Goal: Information Seeking & Learning: Learn about a topic

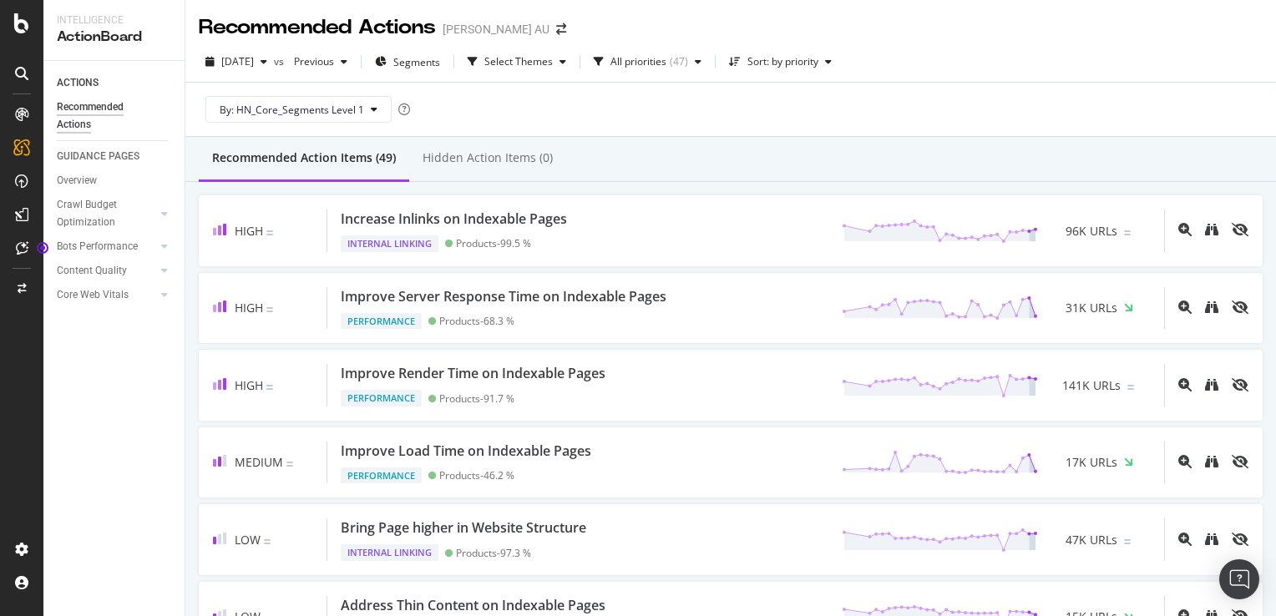
scroll to position [1837, 0]
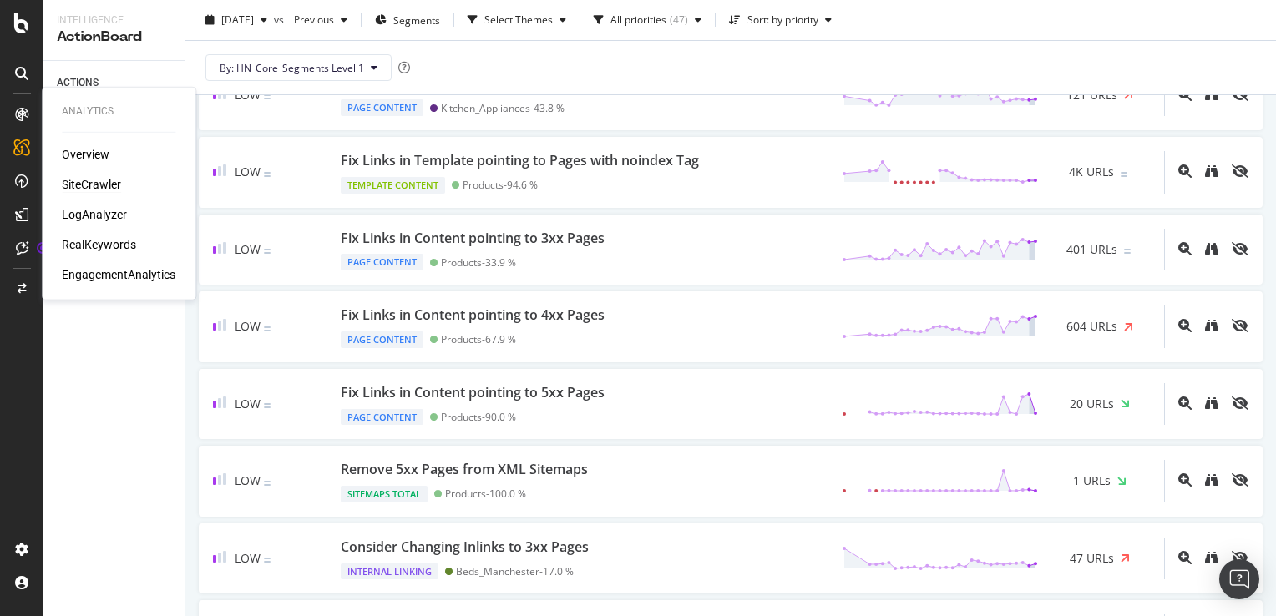
click at [92, 185] on div "SiteCrawler" at bounding box center [91, 184] width 59 height 17
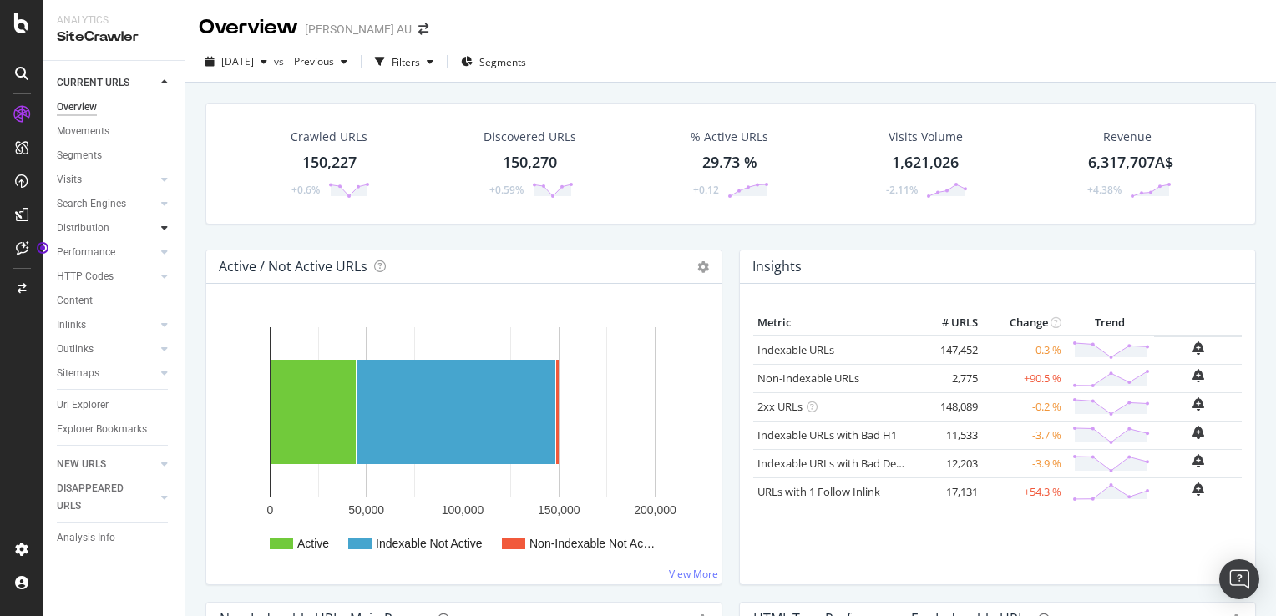
click at [163, 228] on icon at bounding box center [164, 228] width 7 height 10
click at [84, 252] on div "Top Charts" at bounding box center [88, 253] width 49 height 18
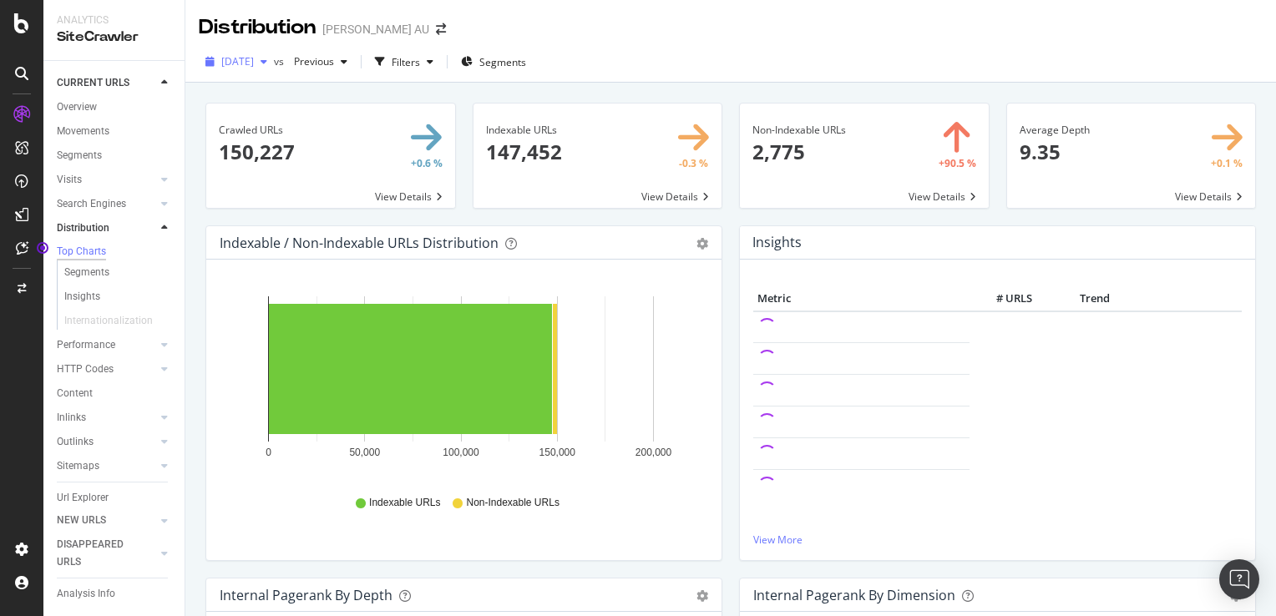
click at [254, 60] on span "2025 Sep. 14th" at bounding box center [237, 61] width 33 height 14
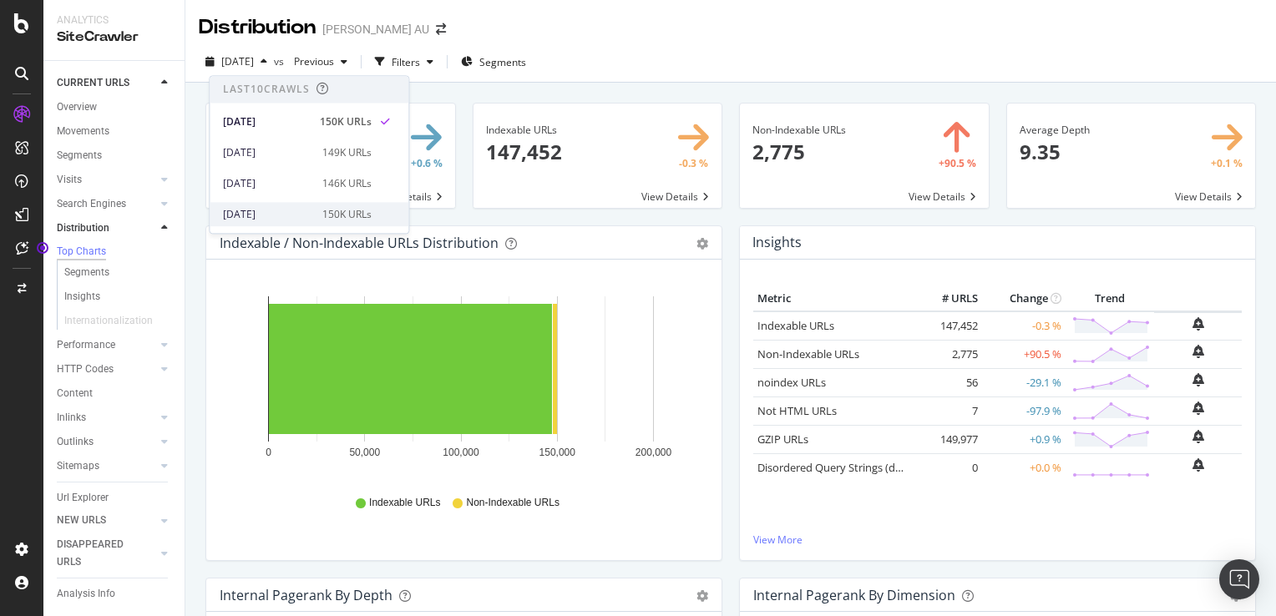
click at [296, 216] on div "[DATE]" at bounding box center [267, 214] width 89 height 15
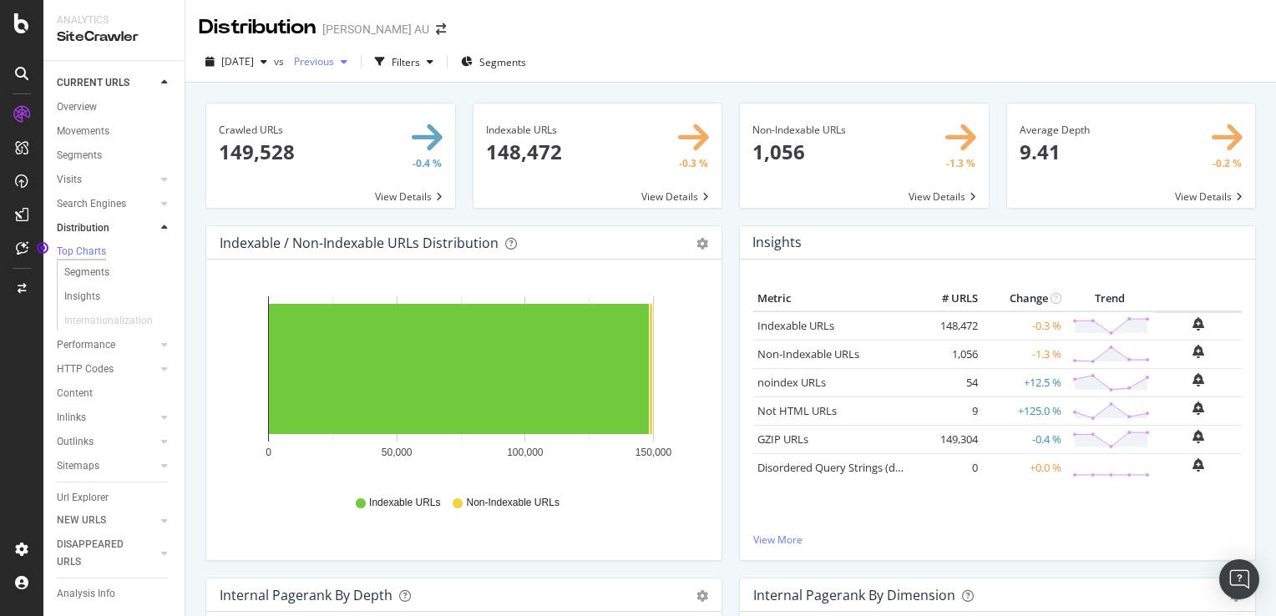
click at [334, 62] on span "Previous" at bounding box center [310, 61] width 47 height 14
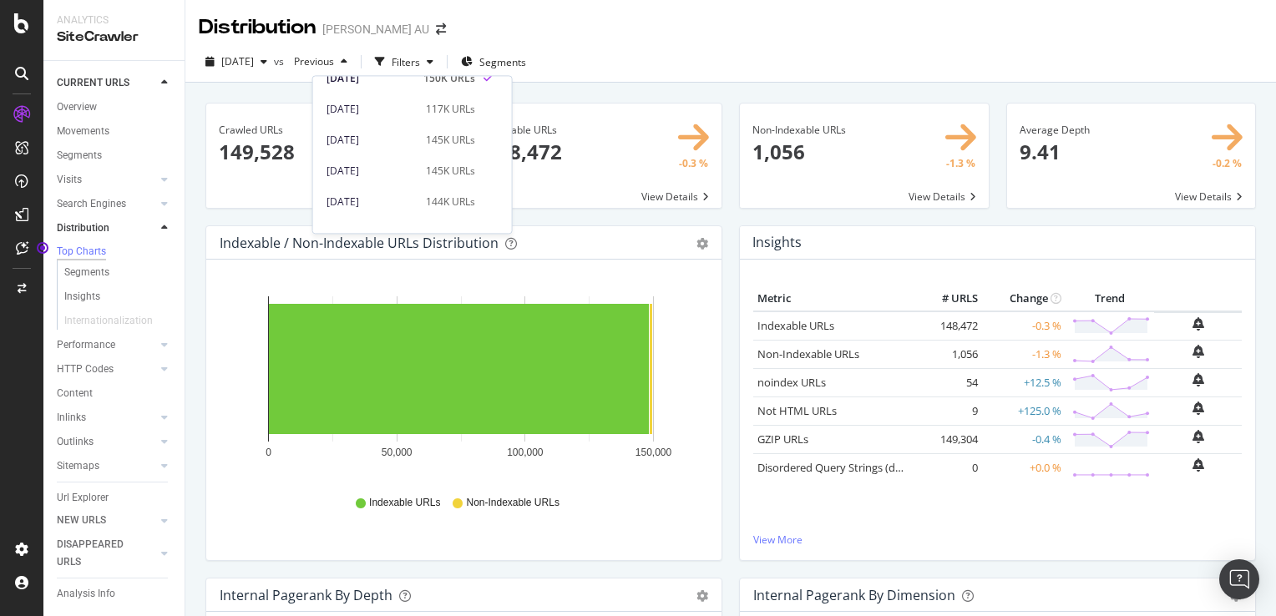
scroll to position [84, 0]
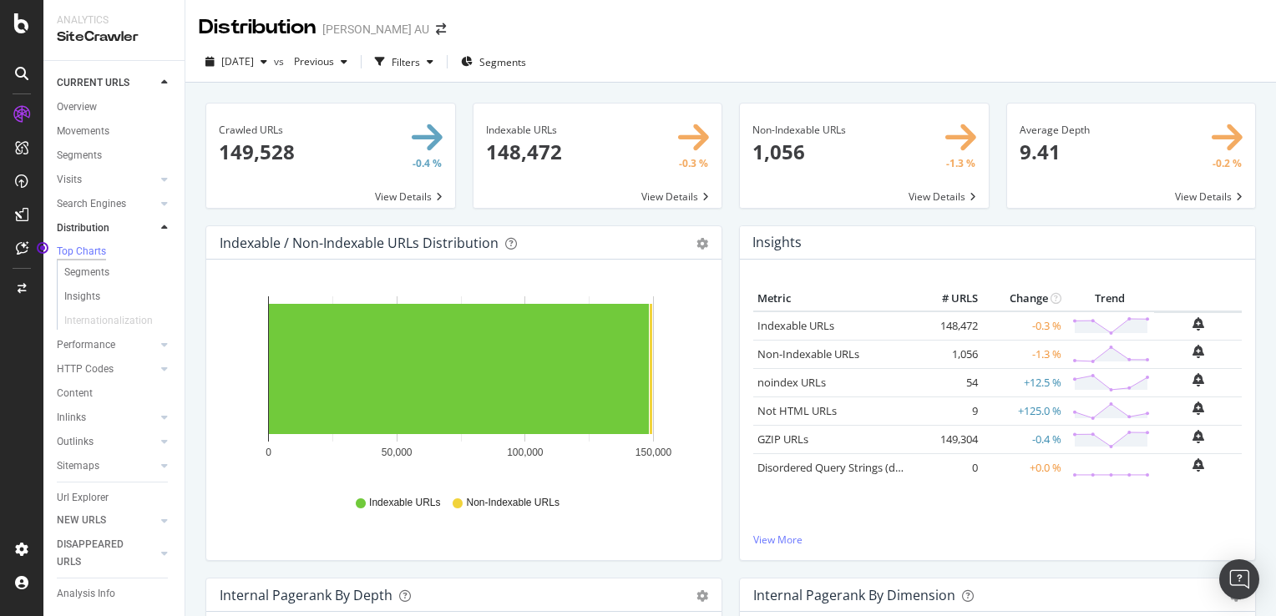
click at [655, 48] on div "2025 Aug. 24th vs Previous Filters Segments" at bounding box center [730, 64] width 1091 height 33
click at [161, 231] on icon at bounding box center [164, 228] width 7 height 10
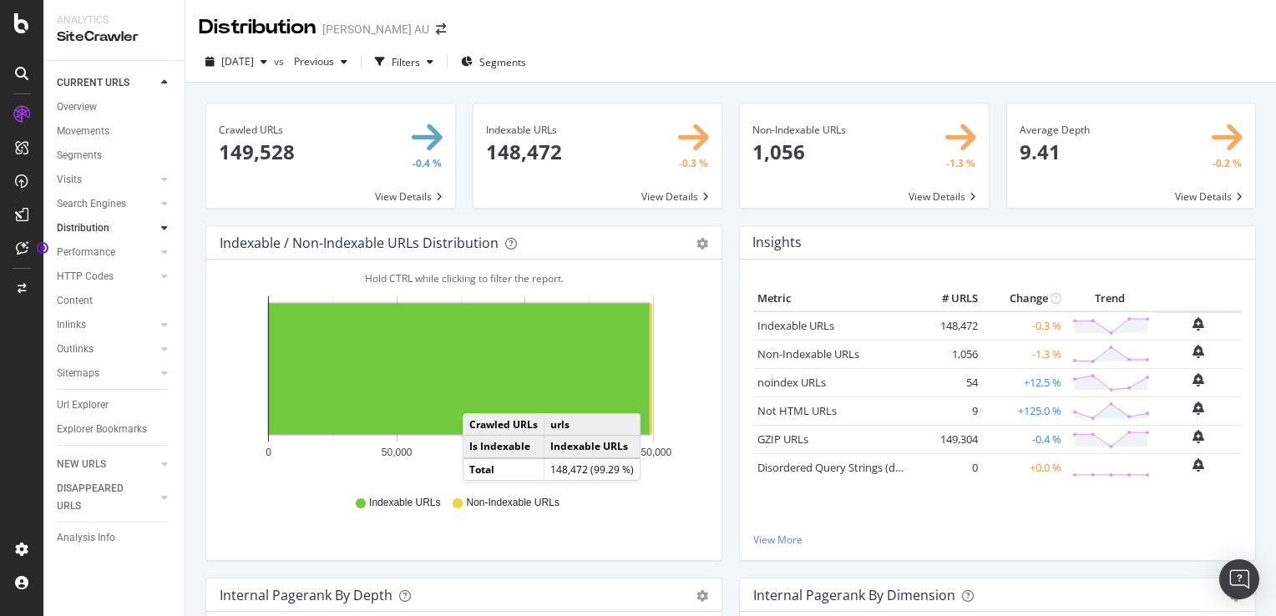
click at [160, 231] on div at bounding box center [164, 228] width 17 height 17
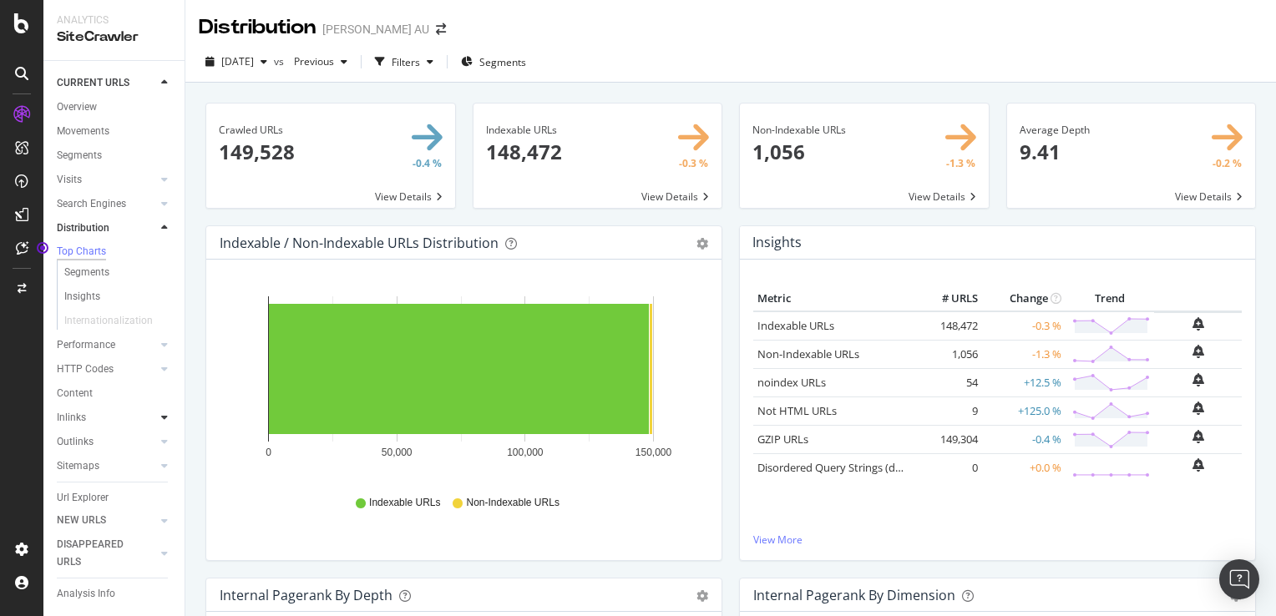
click at [161, 418] on icon at bounding box center [164, 418] width 7 height 10
click at [161, 232] on icon at bounding box center [164, 228] width 7 height 10
click at [161, 421] on icon at bounding box center [164, 418] width 7 height 10
click at [68, 326] on div "Inlinks" at bounding box center [71, 326] width 29 height 18
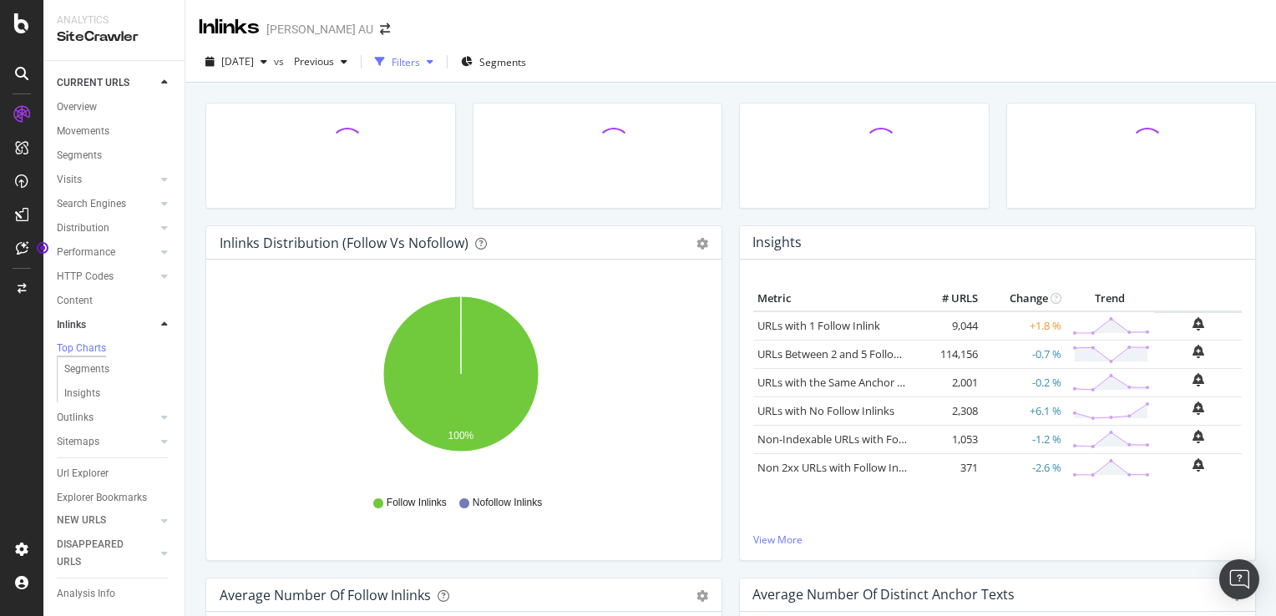
click at [420, 63] on div "Filters" at bounding box center [406, 62] width 28 height 14
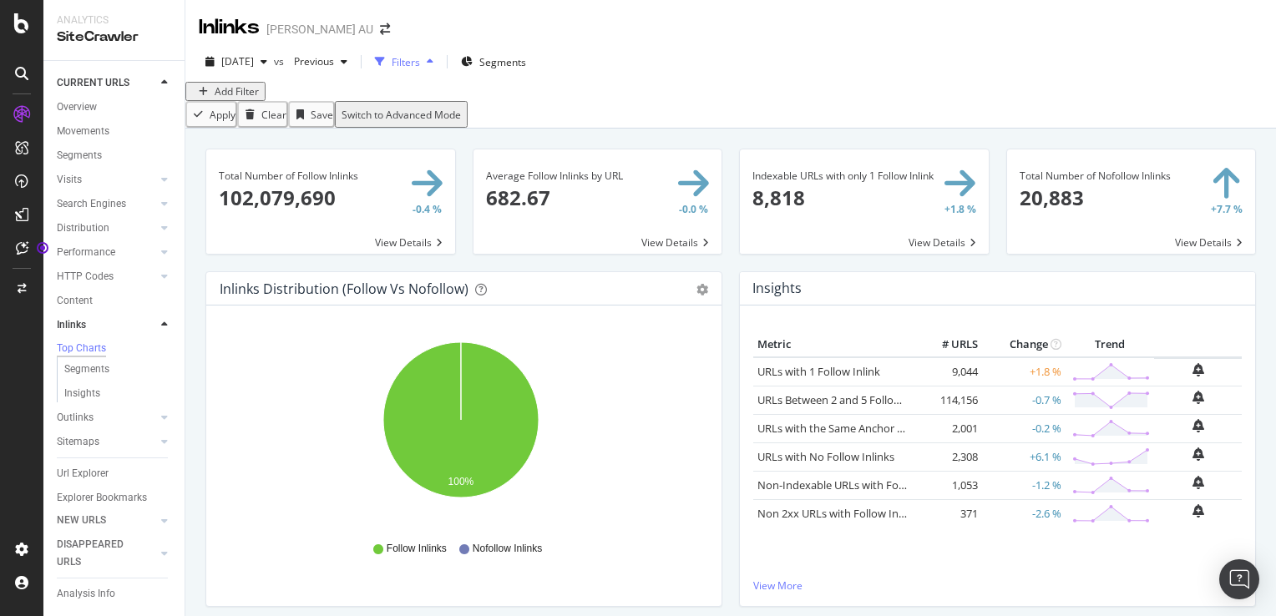
click at [420, 63] on div "Filters" at bounding box center [406, 62] width 28 height 14
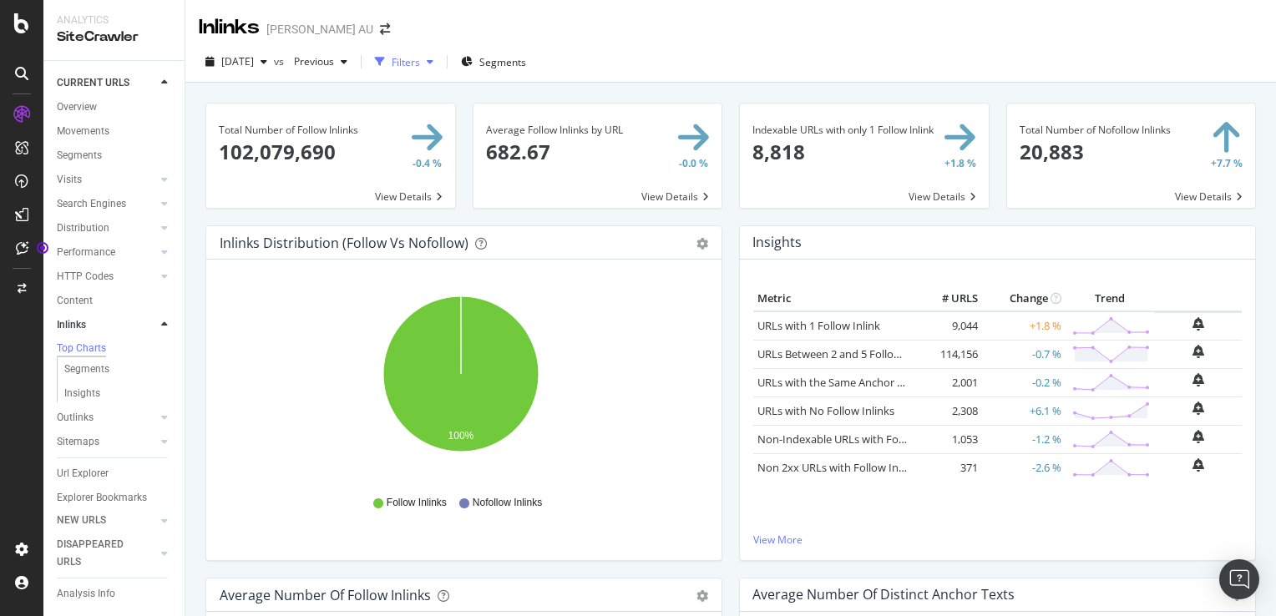
click at [420, 63] on div "Filters" at bounding box center [406, 62] width 28 height 14
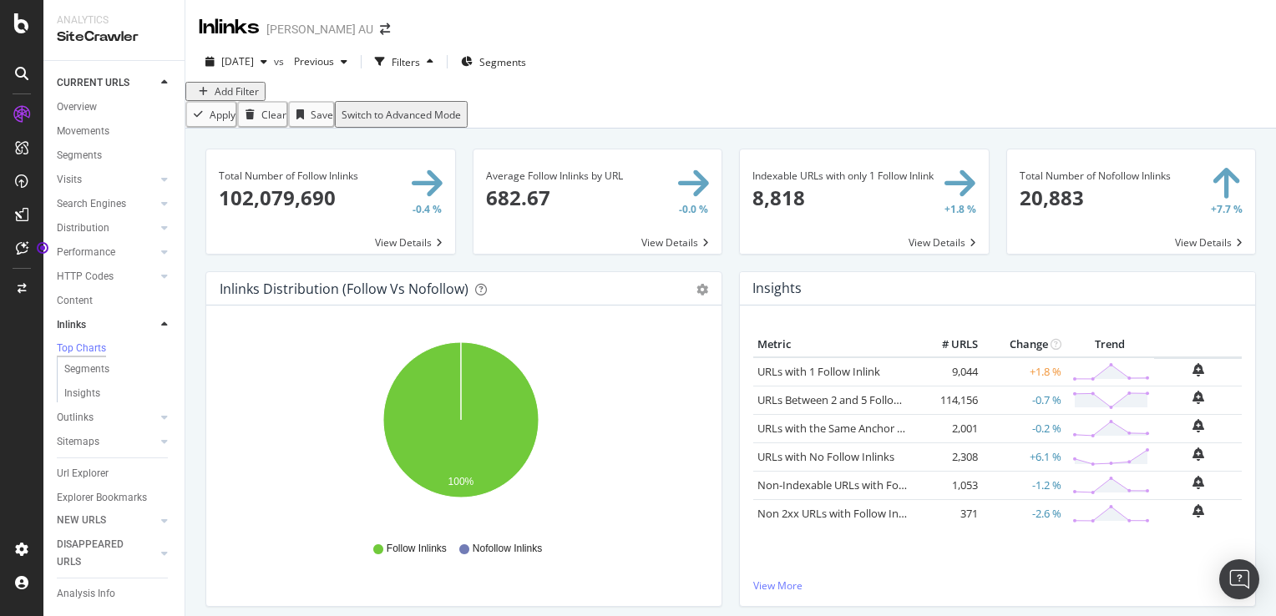
click at [241, 99] on div "Add Filter" at bounding box center [237, 91] width 44 height 14
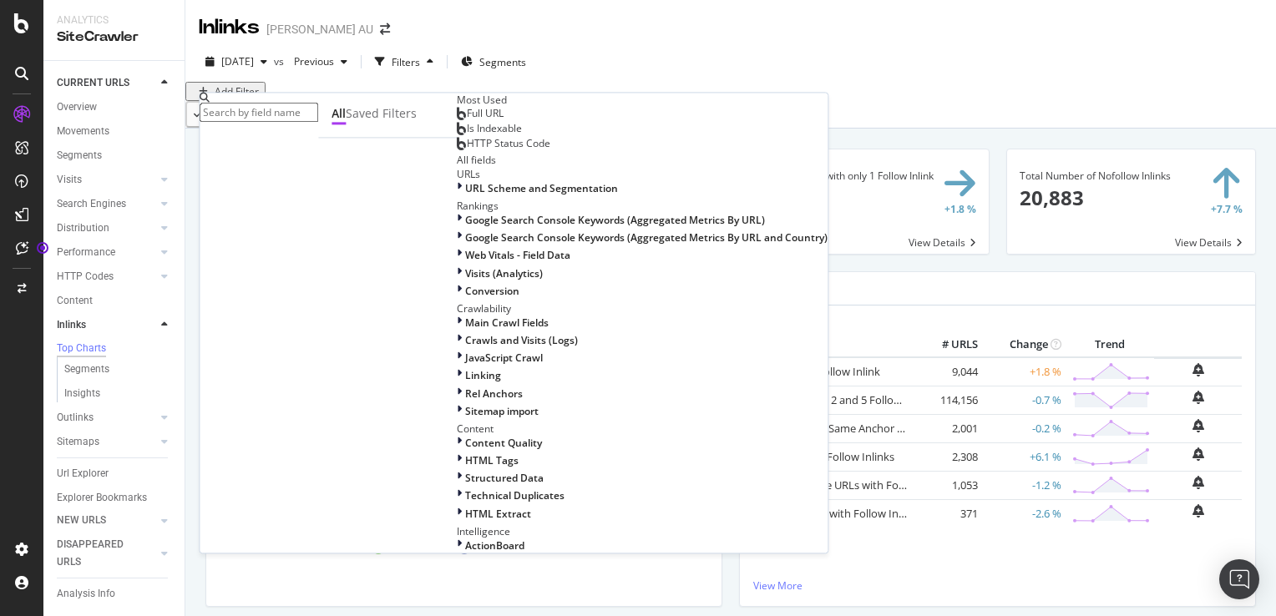
click at [467, 121] on span "Full URL" at bounding box center [485, 114] width 37 height 14
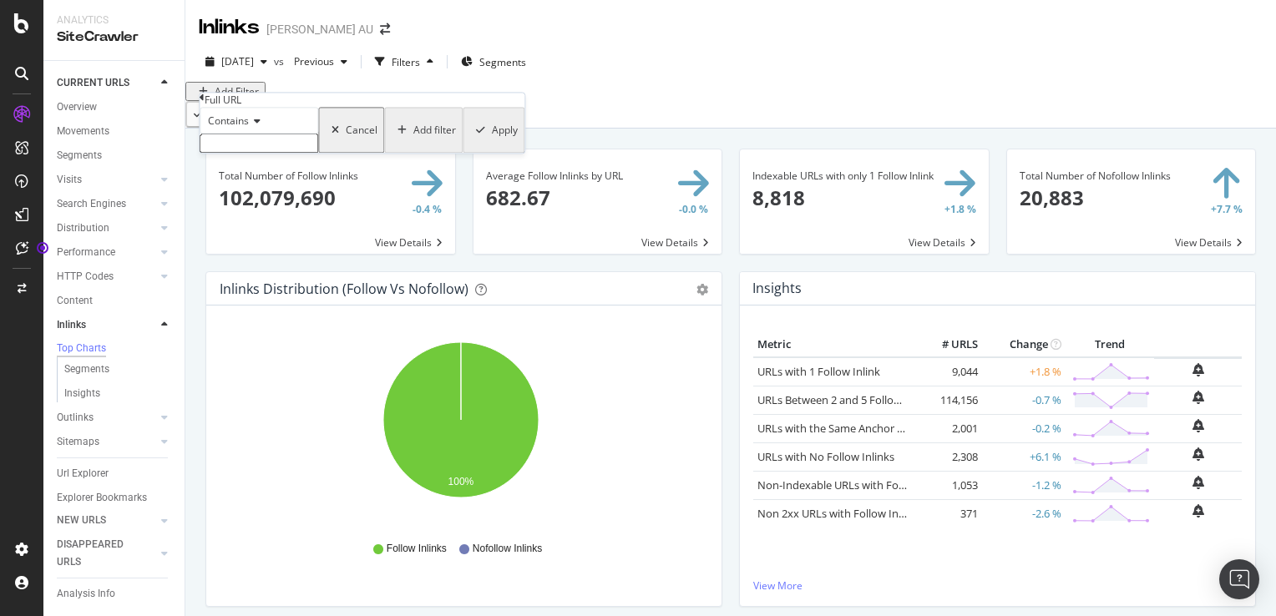
click at [274, 154] on input "text" at bounding box center [259, 143] width 119 height 19
paste input "https://www.harveynorman.com.au/tv-blu-ray-home-theatre/home-theatre-speakers/s…"
type input "https://www.harveynorman.com.au/tv-blu-ray-home-theatre/home-theatre-speakers/s…"
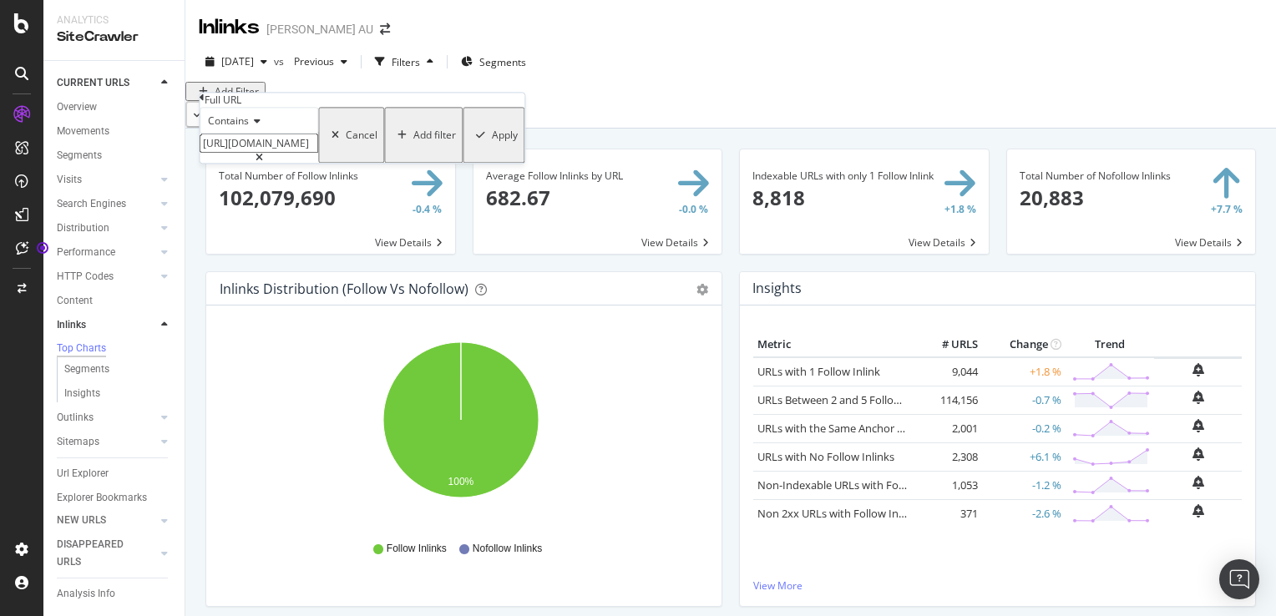
click at [492, 143] on div "Apply" at bounding box center [505, 136] width 26 height 14
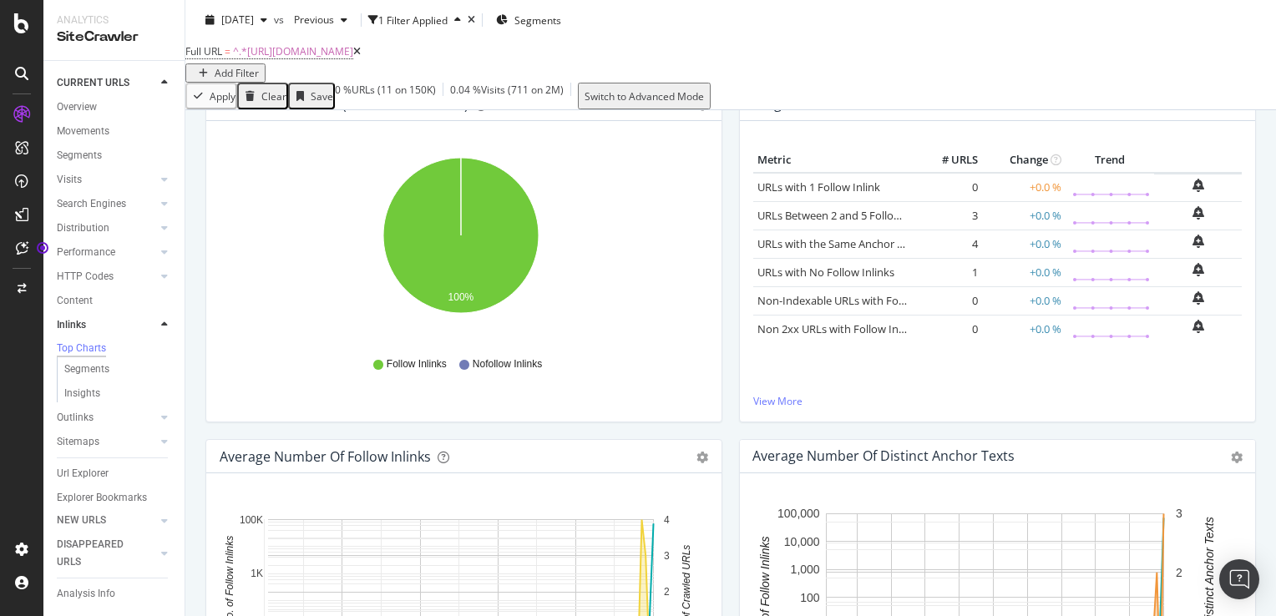
scroll to position [134, 0]
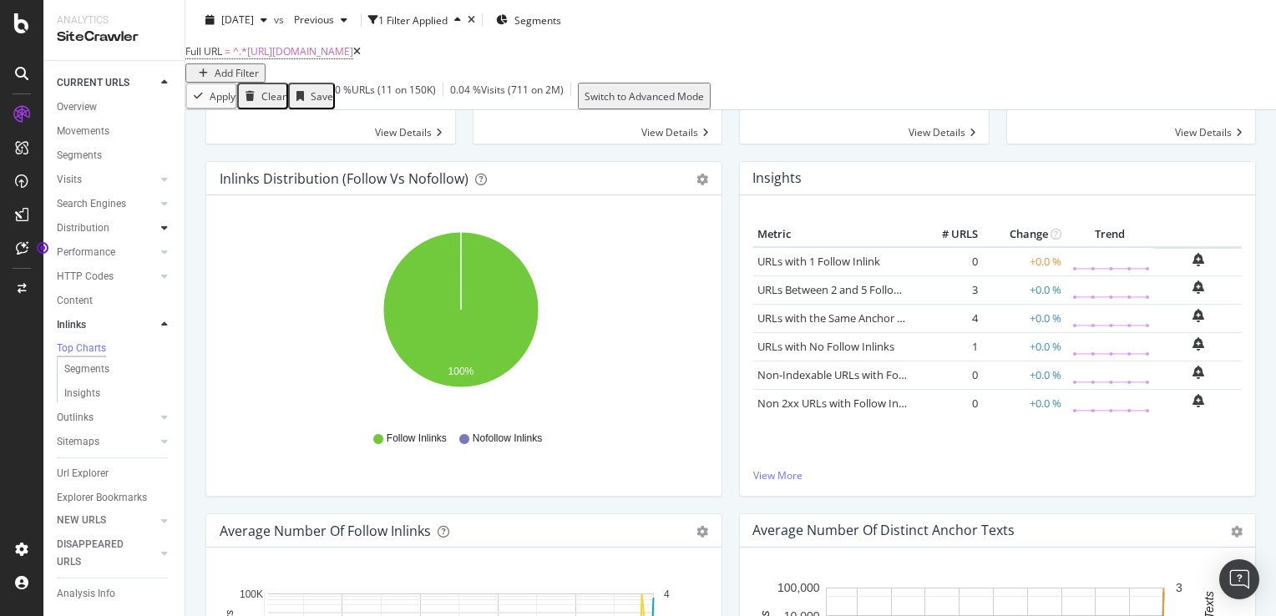
click at [156, 234] on div at bounding box center [164, 228] width 17 height 17
click at [87, 250] on div "Top Charts" at bounding box center [88, 253] width 49 height 18
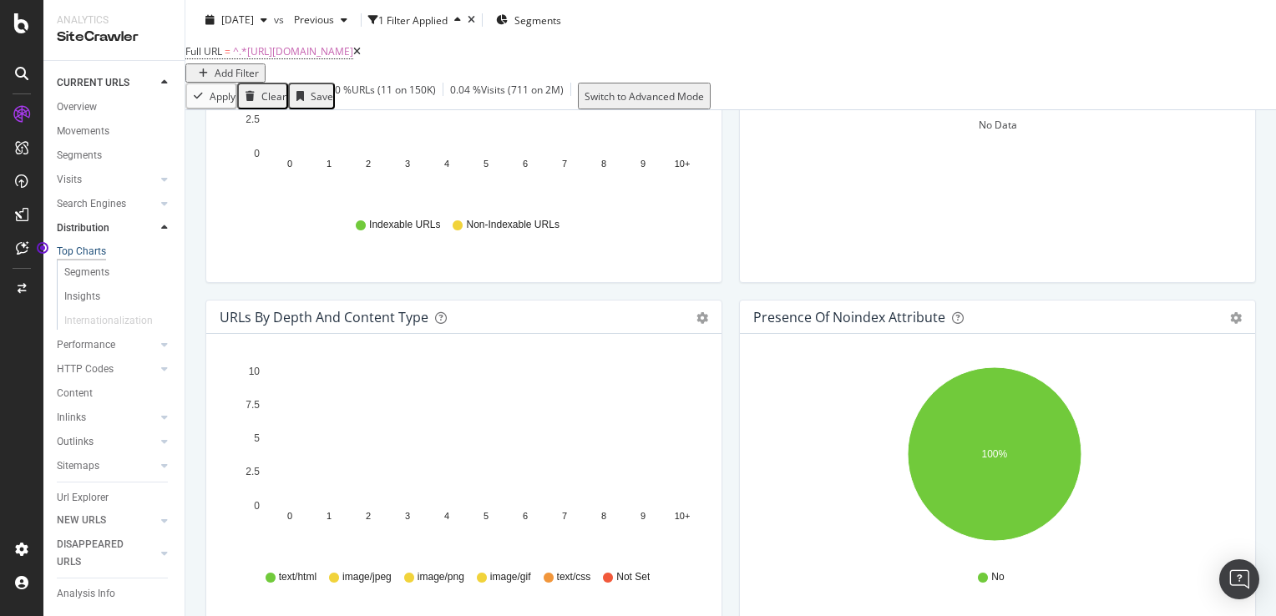
scroll to position [718, 0]
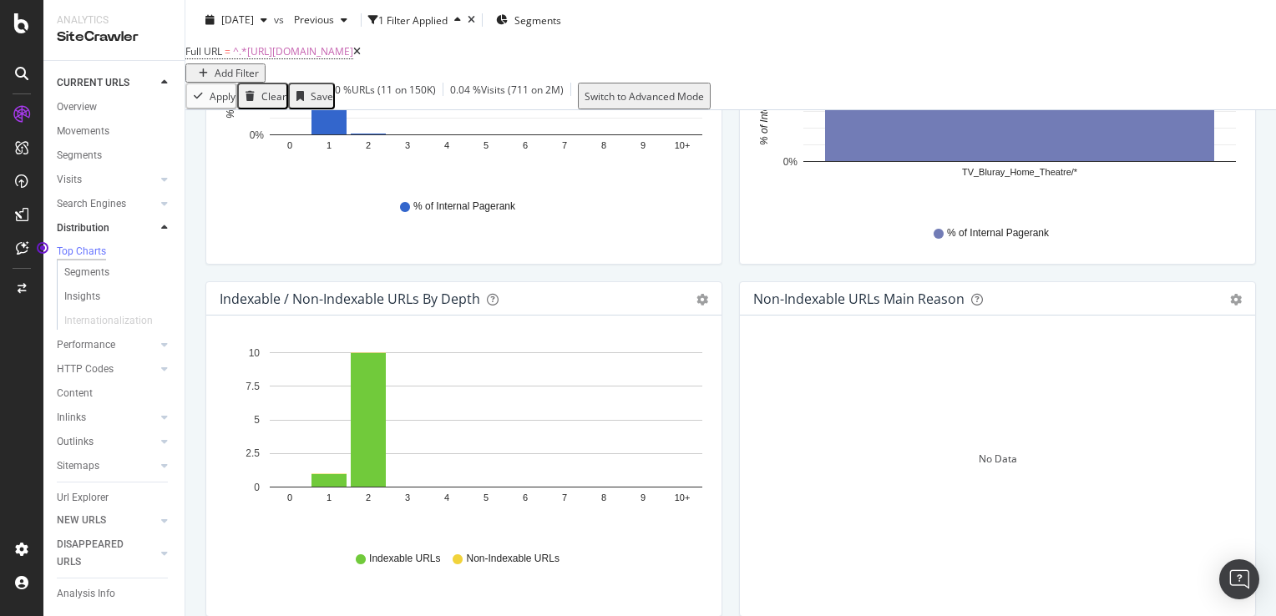
click at [361, 57] on icon at bounding box center [357, 52] width 8 height 10
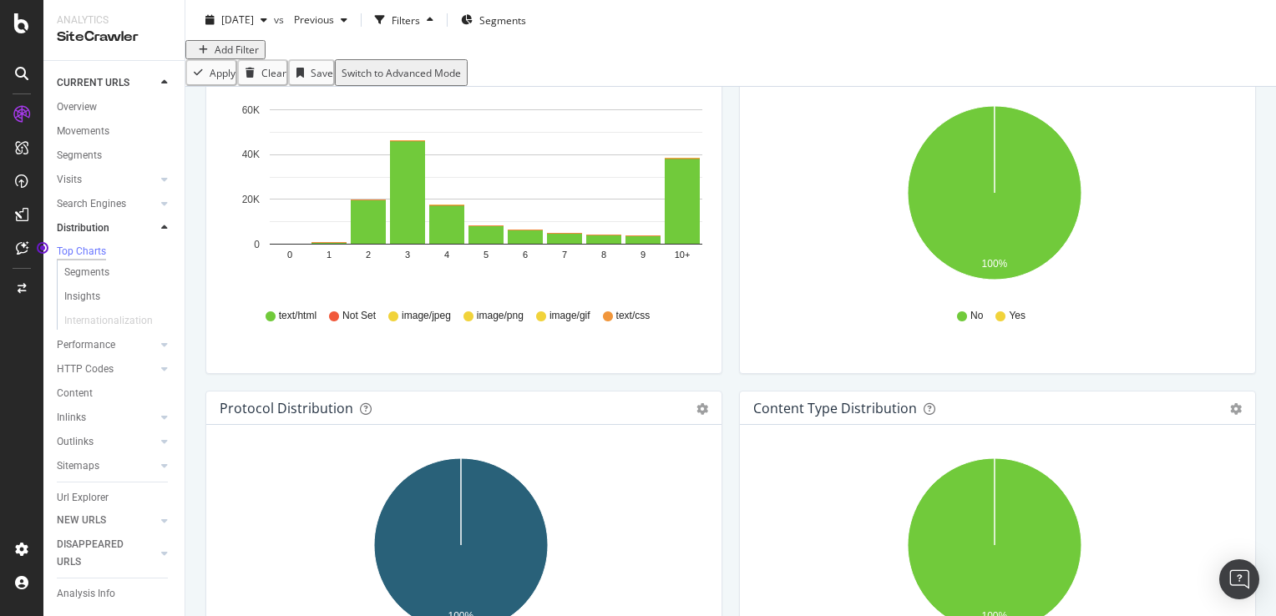
scroll to position [1217, 0]
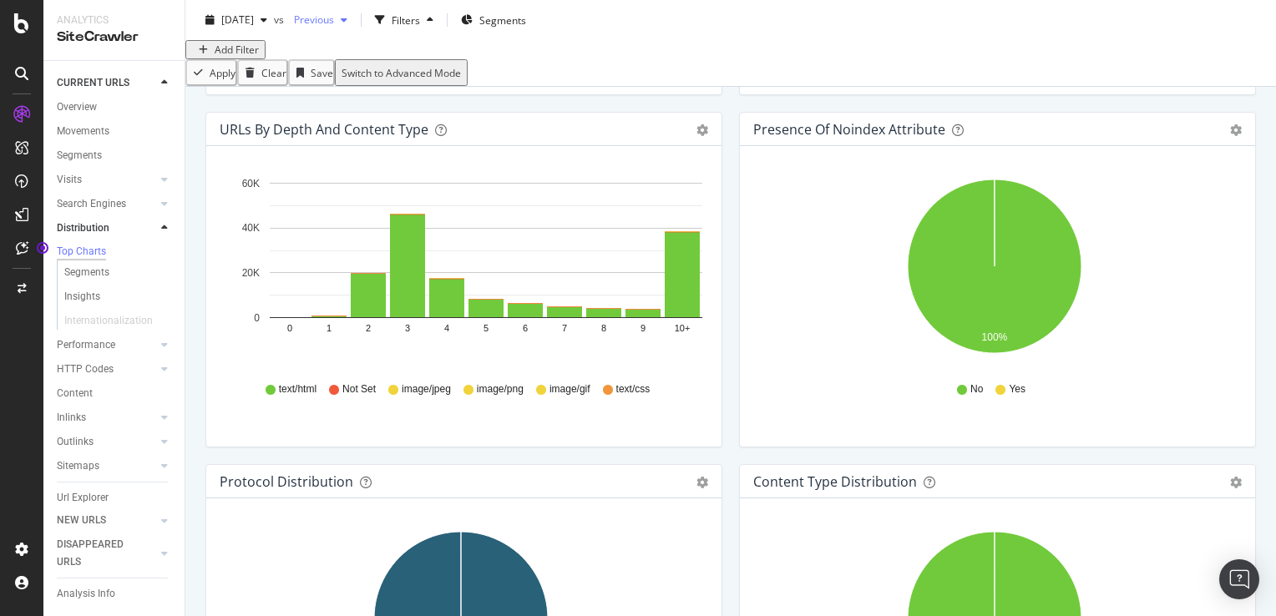
click at [334, 20] on span "Previous" at bounding box center [310, 20] width 47 height 14
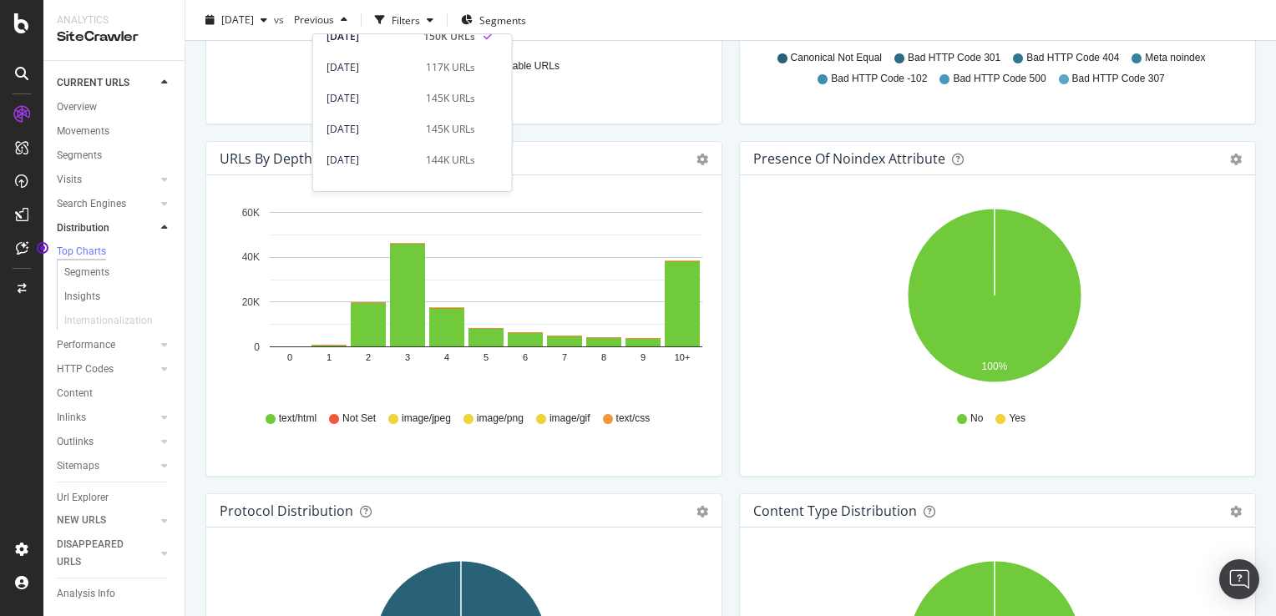
scroll to position [84, 0]
click at [608, 75] on div "Indexable URLs Non-Indexable URLs" at bounding box center [464, 67] width 472 height 38
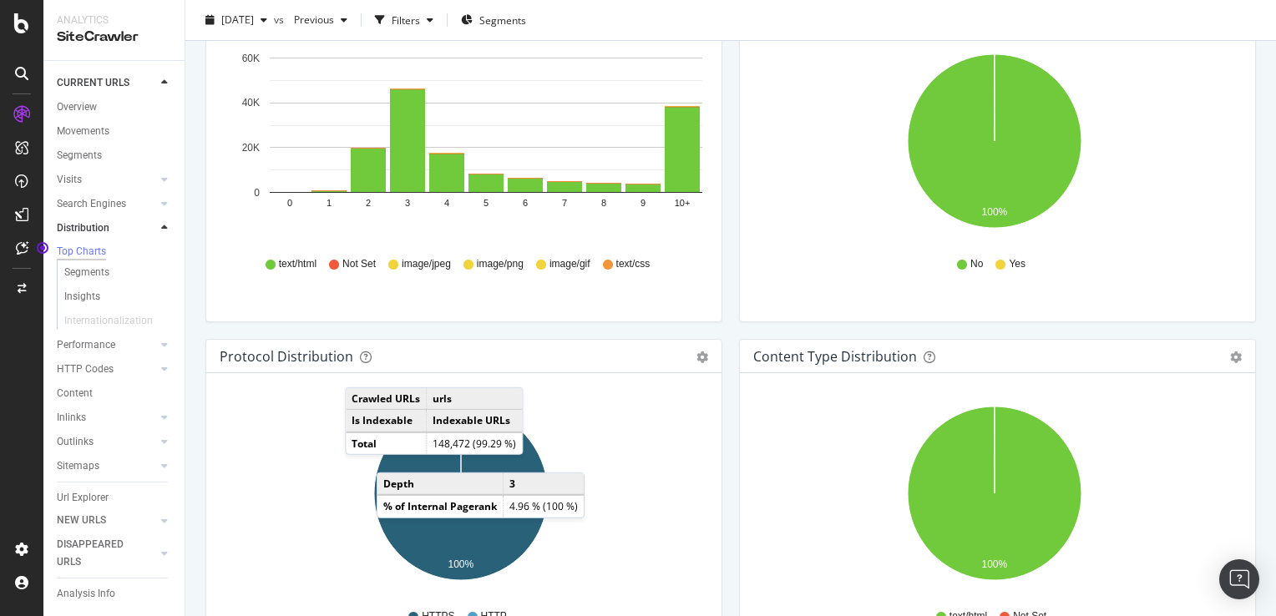
scroll to position [1420, 0]
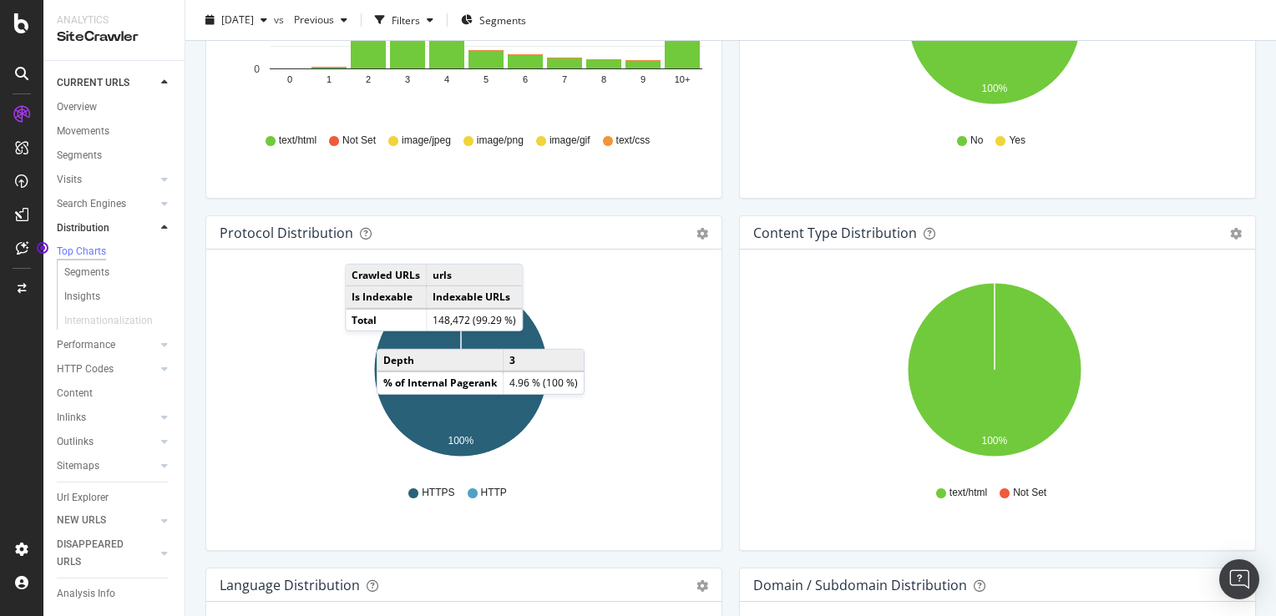
click at [629, 205] on div "URLs by Depth and Content Type Bar (by Value) Bar (by Percentage) Table Export …" at bounding box center [464, 39] width 534 height 352
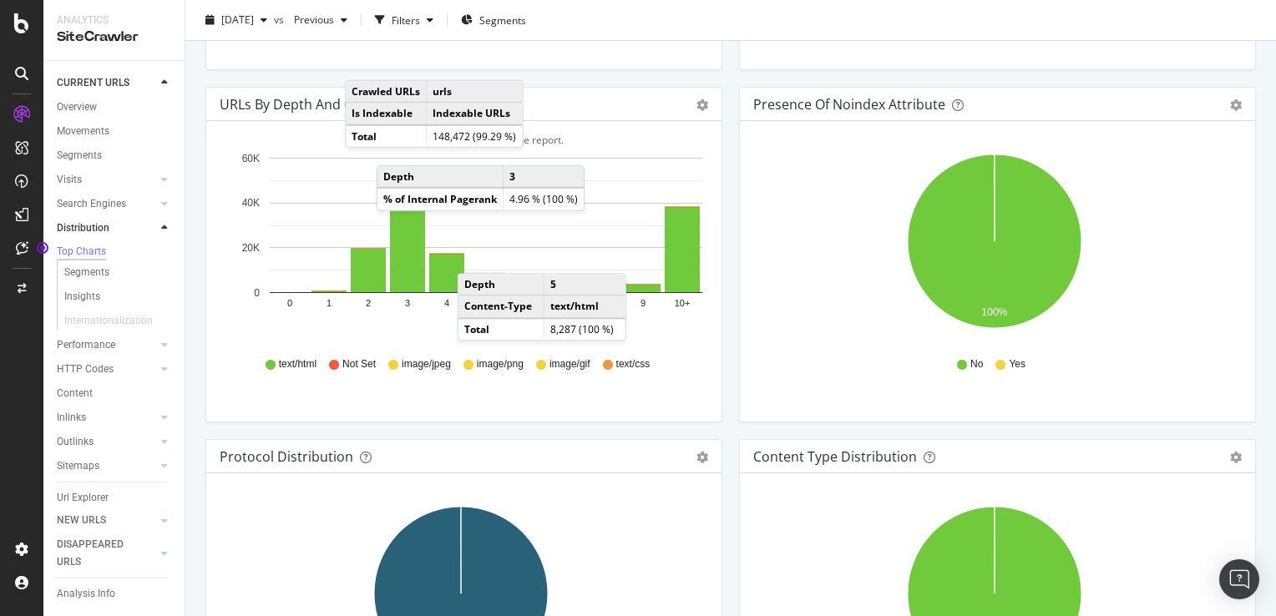
scroll to position [1002, 0]
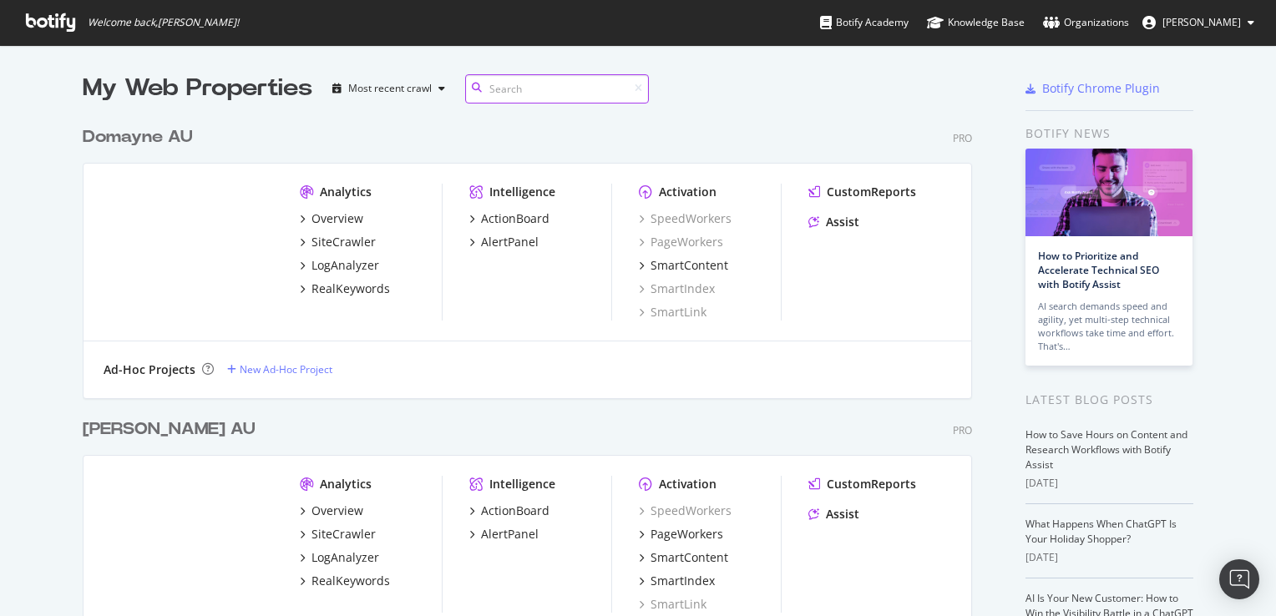
scroll to position [934, 890]
click at [1017, 25] on div "Knowledge Base" at bounding box center [976, 22] width 98 height 17
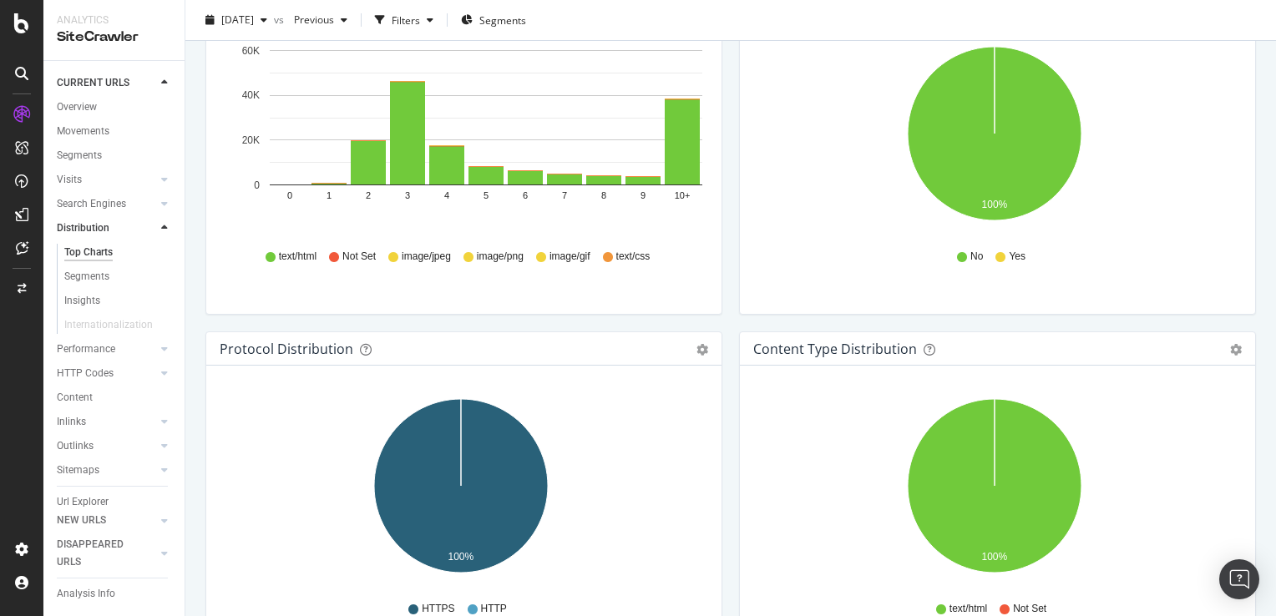
scroll to position [1148, 0]
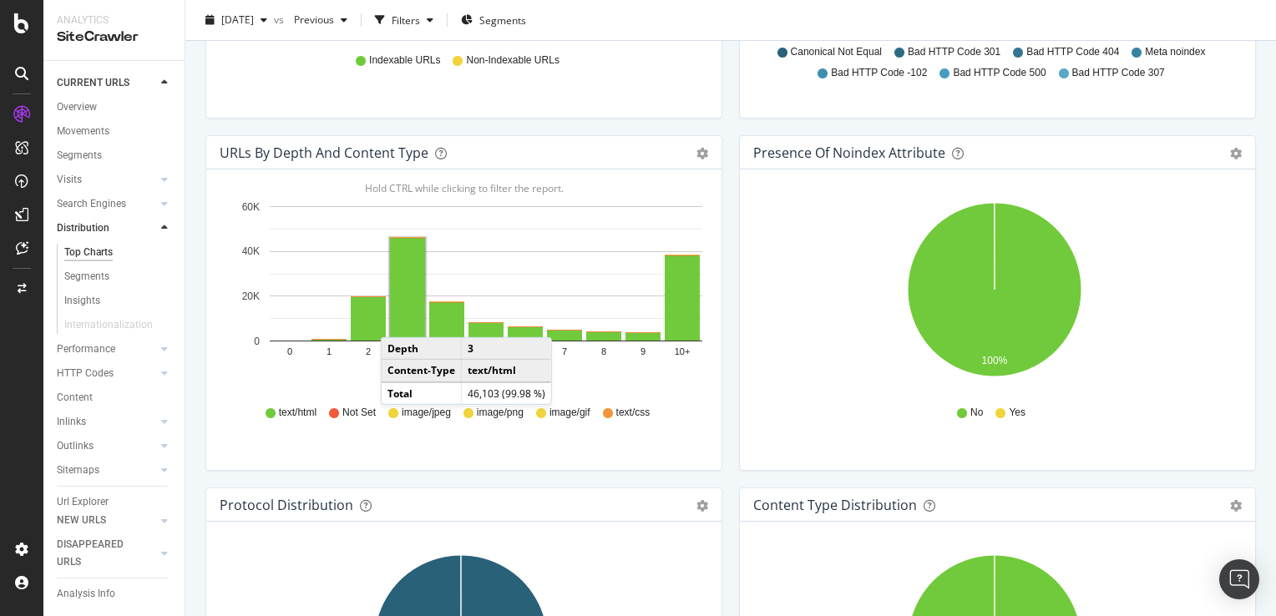
click at [398, 319] on rect "A chart." at bounding box center [407, 289] width 35 height 103
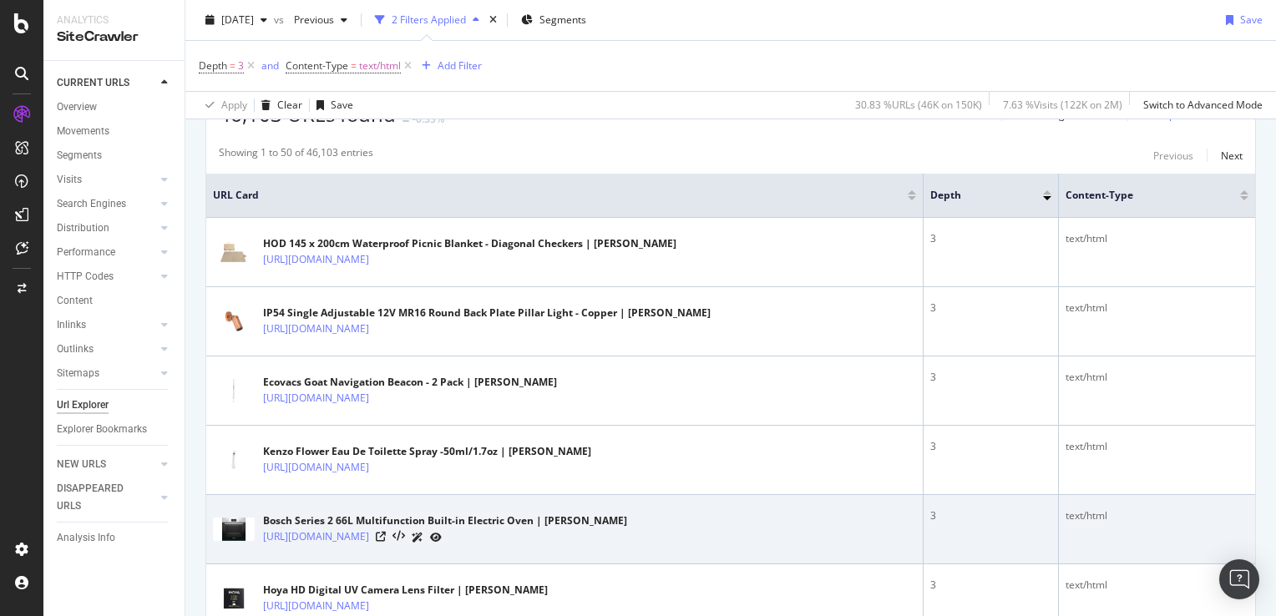
scroll to position [334, 0]
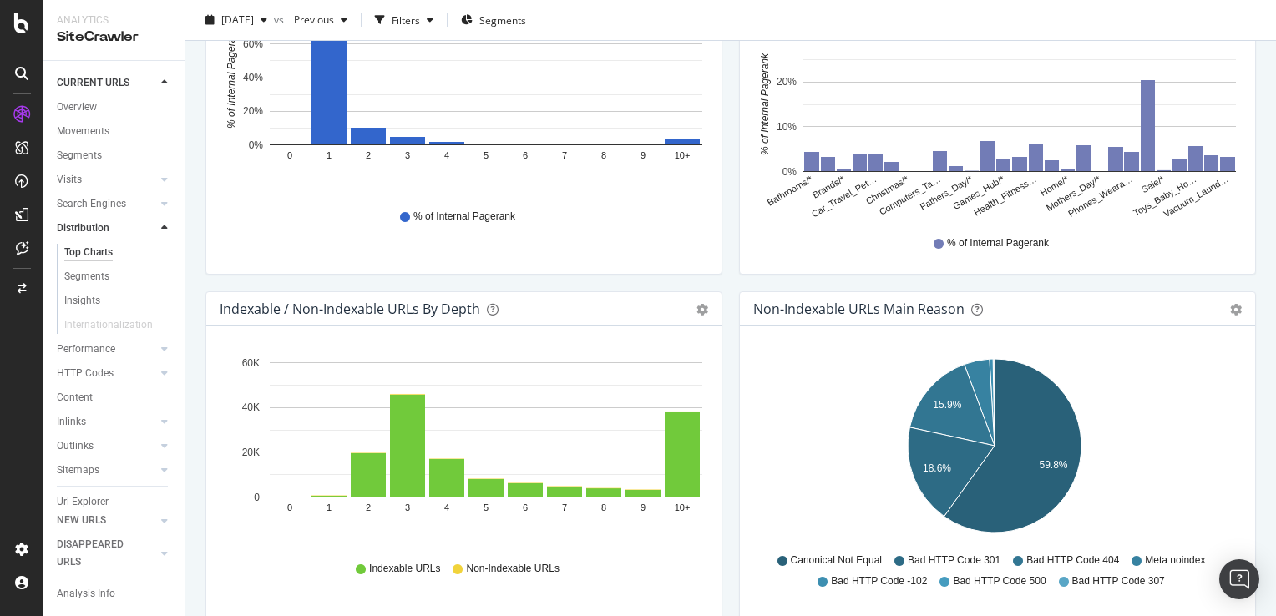
scroll to position [835, 0]
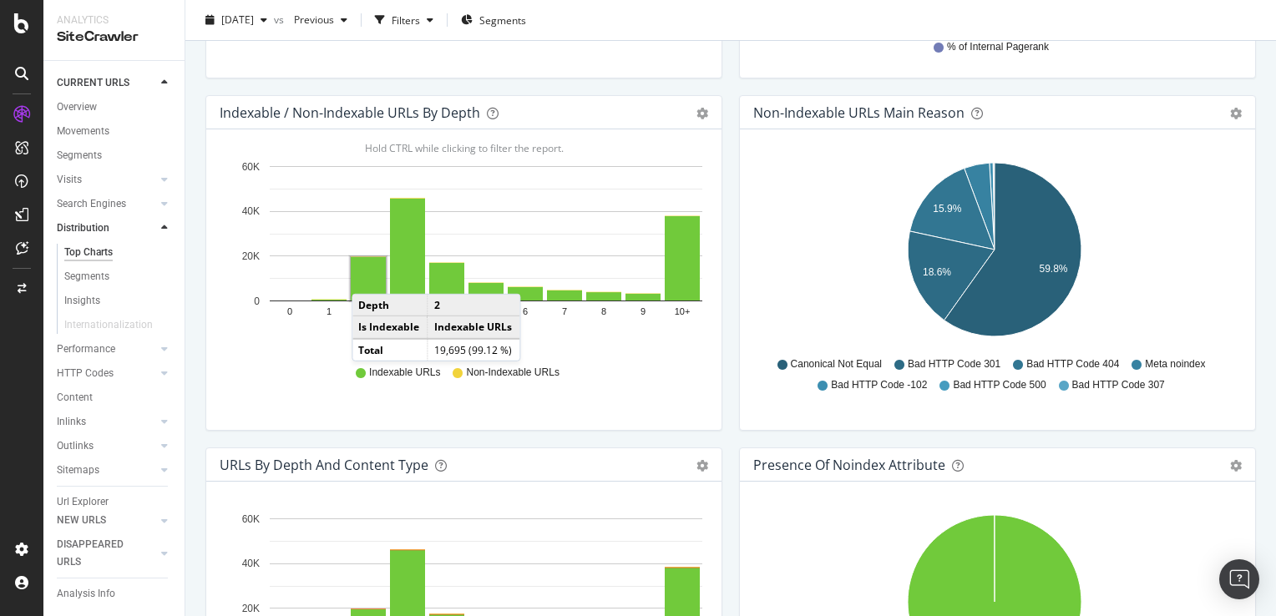
click at [368, 276] on rect "A chart." at bounding box center [368, 278] width 35 height 43
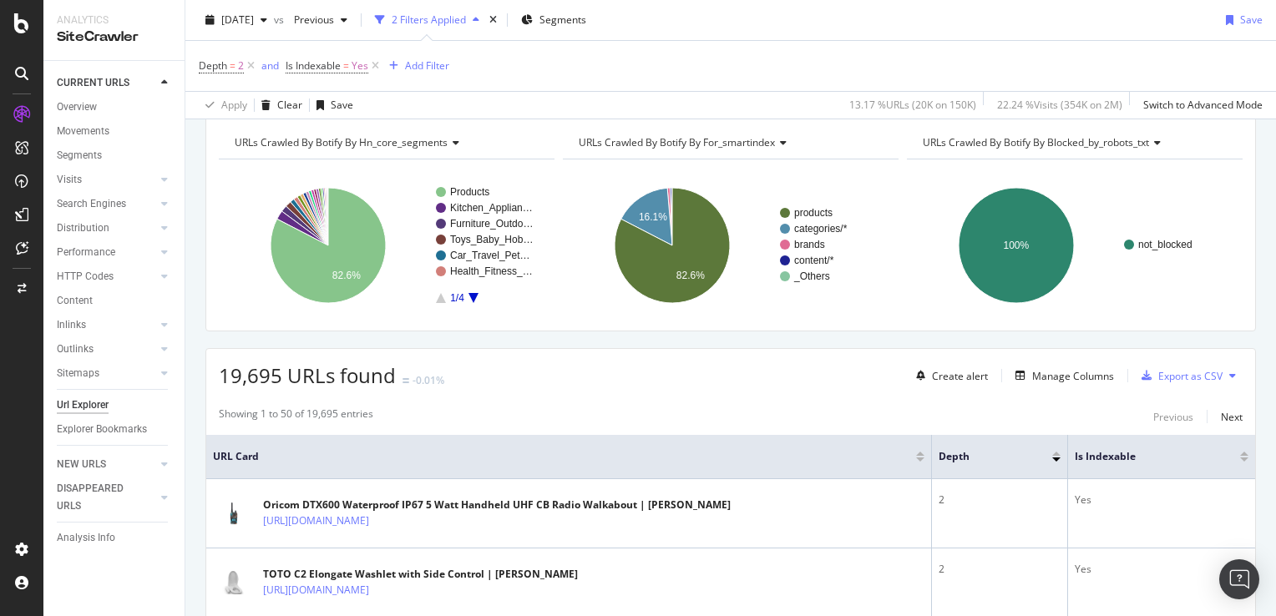
scroll to position [167, 0]
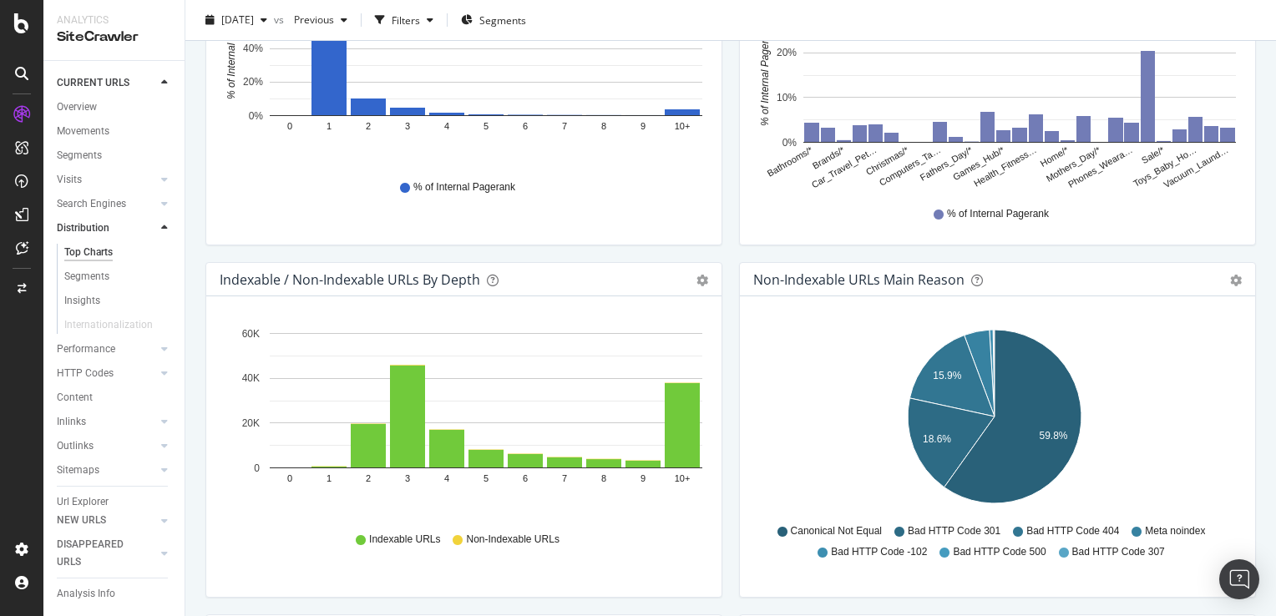
scroll to position [752, 0]
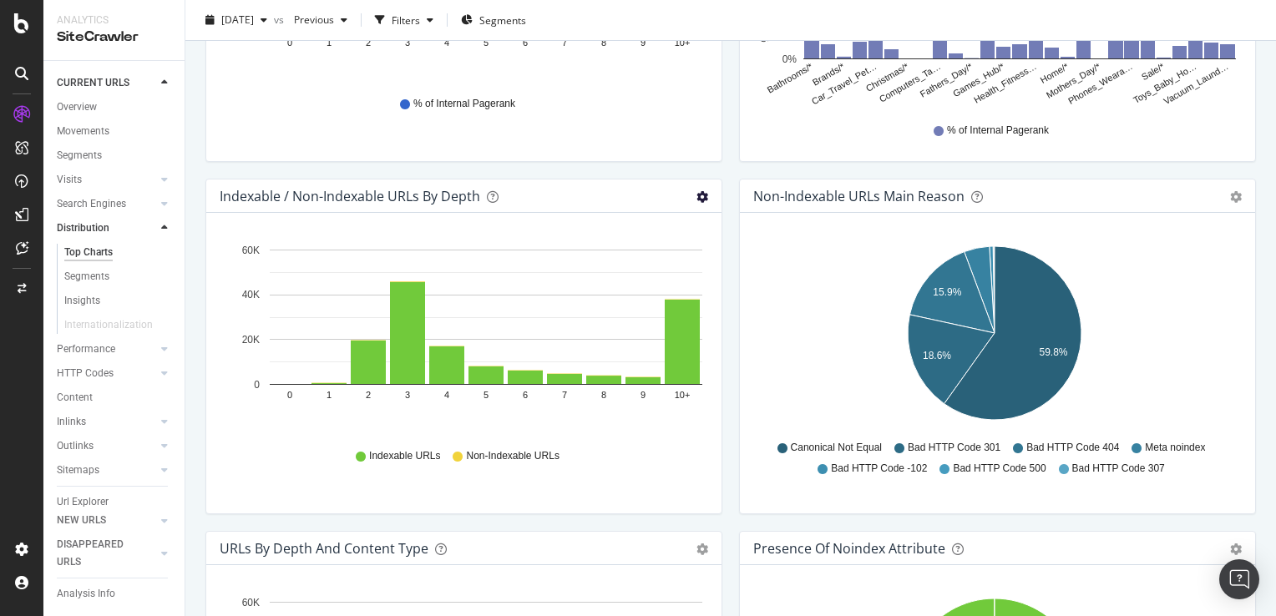
click at [697, 198] on icon "gear" at bounding box center [703, 197] width 12 height 12
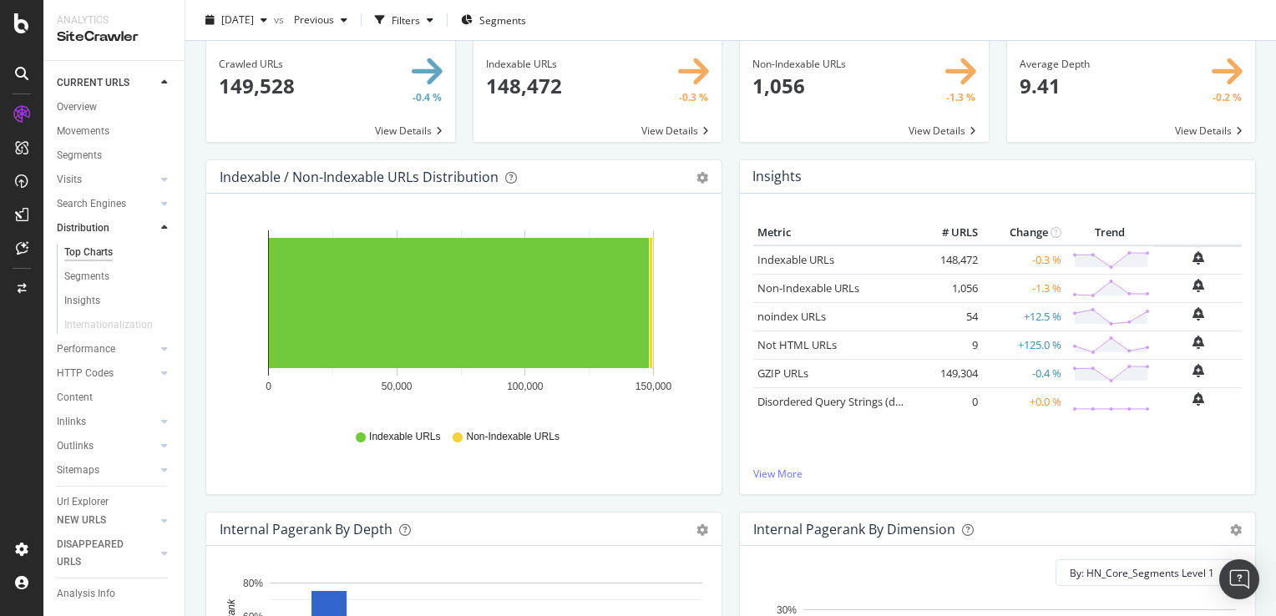
scroll to position [0, 0]
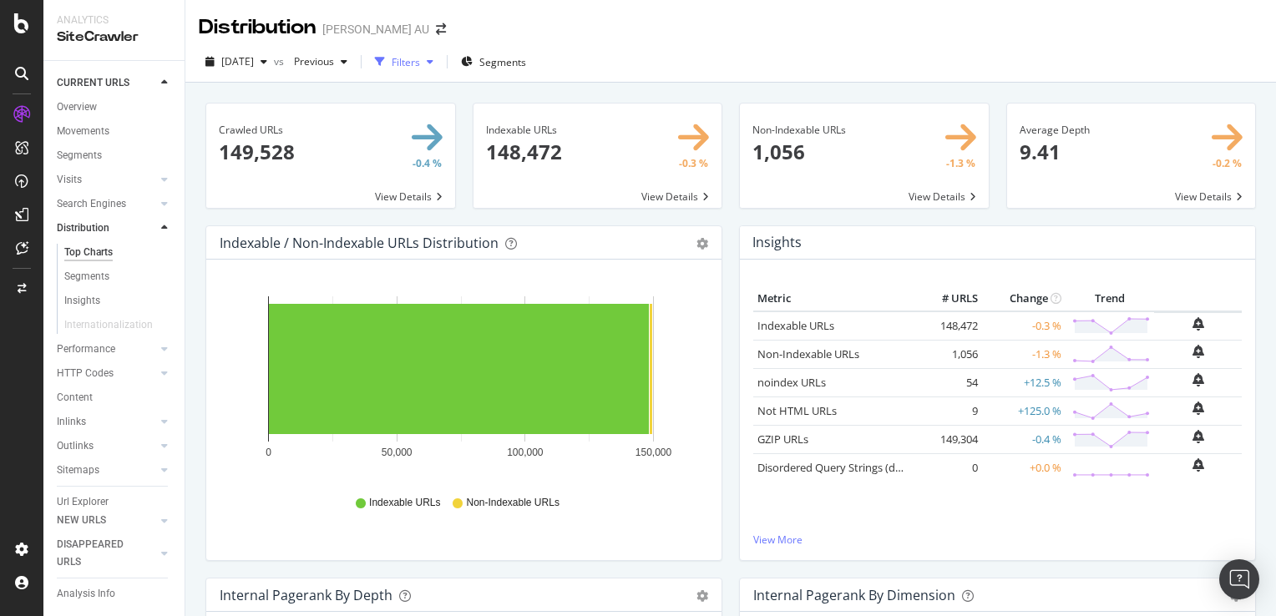
click at [420, 62] on div "Filters" at bounding box center [406, 62] width 28 height 14
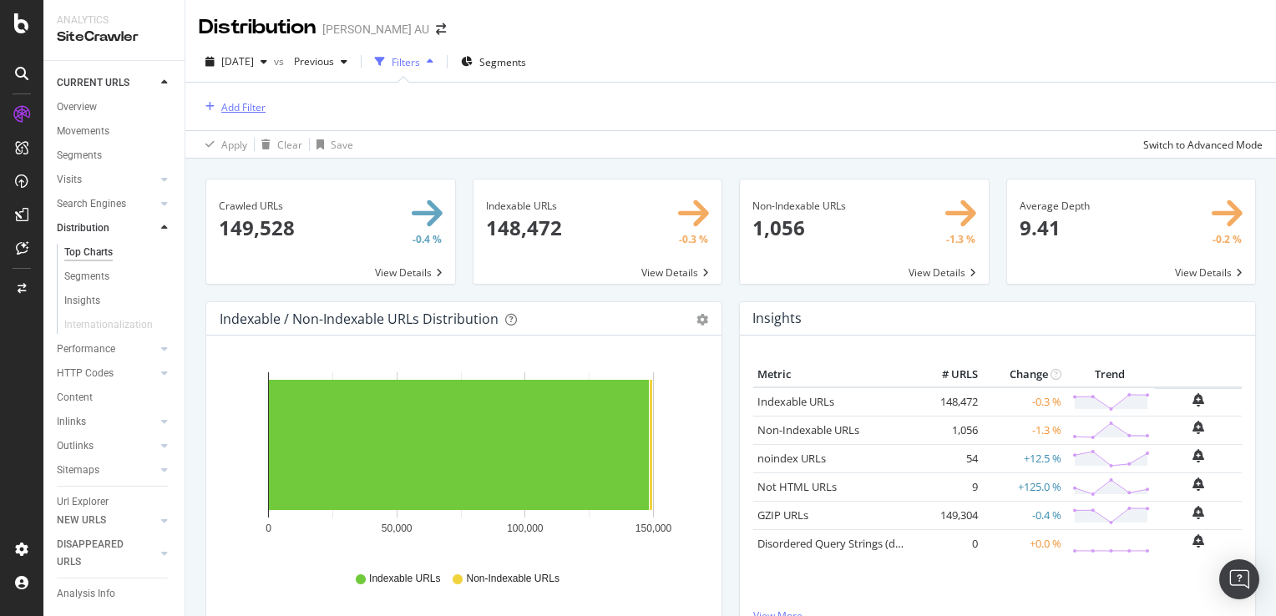
click at [246, 100] on div "Add Filter" at bounding box center [243, 107] width 44 height 14
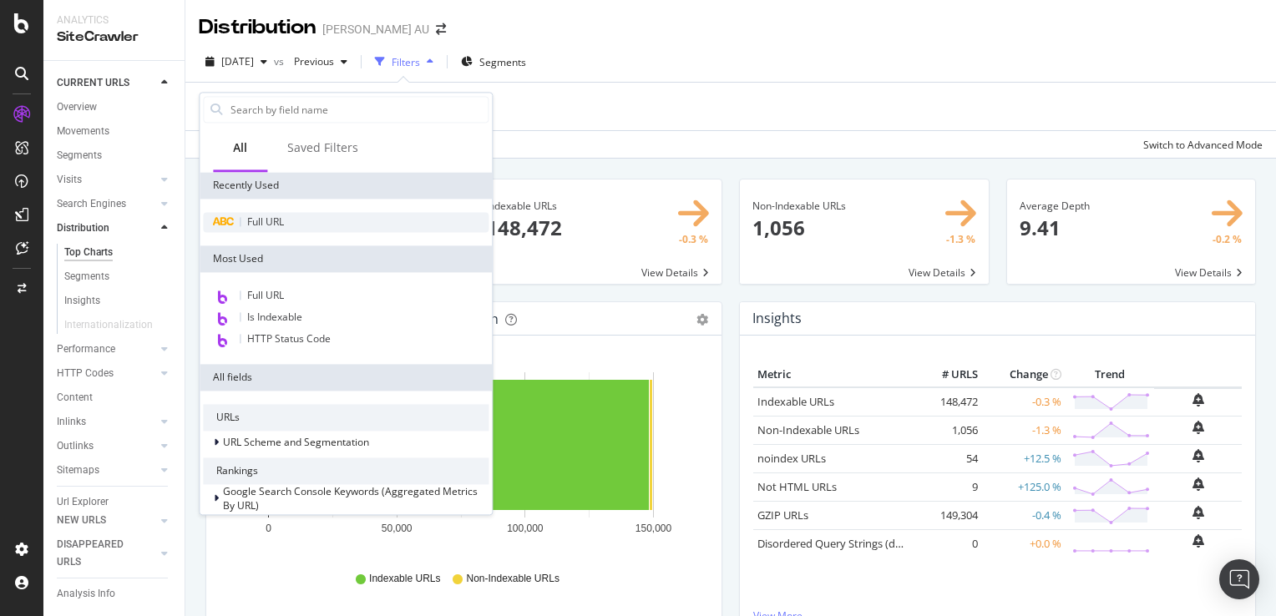
click at [281, 224] on span "Full URL" at bounding box center [265, 222] width 37 height 14
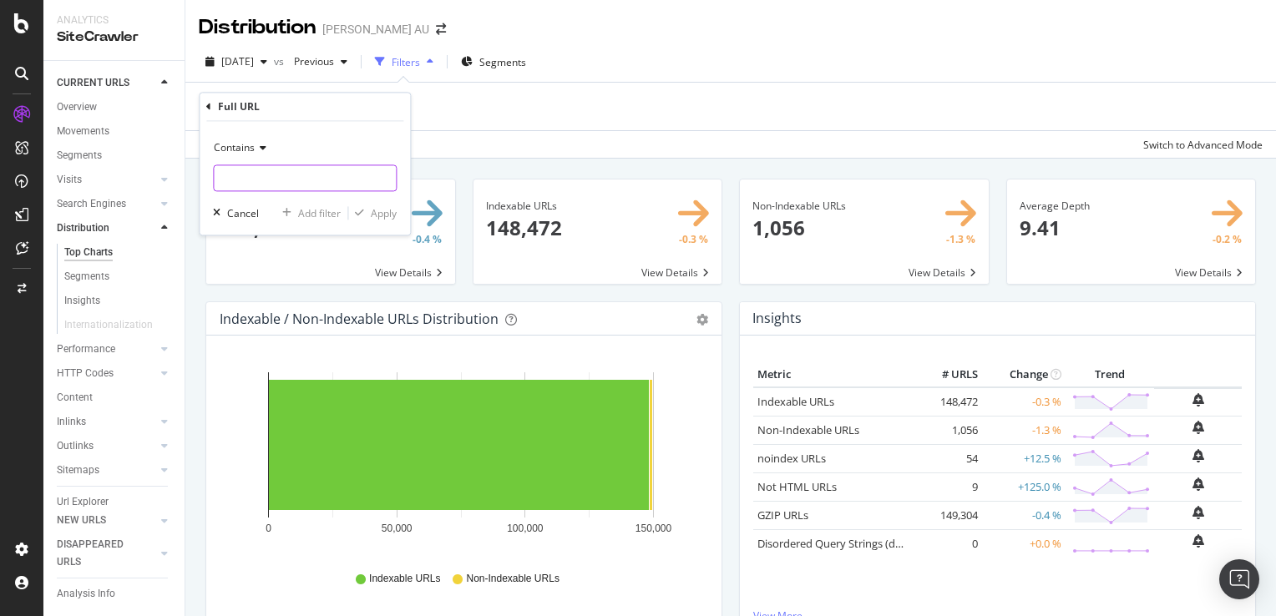
click at [279, 179] on input "text" at bounding box center [305, 178] width 182 height 27
paste input "https://www.harveynorman.com.au/headphones-audio-music/sound-systems/party-spea…"
type input "https://www.harveynorman.com.au/headphones-audio-music/sound-systems/party-spea…"
click at [378, 209] on div "Apply" at bounding box center [384, 213] width 26 height 14
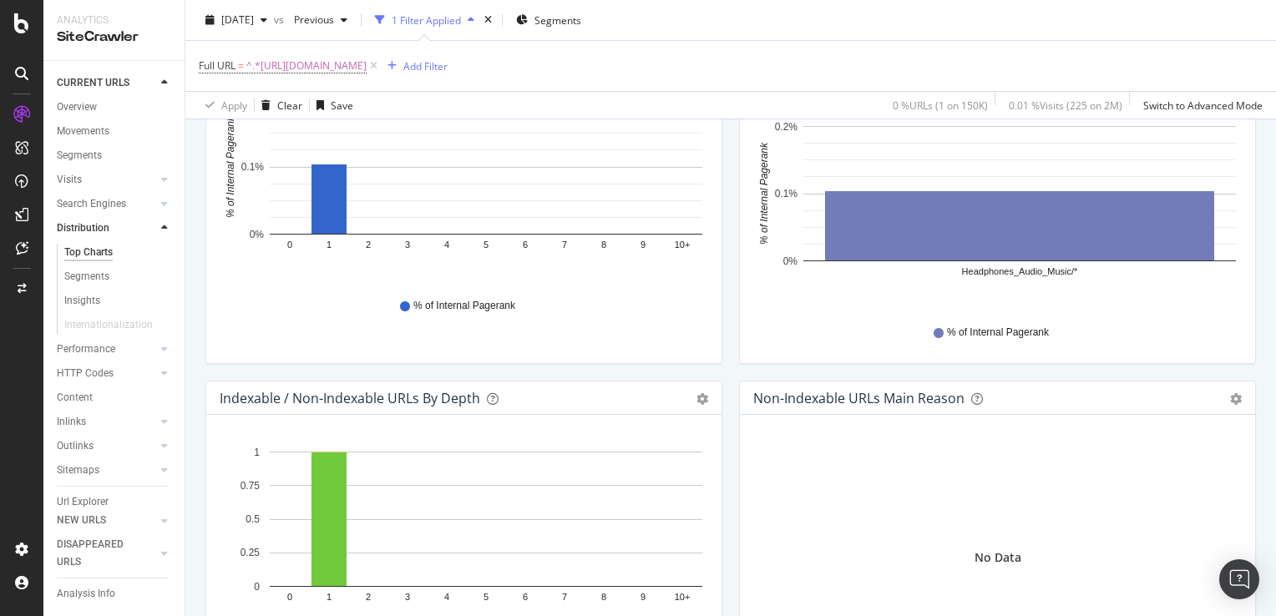
scroll to position [752, 0]
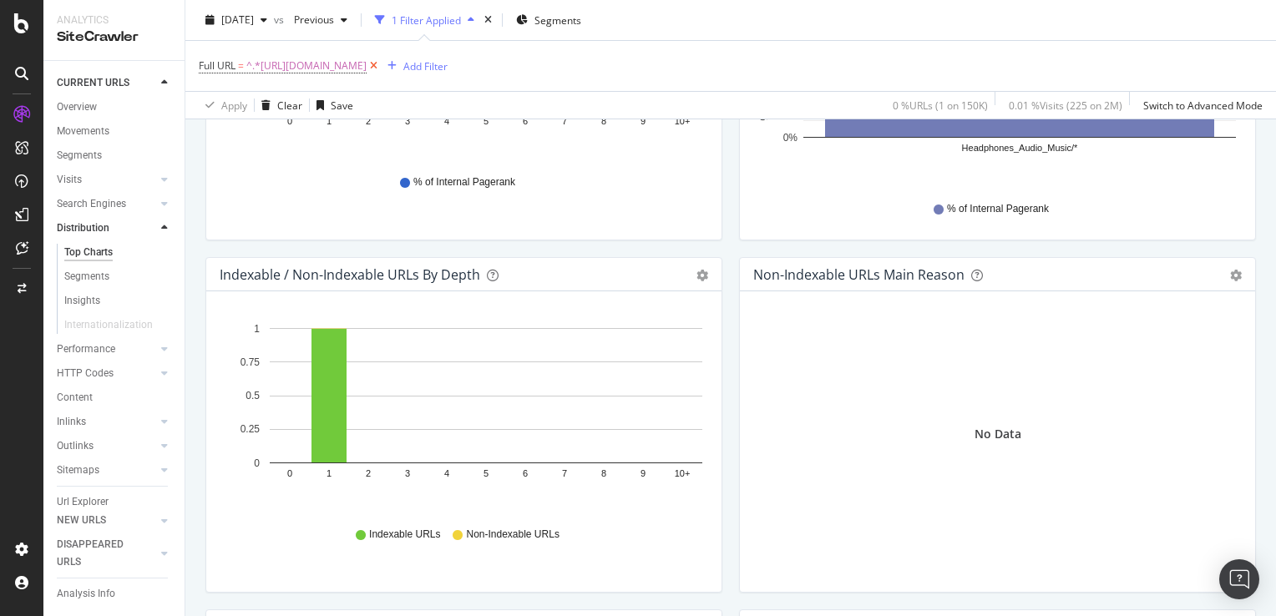
click at [381, 68] on icon at bounding box center [374, 66] width 14 height 17
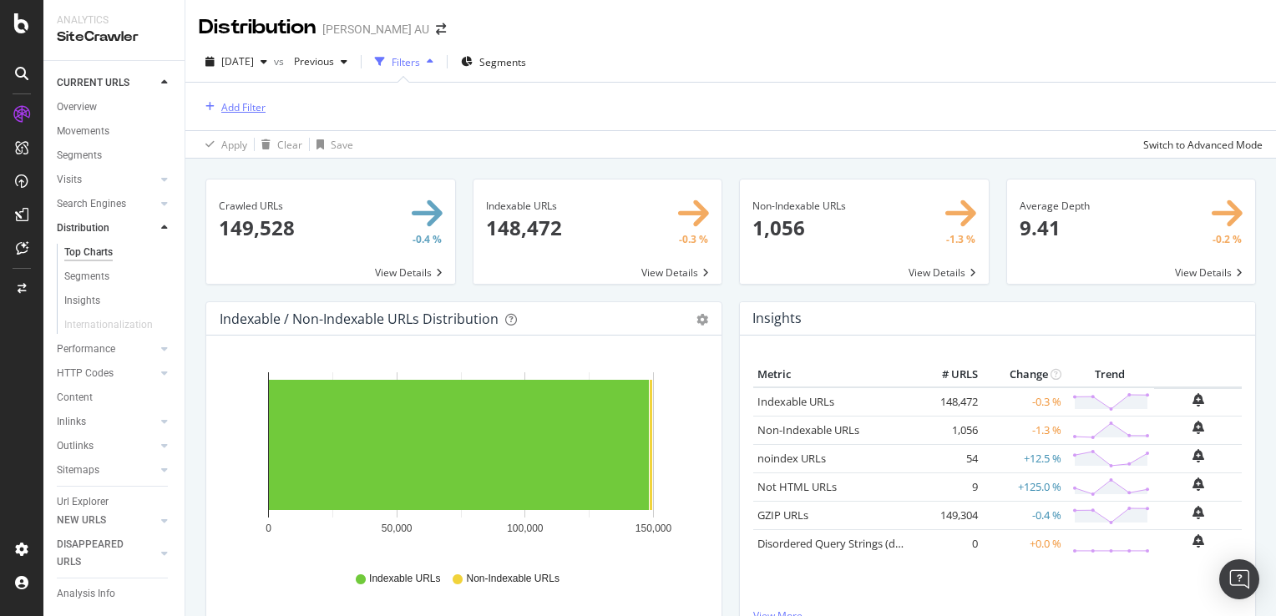
click at [251, 102] on div "Add Filter" at bounding box center [243, 107] width 44 height 14
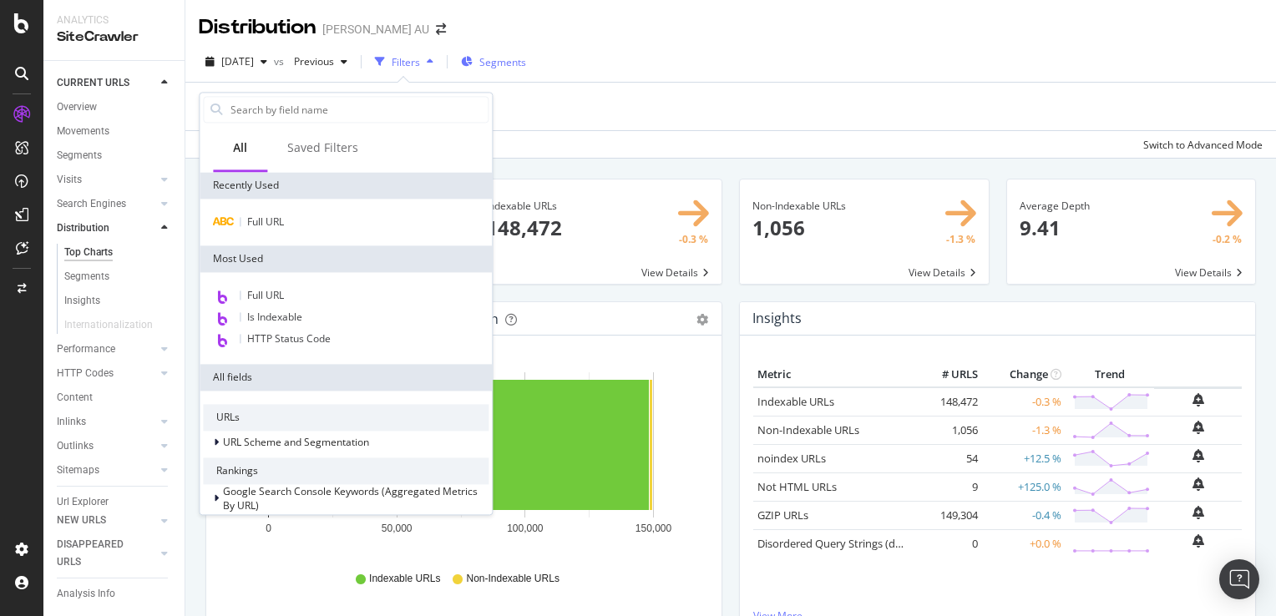
click at [526, 59] on span "Segments" at bounding box center [502, 62] width 47 height 14
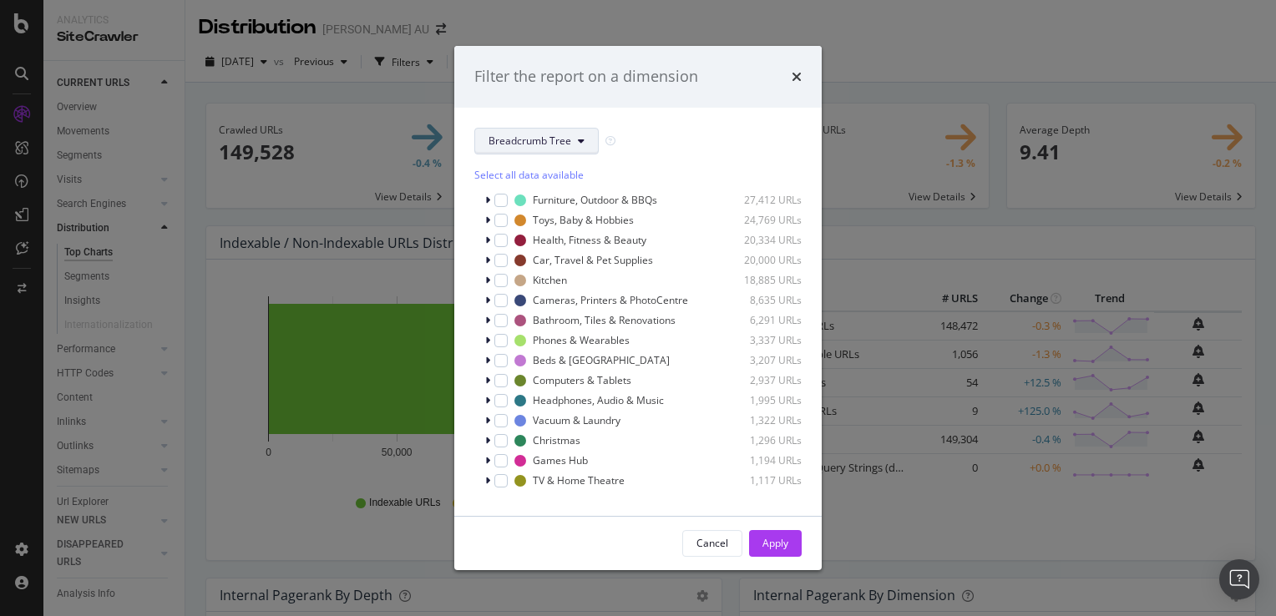
click at [561, 146] on span "Breadcrumb Tree" at bounding box center [530, 141] width 83 height 14
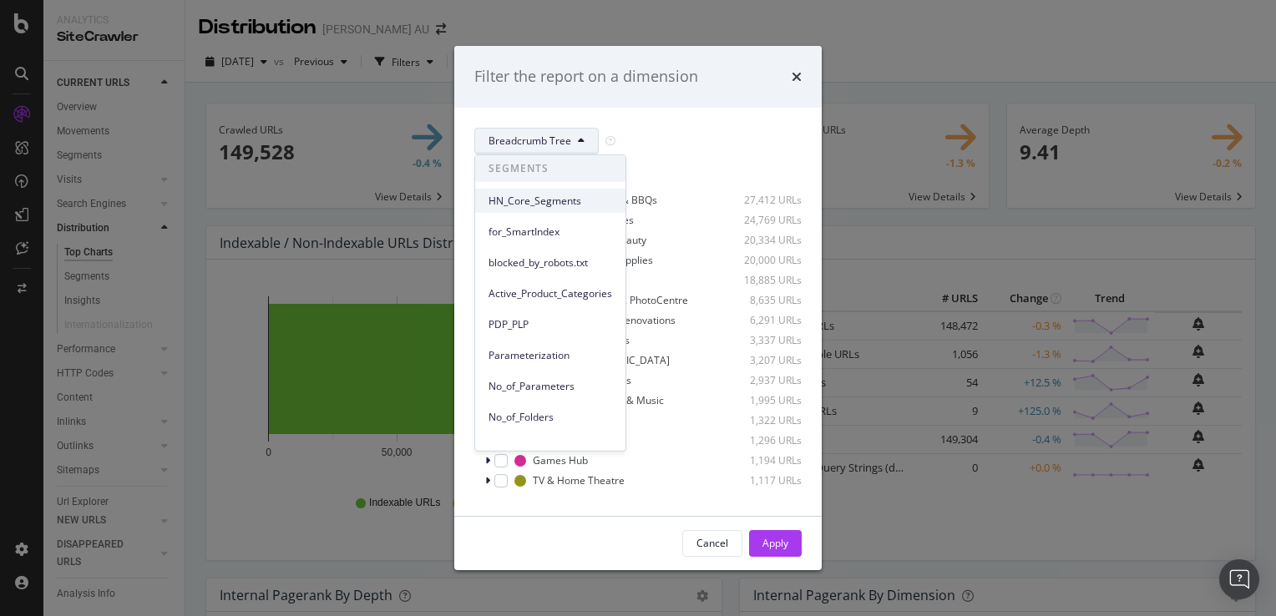
click at [568, 195] on span "HN_Core_Segments" at bounding box center [551, 200] width 124 height 15
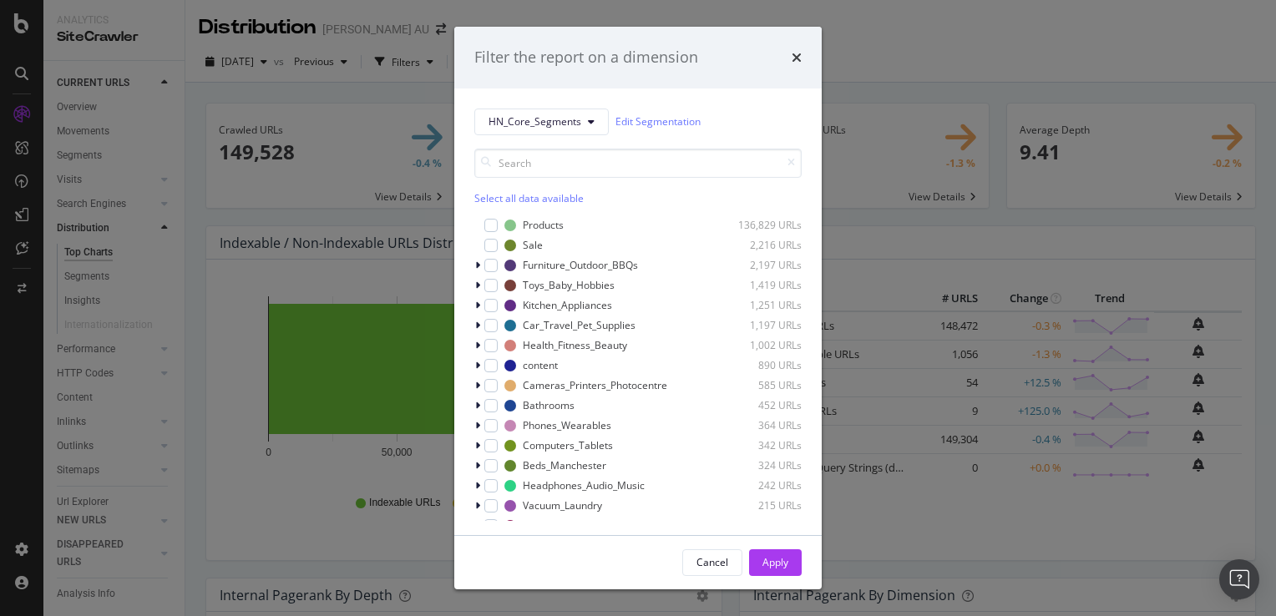
click at [541, 198] on div "Select all data available" at bounding box center [637, 198] width 327 height 14
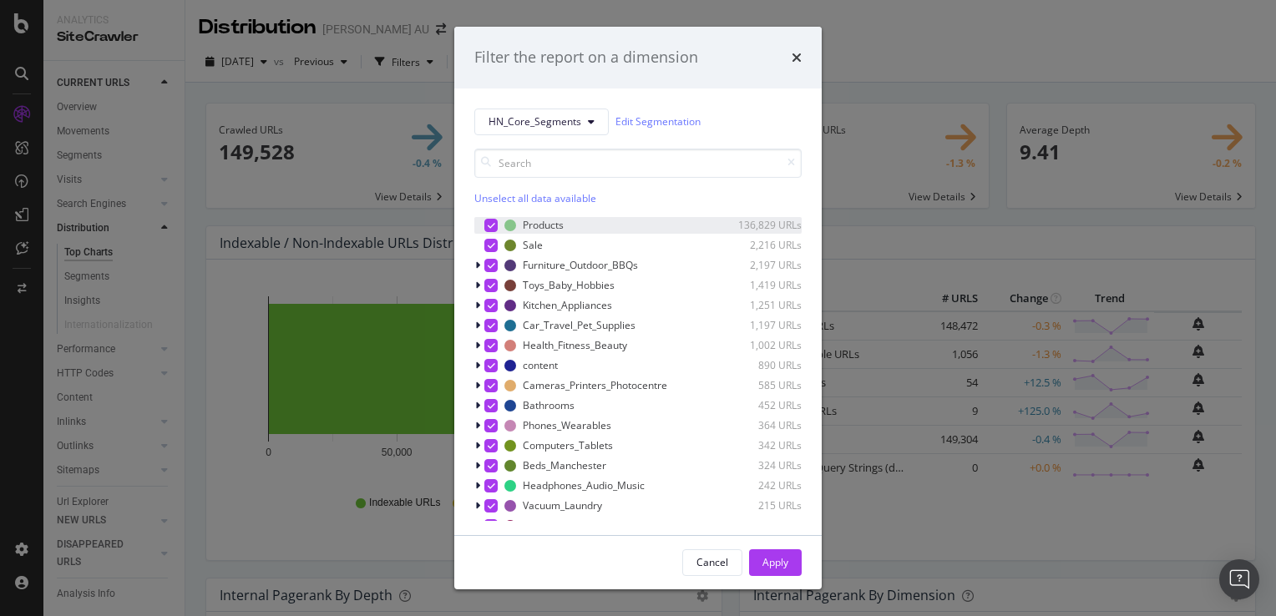
click at [491, 222] on icon "modal" at bounding box center [492, 225] width 8 height 8
click at [489, 243] on icon "modal" at bounding box center [492, 245] width 8 height 8
click at [494, 362] on icon "modal" at bounding box center [492, 366] width 8 height 8
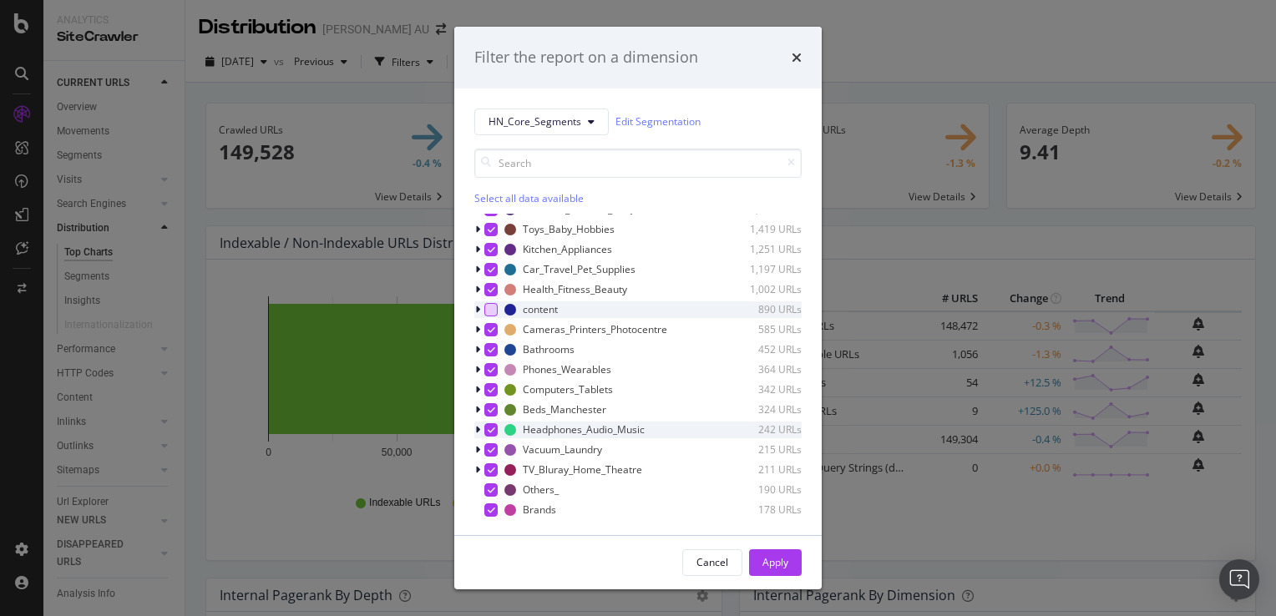
scroll to position [84, 0]
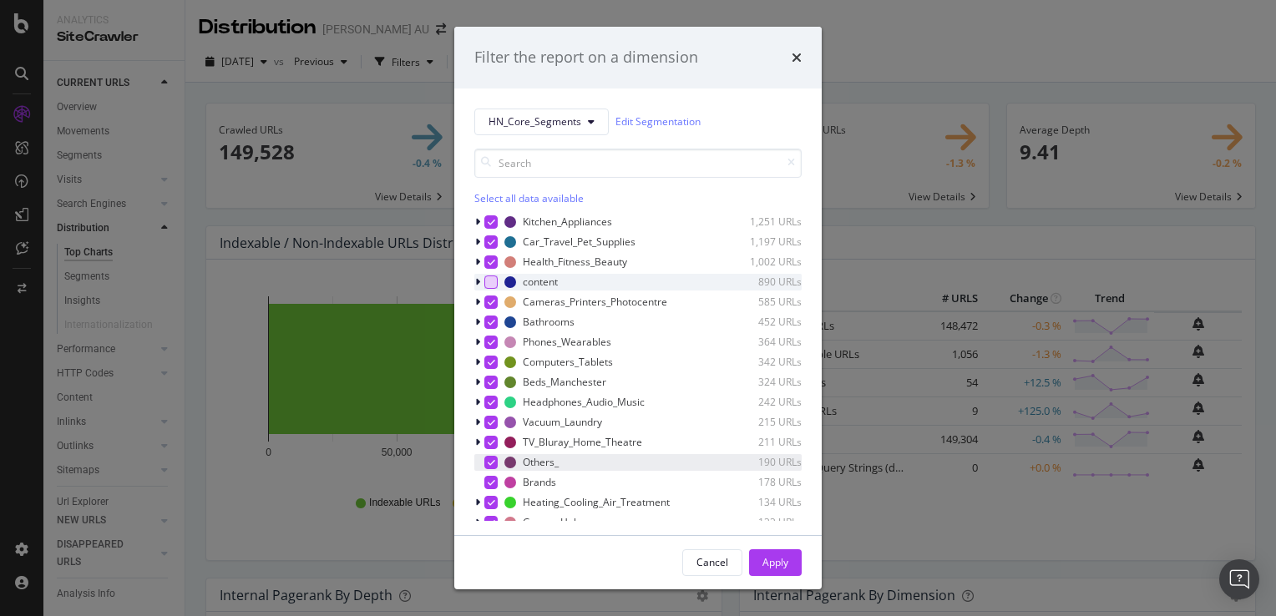
click at [492, 464] on icon "modal" at bounding box center [492, 463] width 8 height 8
click at [486, 483] on div "modal" at bounding box center [490, 482] width 13 height 13
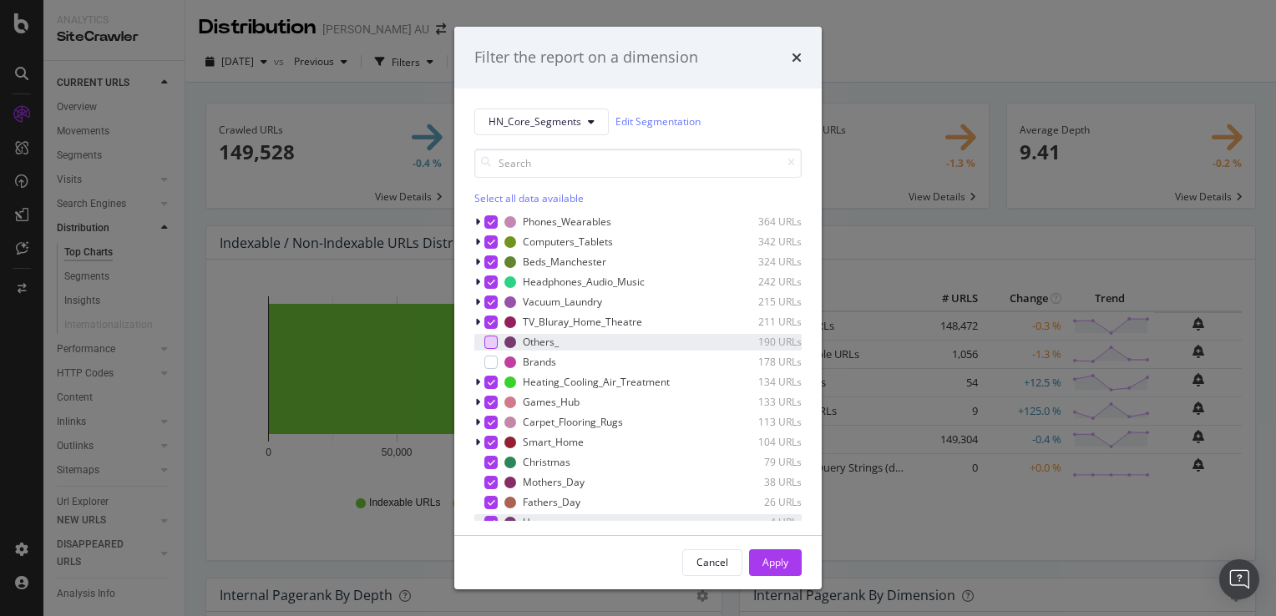
scroll to position [234, 0]
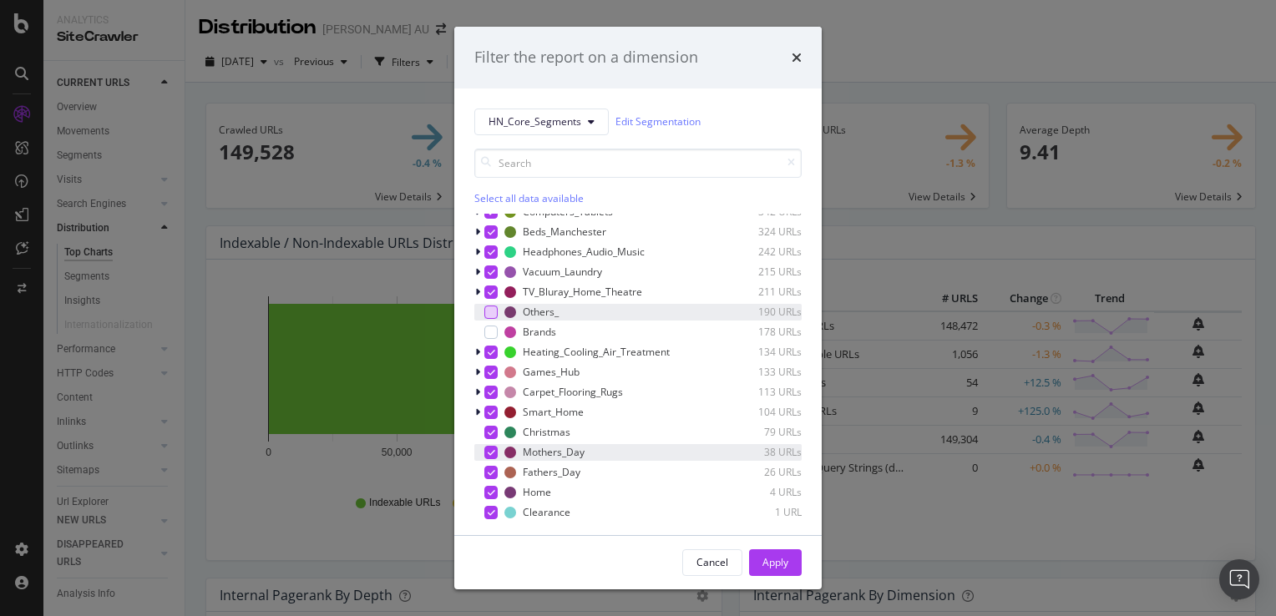
drag, startPoint x: 489, startPoint y: 430, endPoint x: 489, endPoint y: 456, distance: 25.9
click at [489, 429] on icon "modal" at bounding box center [492, 432] width 8 height 8
click at [490, 451] on icon "modal" at bounding box center [492, 453] width 8 height 8
click at [489, 473] on icon "modal" at bounding box center [492, 473] width 8 height 8
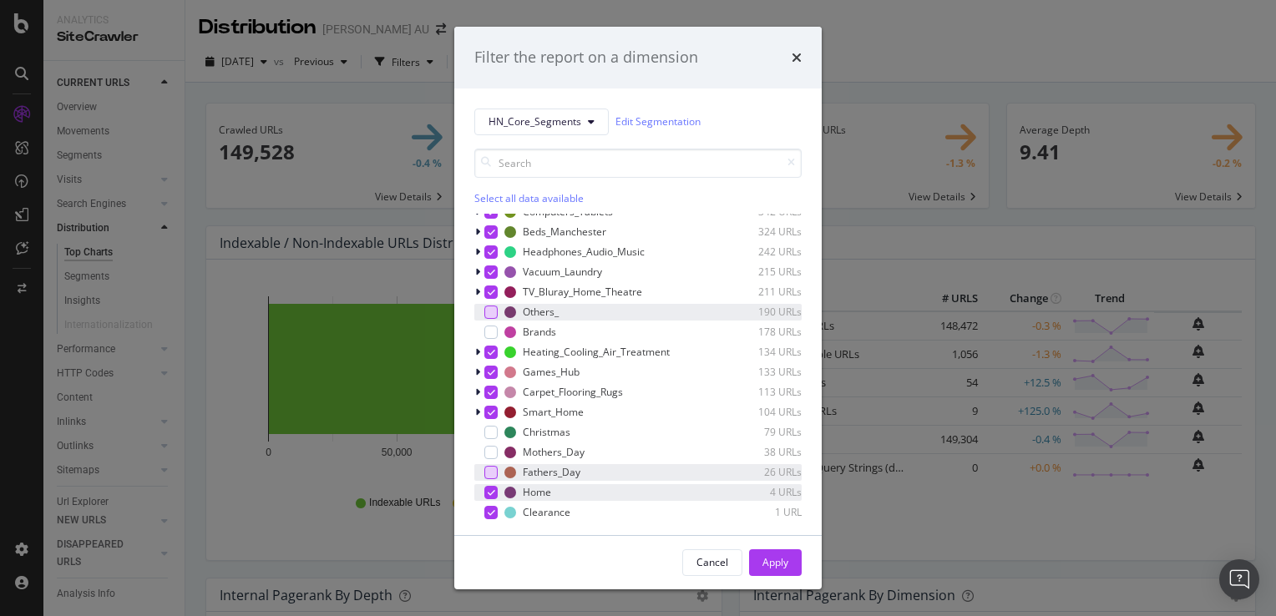
click at [488, 492] on icon "modal" at bounding box center [492, 493] width 8 height 8
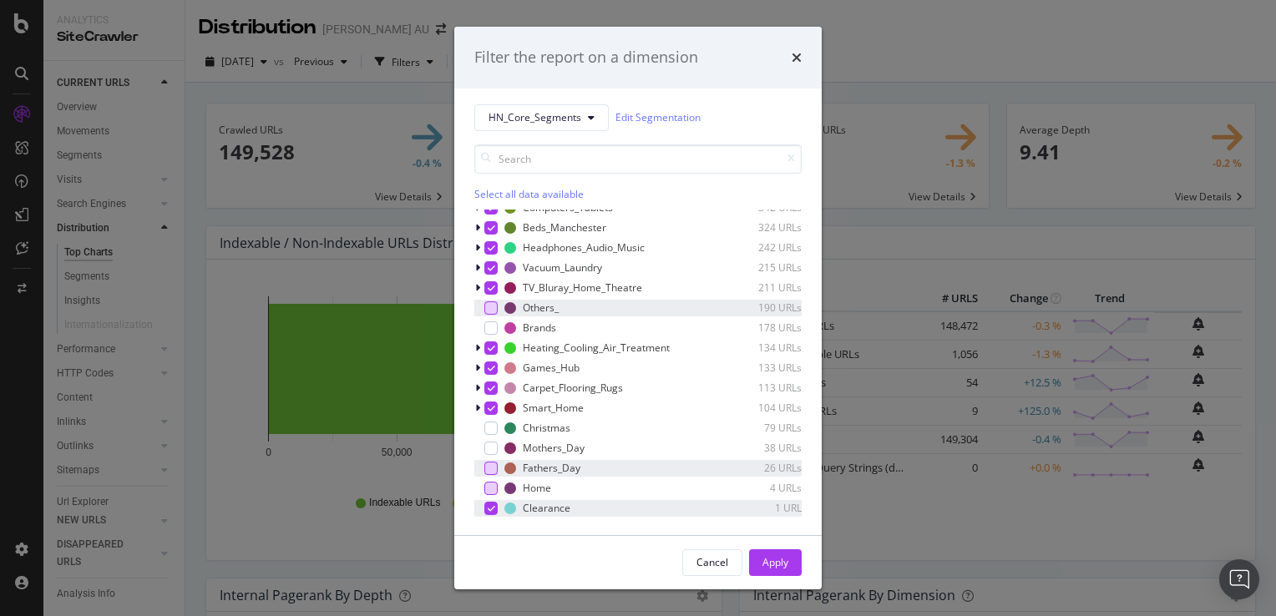
click at [486, 506] on div "modal" at bounding box center [490, 508] width 13 height 13
click at [772, 560] on div "Apply" at bounding box center [776, 562] width 26 height 14
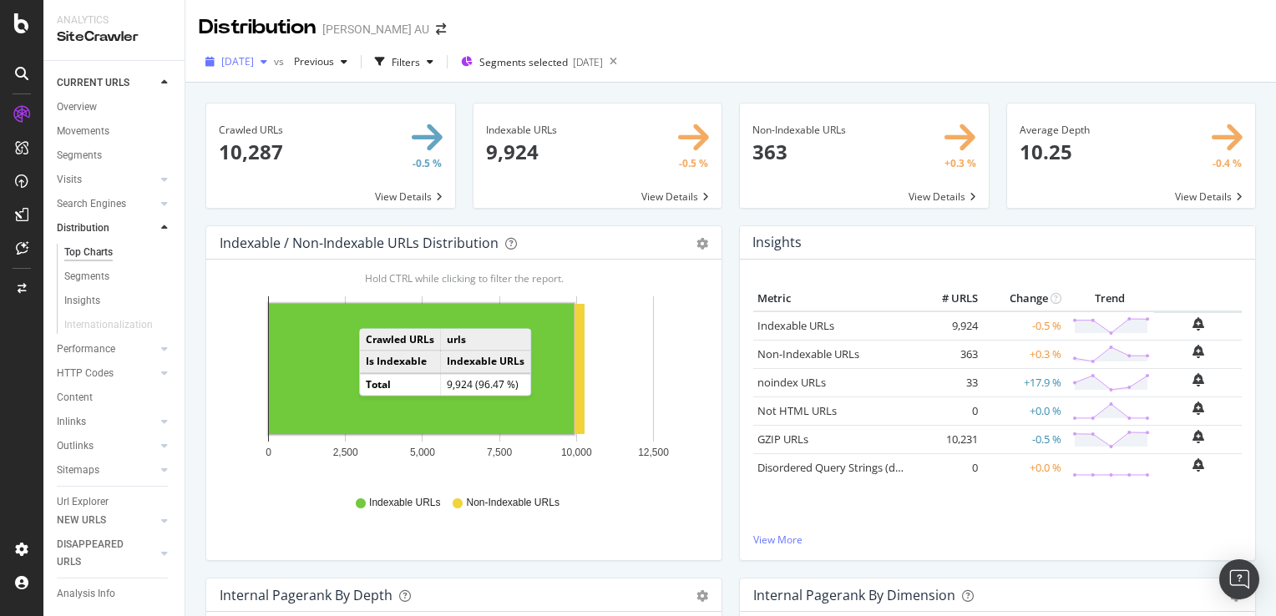
click at [254, 60] on span "[DATE]" at bounding box center [237, 61] width 33 height 14
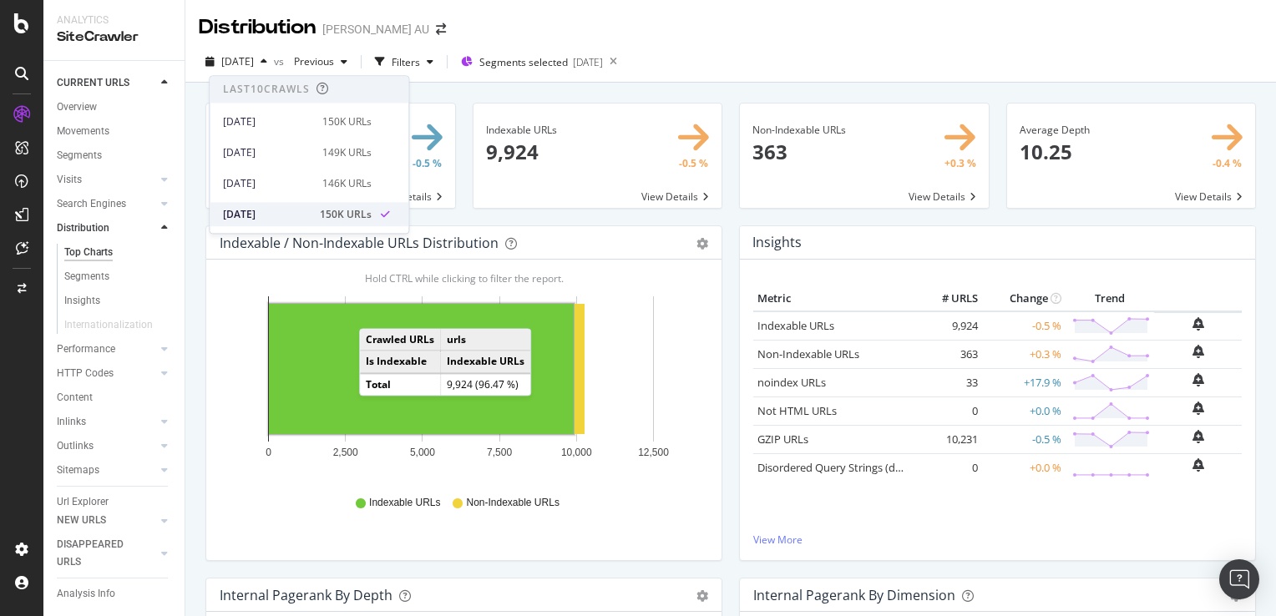
scroll to position [84, 0]
click at [287, 223] on div "[DATE]" at bounding box center [267, 223] width 89 height 15
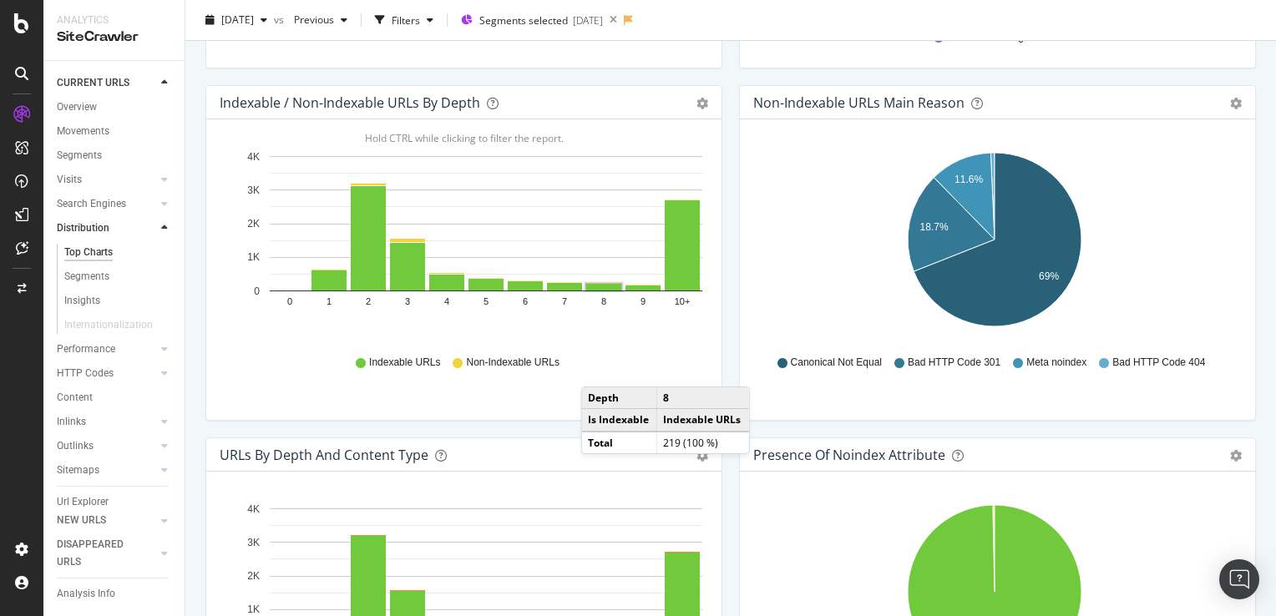
scroll to position [835, 0]
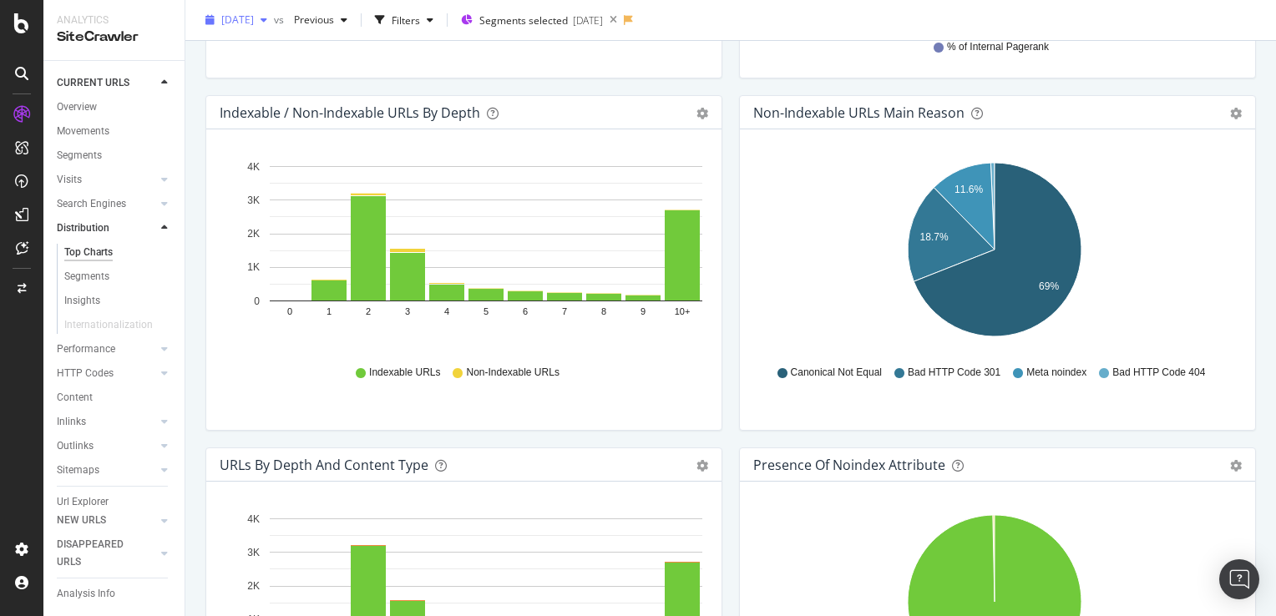
click at [253, 25] on span "[DATE]" at bounding box center [237, 20] width 33 height 14
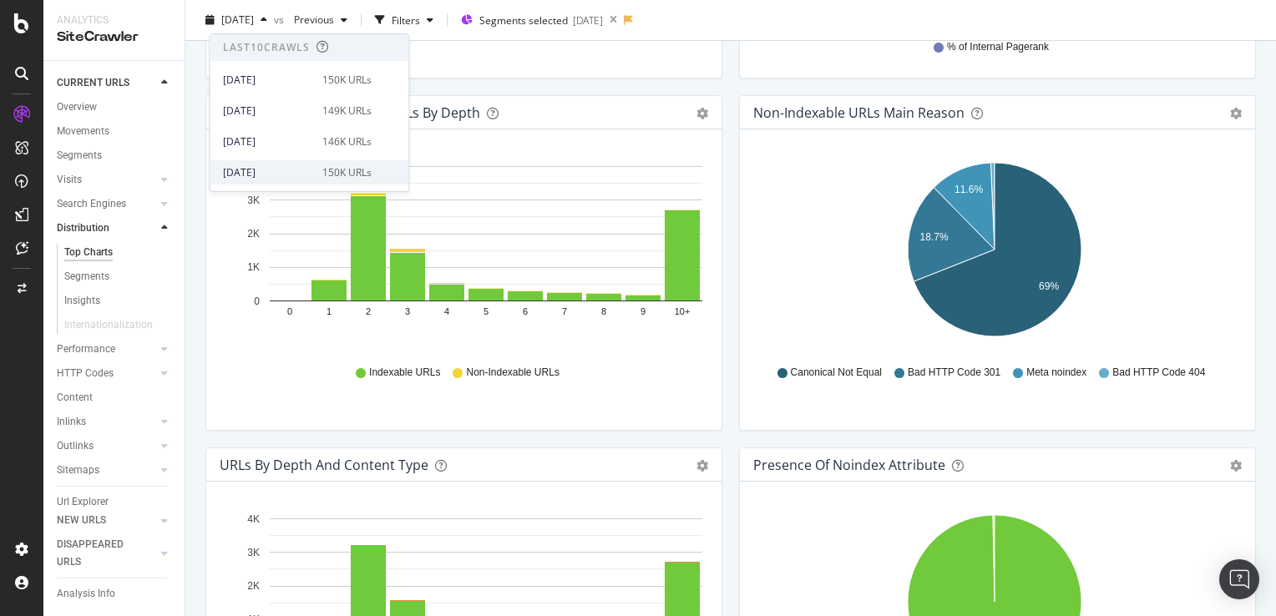
click at [322, 169] on div "150K URLs" at bounding box center [346, 172] width 49 height 15
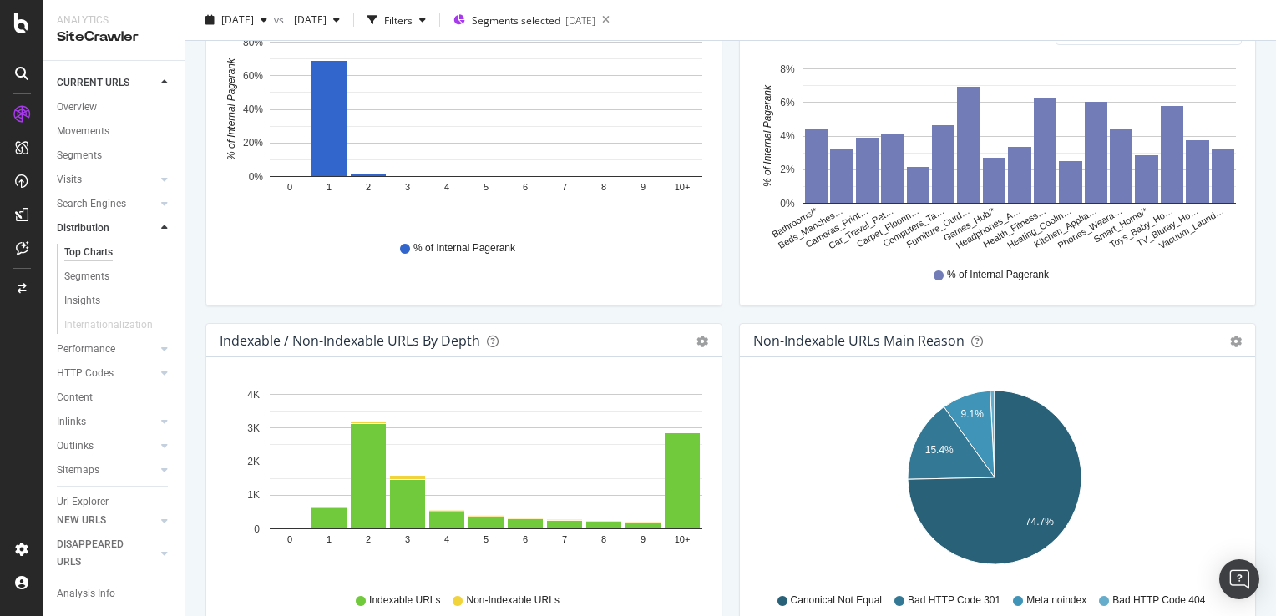
scroll to position [752, 0]
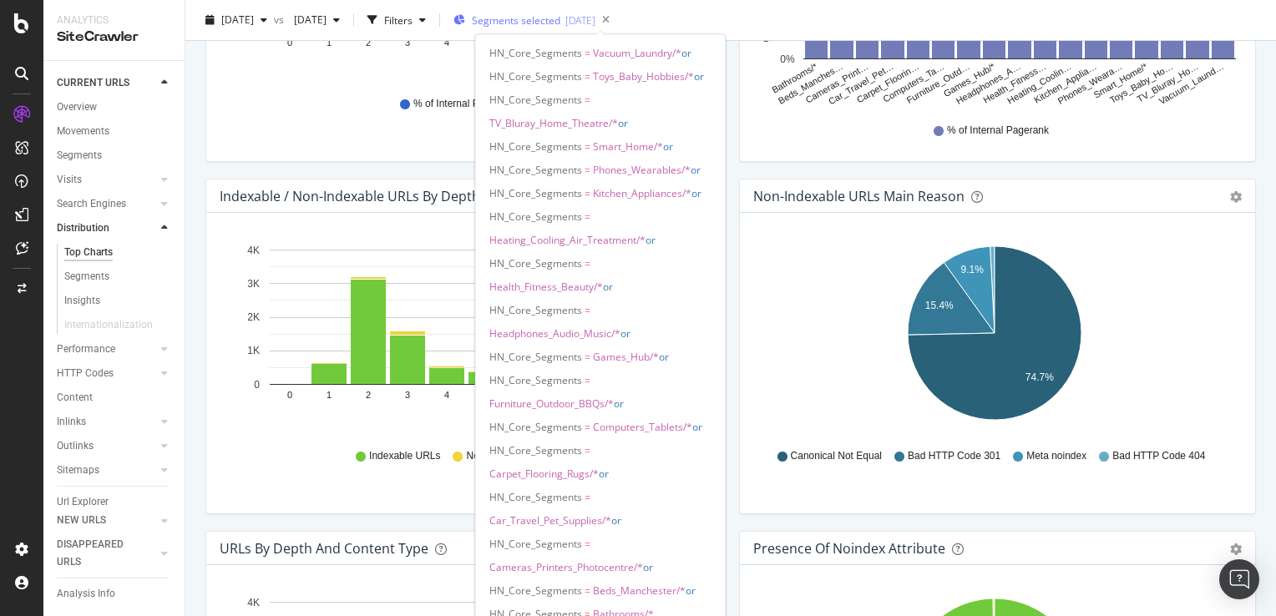
click at [560, 18] on span "Segments selected" at bounding box center [516, 20] width 89 height 14
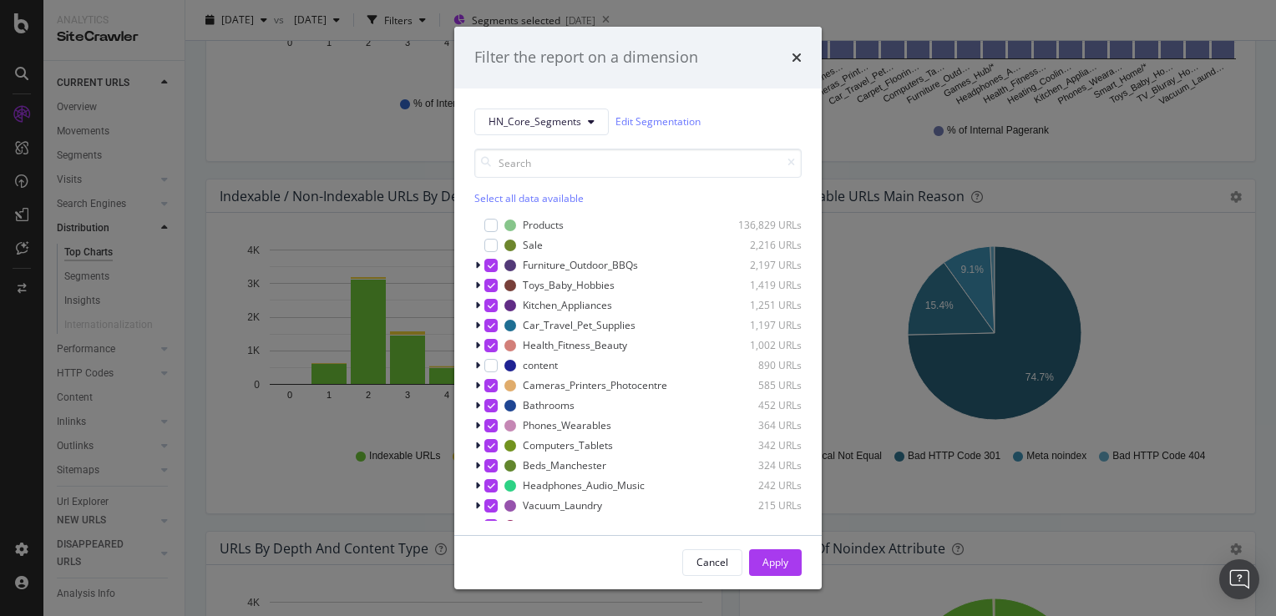
click at [829, 13] on div "Filter the report on a dimension HN_Core_Segments Edit Segmentation Select all …" at bounding box center [638, 308] width 1276 height 616
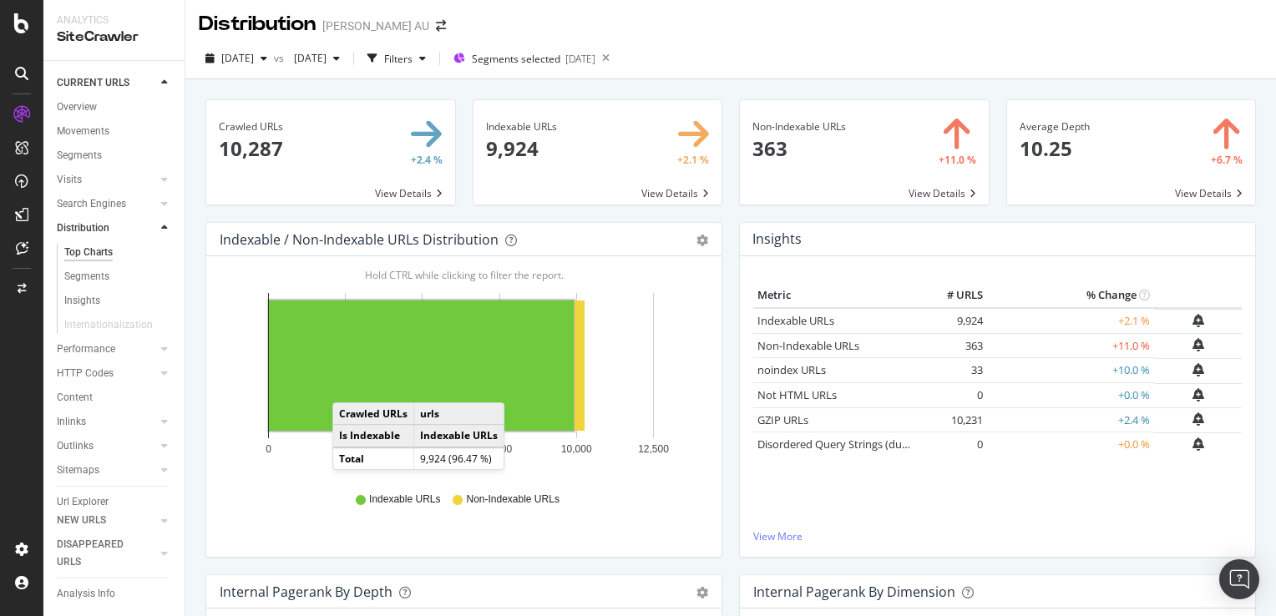
scroll to position [0, 0]
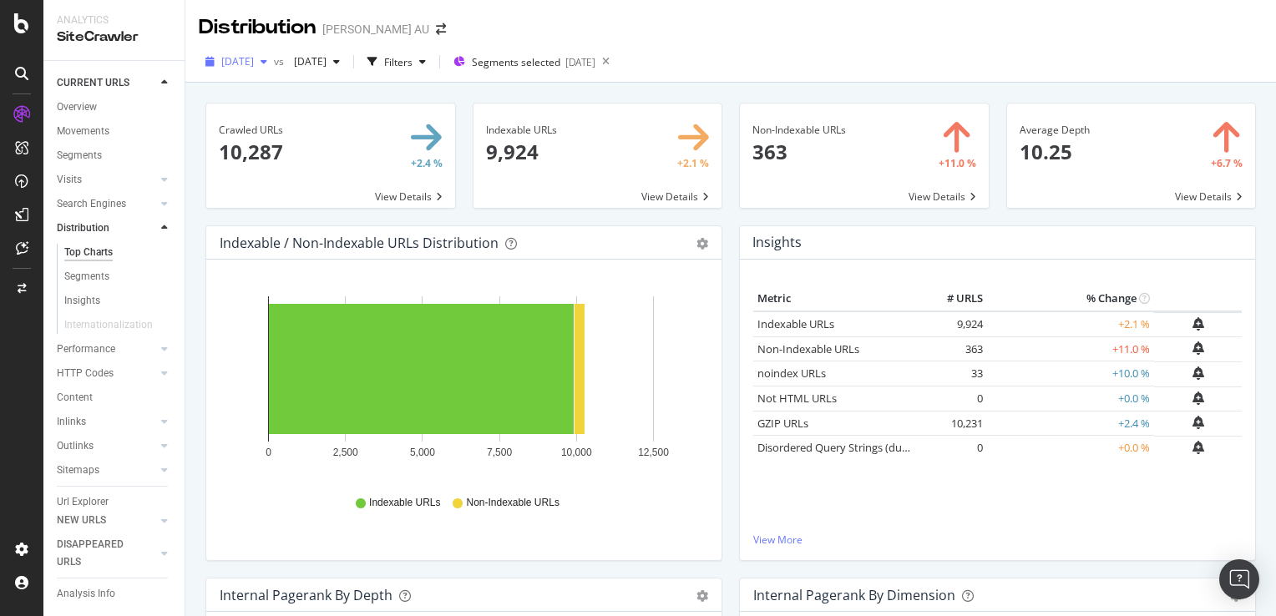
click at [253, 64] on span "[DATE]" at bounding box center [237, 61] width 33 height 14
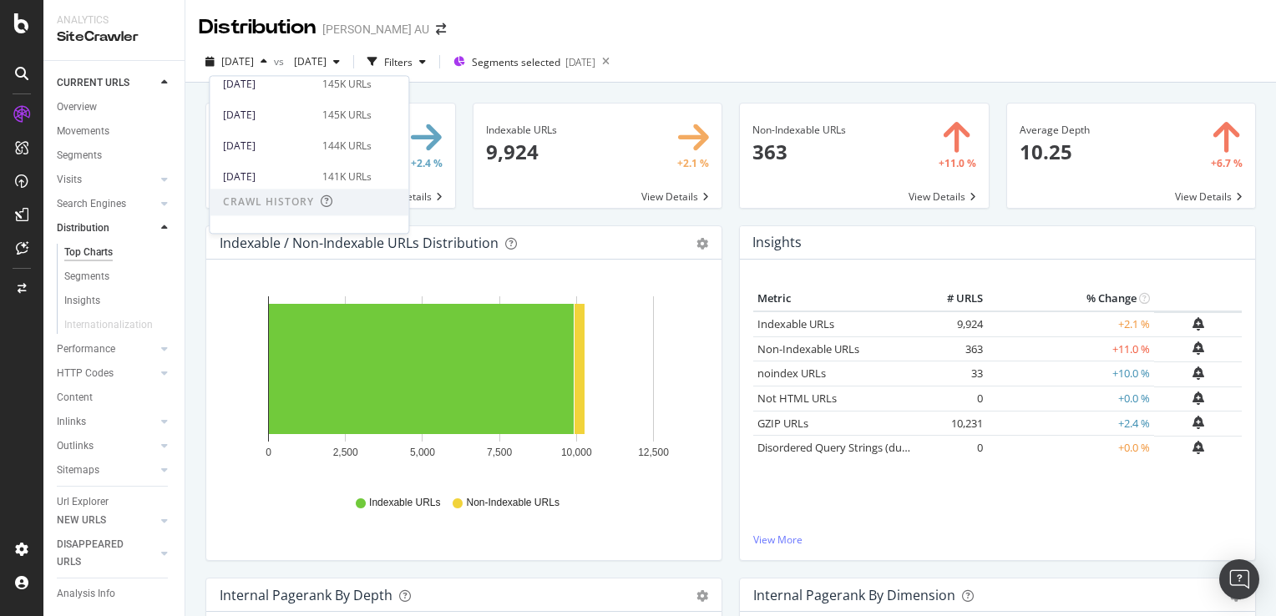
scroll to position [251, 0]
click at [281, 146] on div "[DATE]" at bounding box center [267, 149] width 89 height 15
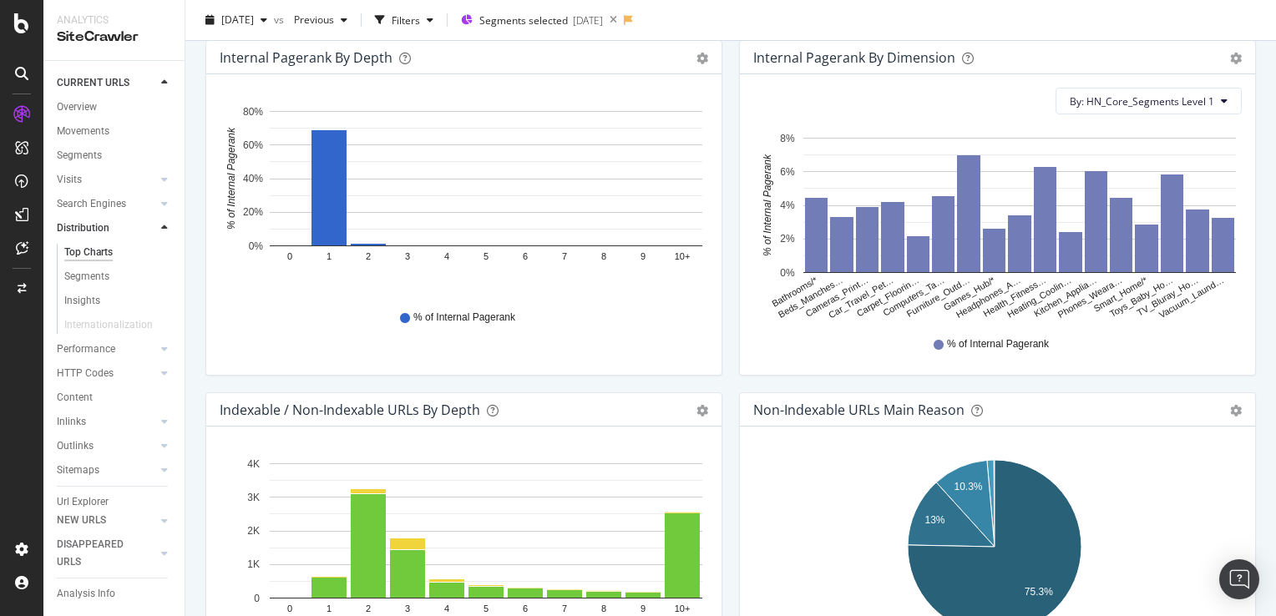
scroll to position [418, 0]
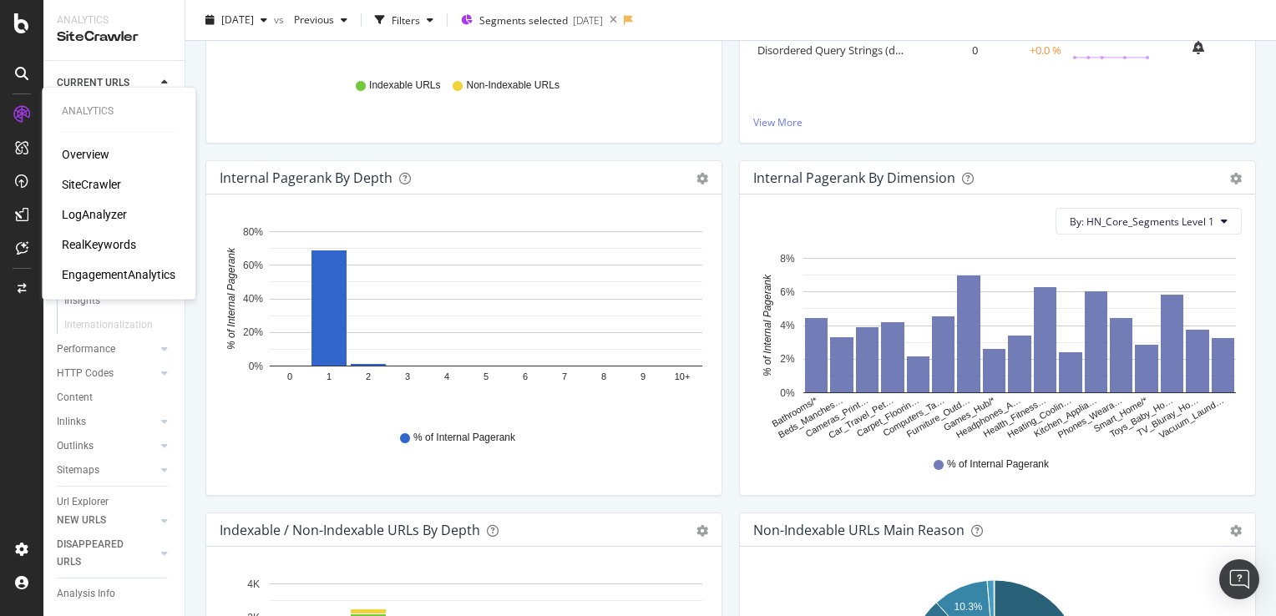
click at [101, 242] on div "RealKeywords" at bounding box center [99, 244] width 74 height 17
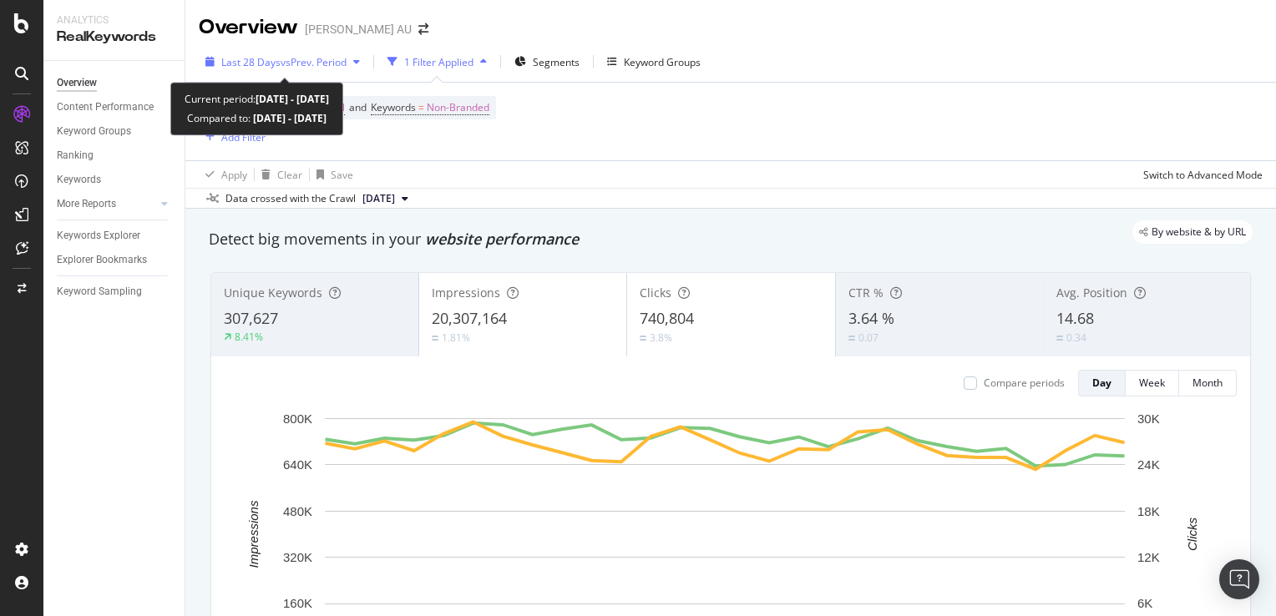
click at [341, 58] on span "vs Prev. Period" at bounding box center [314, 62] width 66 height 14
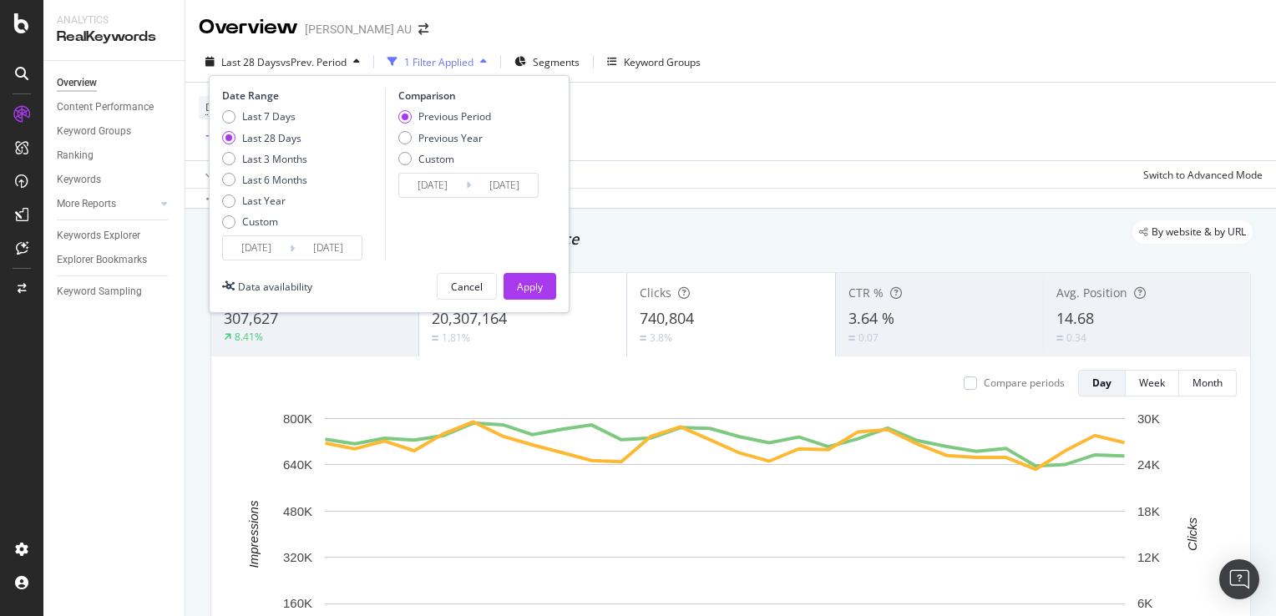
click at [267, 230] on div "Last 7 Days Last 28 Days Last 3 Months Last 6 Months Last Year Custom" at bounding box center [264, 172] width 85 height 126
click at [270, 226] on div "Custom" at bounding box center [260, 222] width 36 height 14
click at [310, 246] on input "2025/09/14" at bounding box center [328, 247] width 67 height 23
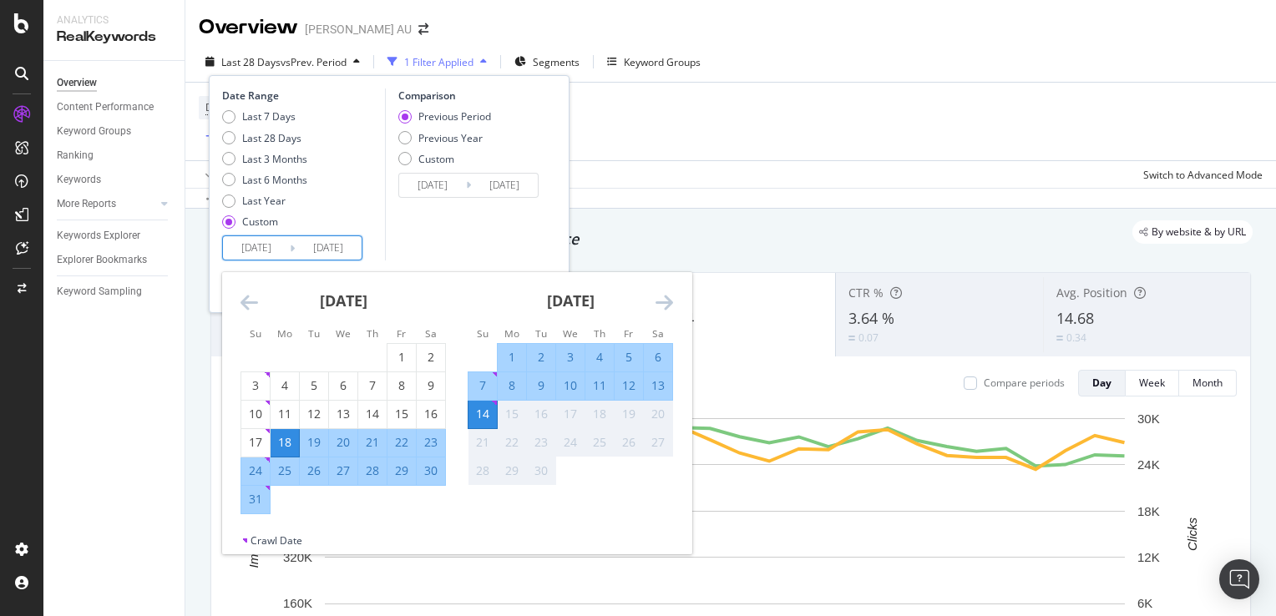
click at [251, 306] on icon "Move backward to switch to the previous month." at bounding box center [250, 302] width 18 height 20
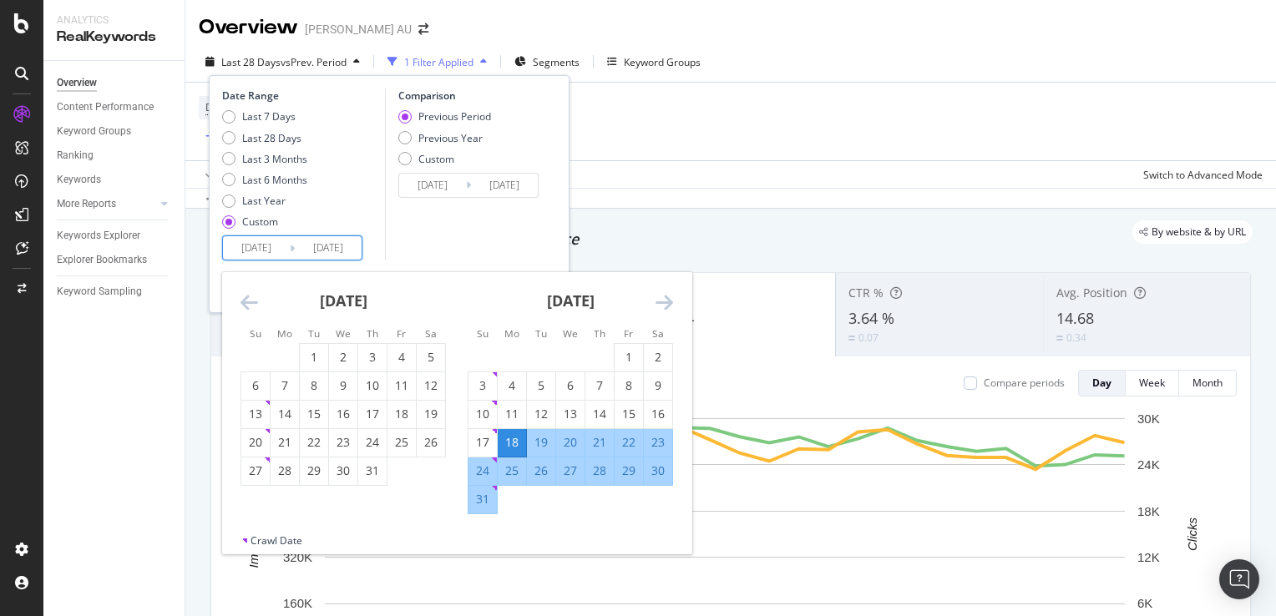
click at [251, 306] on icon "Move backward to switch to the previous month." at bounding box center [250, 302] width 18 height 20
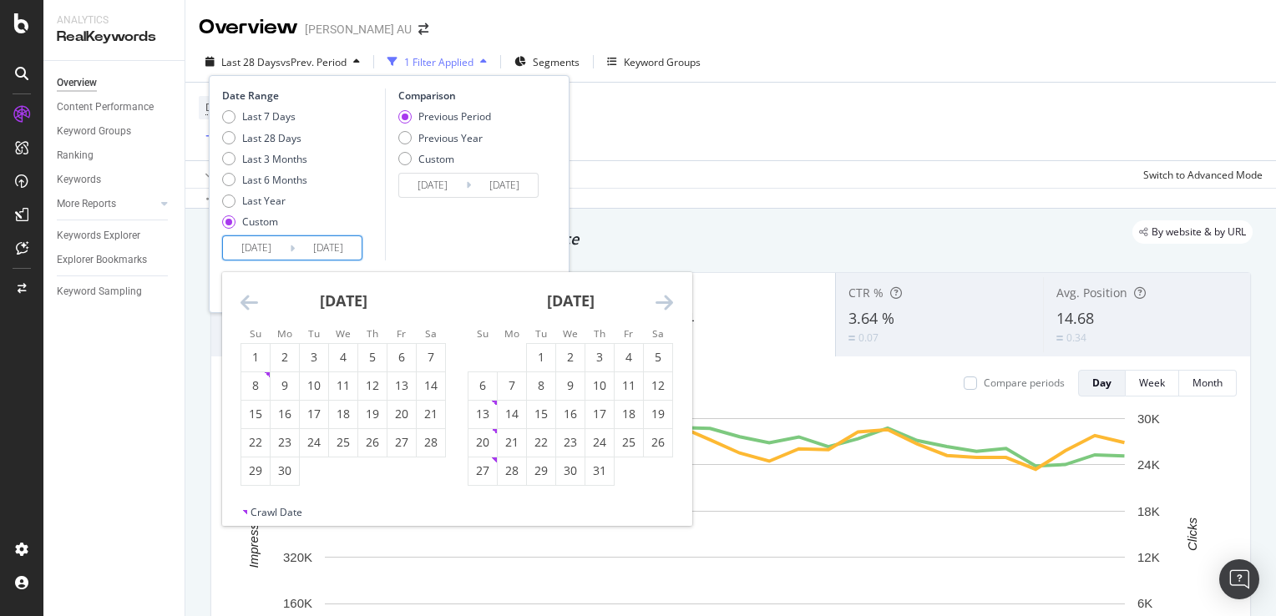
click at [251, 306] on icon "Move backward to switch to the previous month." at bounding box center [250, 302] width 18 height 20
click at [402, 414] on div "16" at bounding box center [402, 414] width 28 height 17
type input "2025/05/16"
type input "2025/01/14"
type input "2025/05/15"
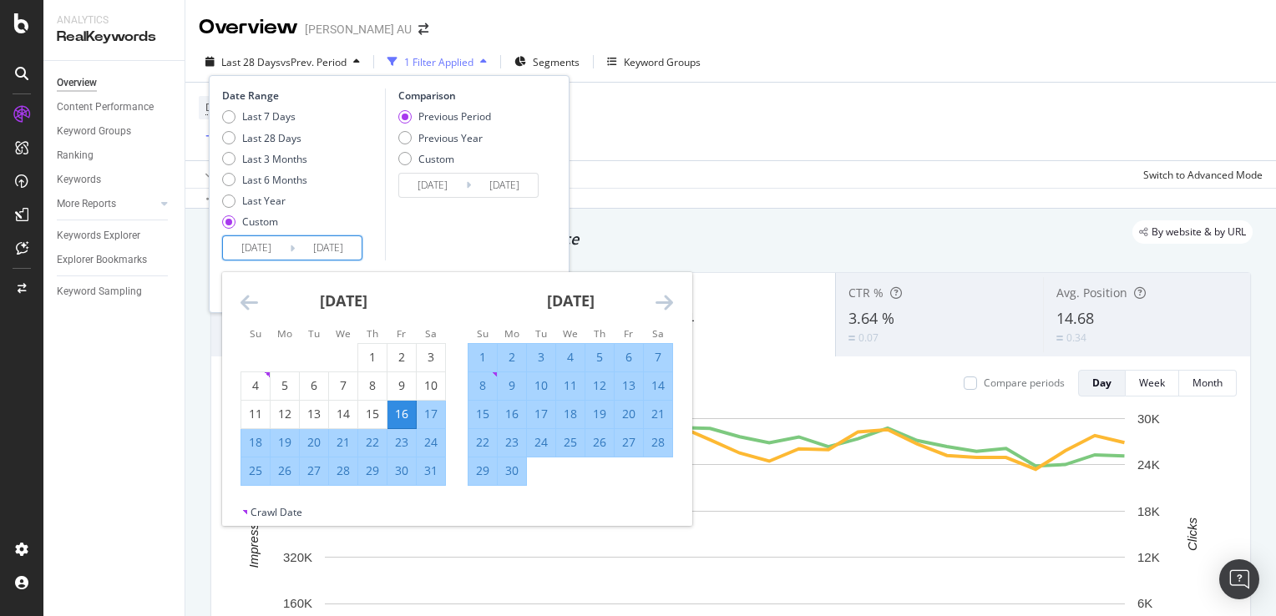
click at [445, 252] on div "Comparison Previous Period Previous Year Custom 2025/01/14 Navigate forward to …" at bounding box center [464, 175] width 159 height 172
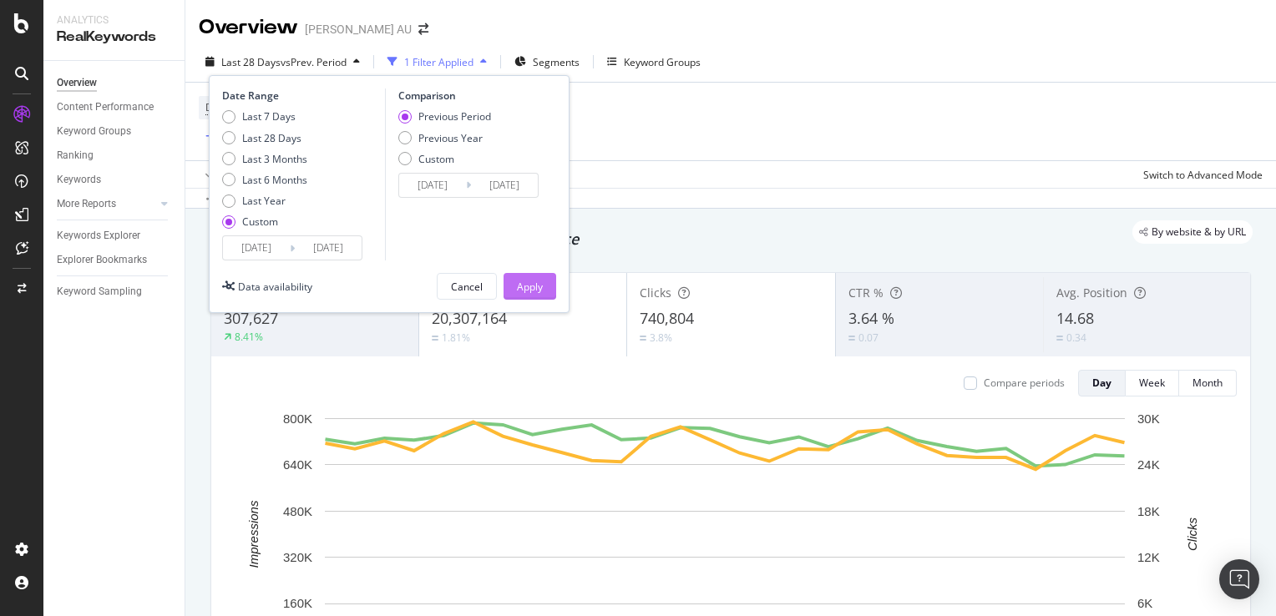
click at [535, 290] on div "Apply" at bounding box center [530, 287] width 26 height 14
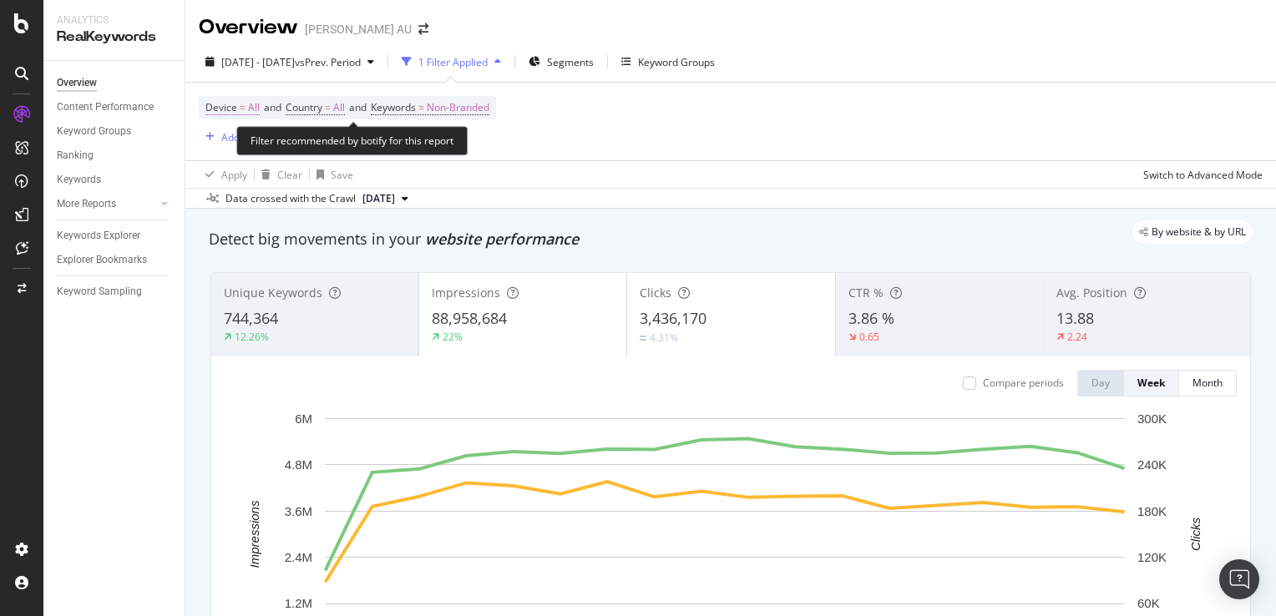
click at [246, 109] on span "Device = All" at bounding box center [232, 107] width 54 height 15
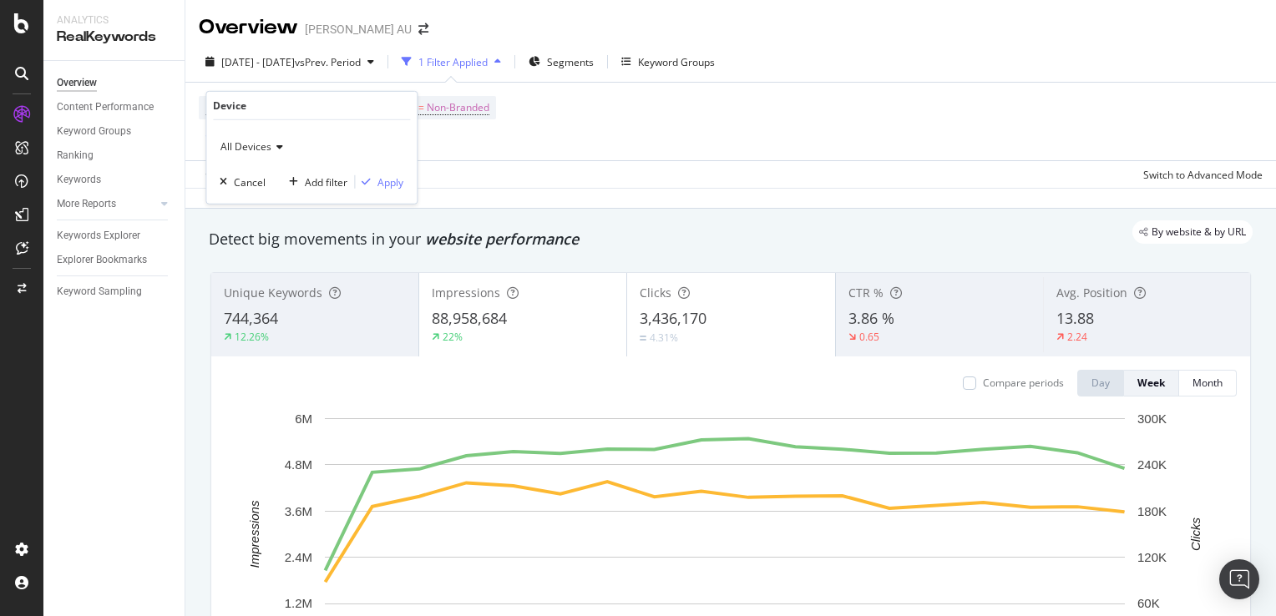
click at [595, 125] on div "Device = All and Country = All and Keywords = Non-Branded Add Filter" at bounding box center [731, 122] width 1064 height 78
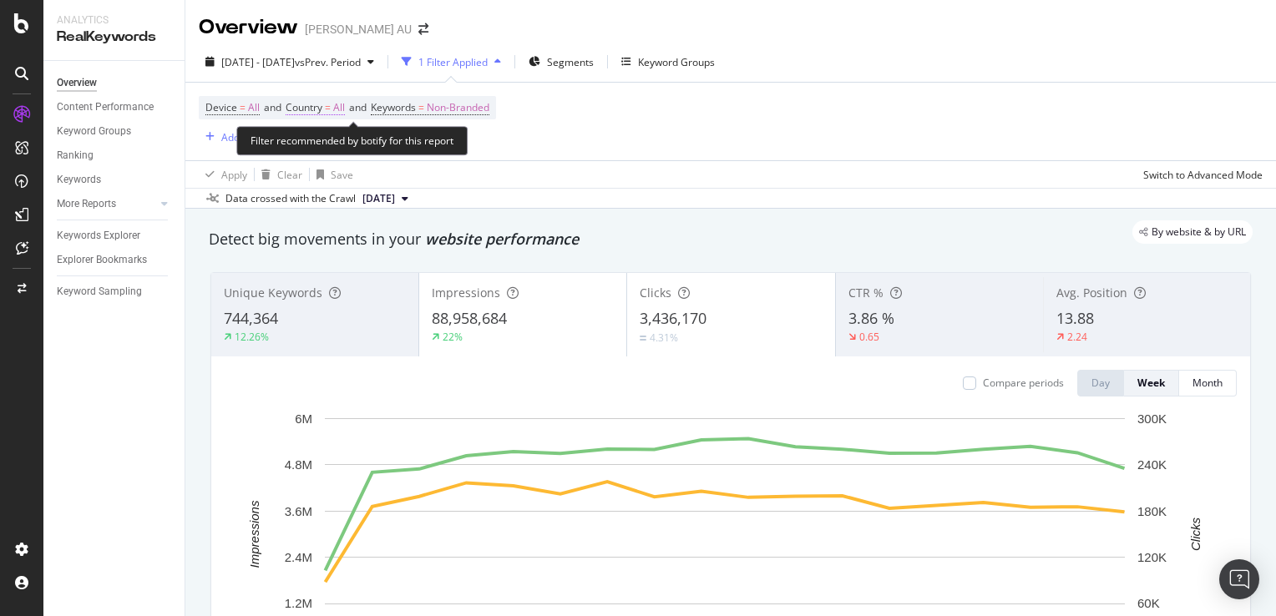
click at [315, 109] on span "Country" at bounding box center [304, 107] width 37 height 14
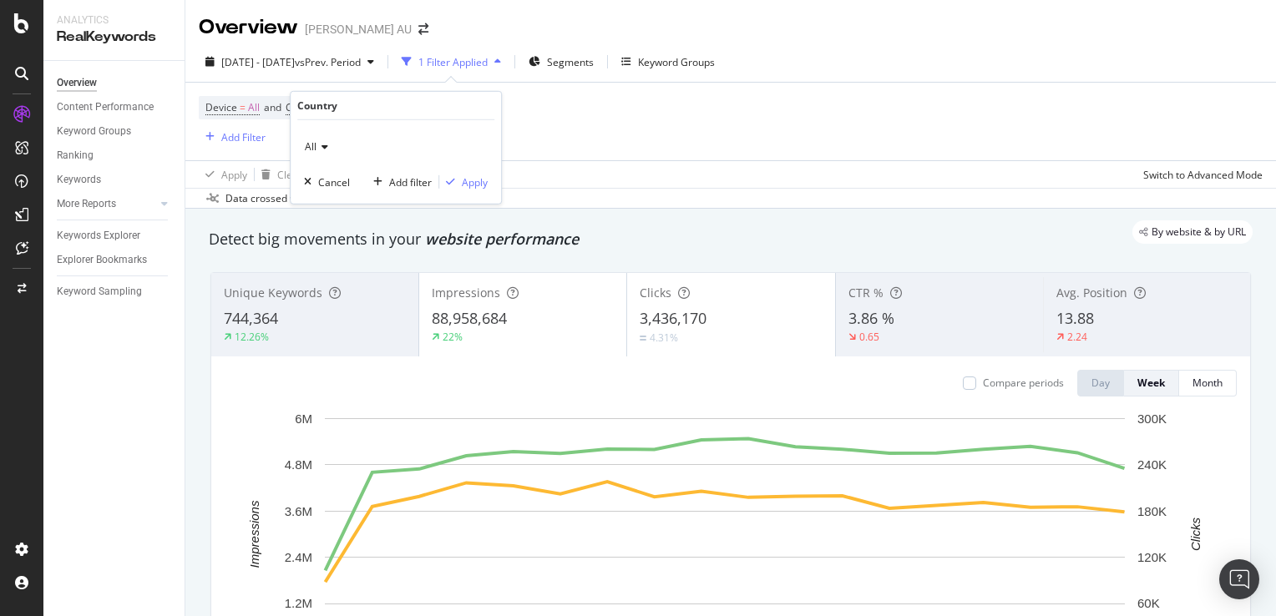
click at [321, 146] on icon at bounding box center [323, 147] width 12 height 10
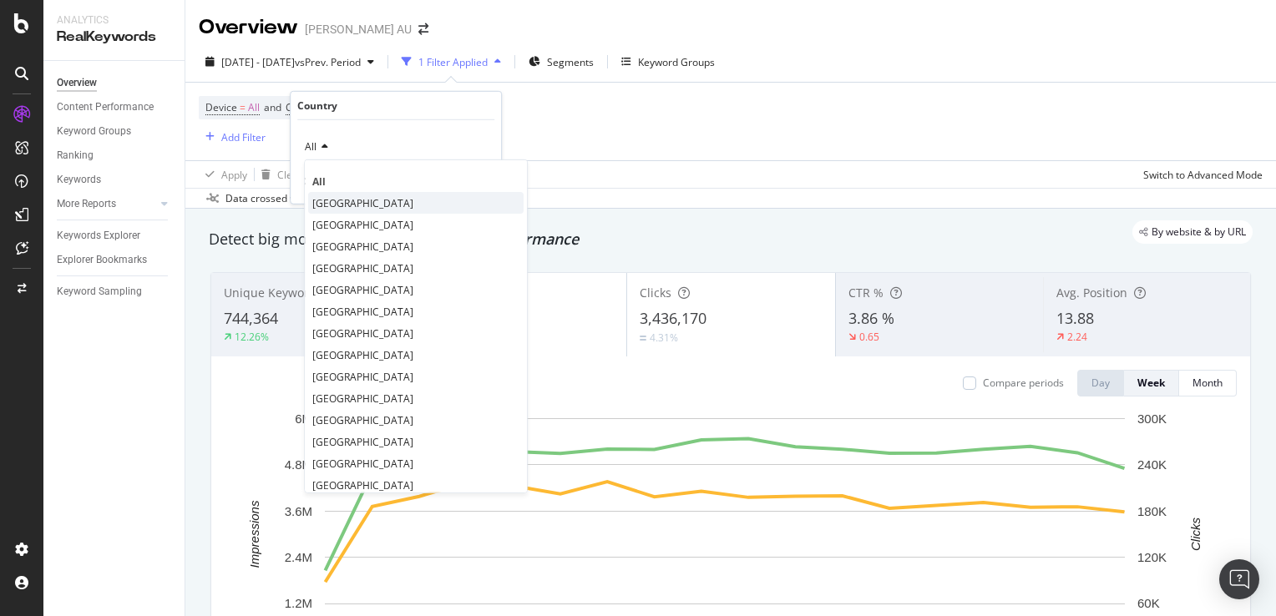
click at [338, 196] on span "Australia" at bounding box center [362, 202] width 101 height 14
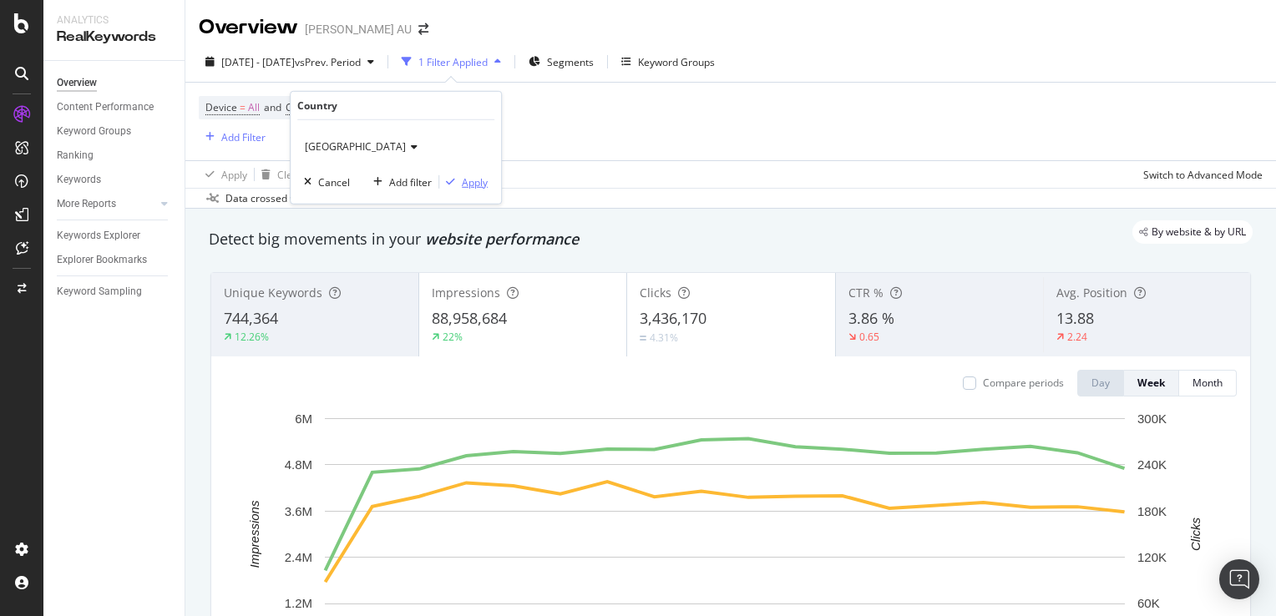
click at [466, 177] on div "Apply" at bounding box center [475, 182] width 26 height 14
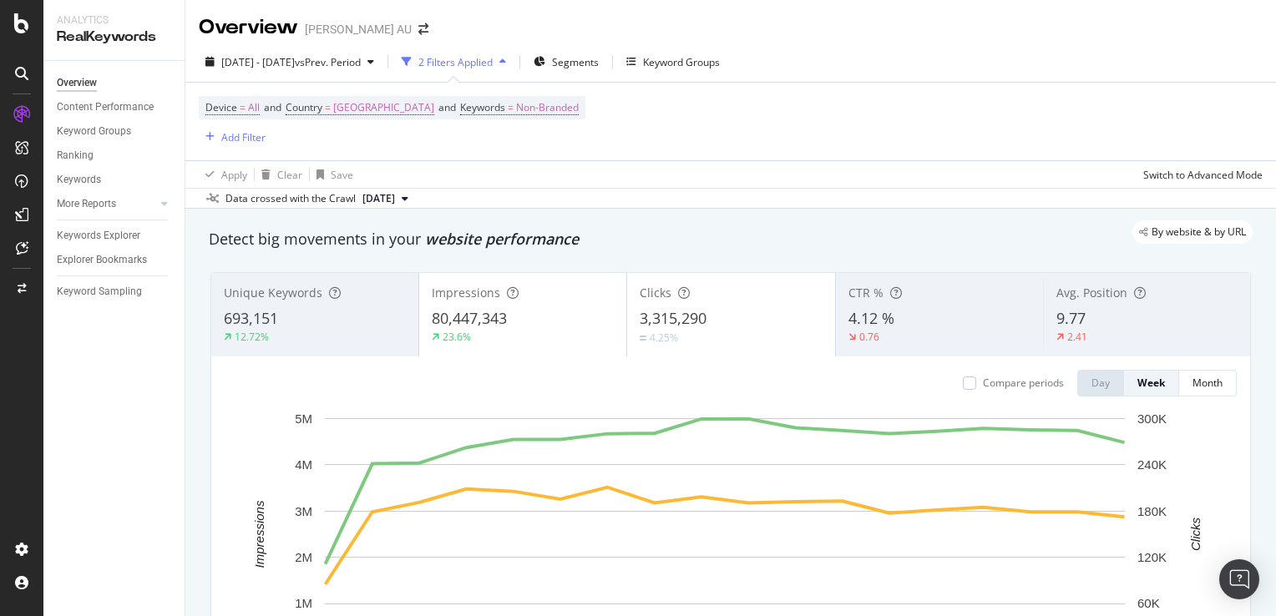
click at [267, 327] on span "693,151" at bounding box center [251, 318] width 54 height 20
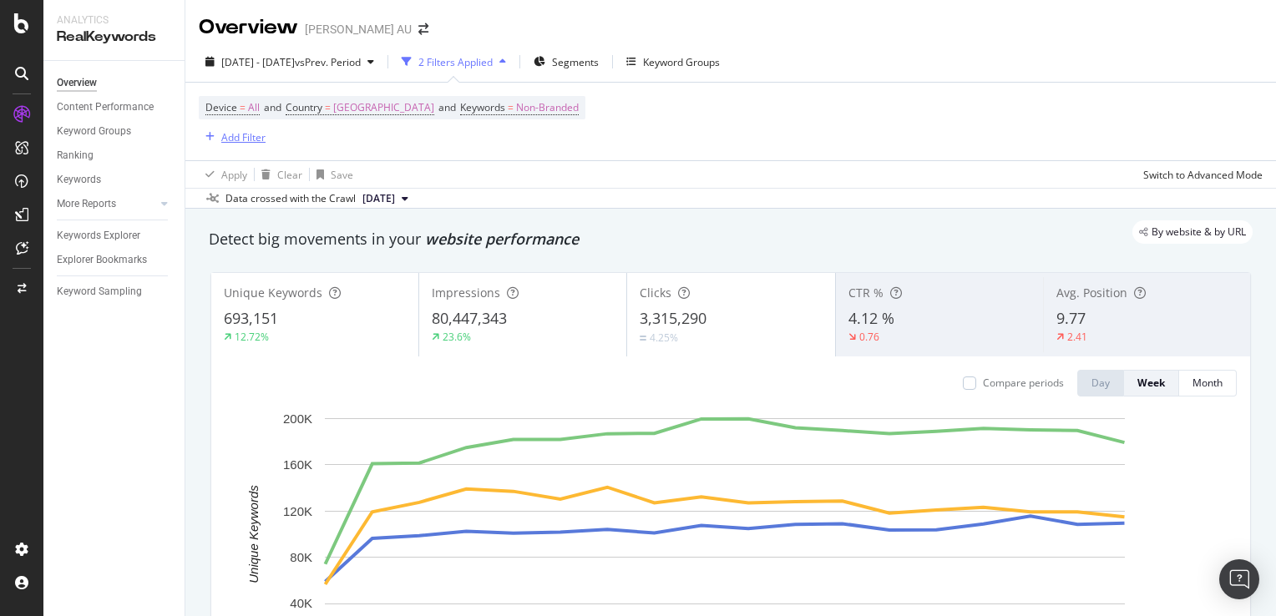
click at [241, 139] on div "Add Filter" at bounding box center [243, 137] width 44 height 14
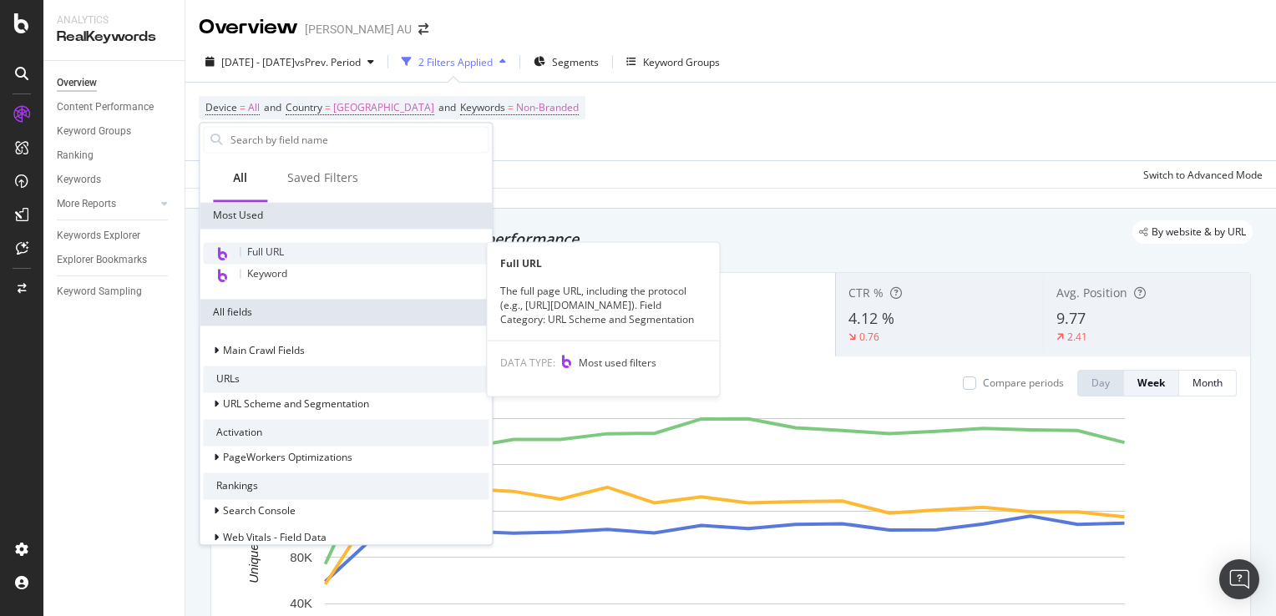
click at [266, 246] on span "Full URL" at bounding box center [265, 252] width 37 height 14
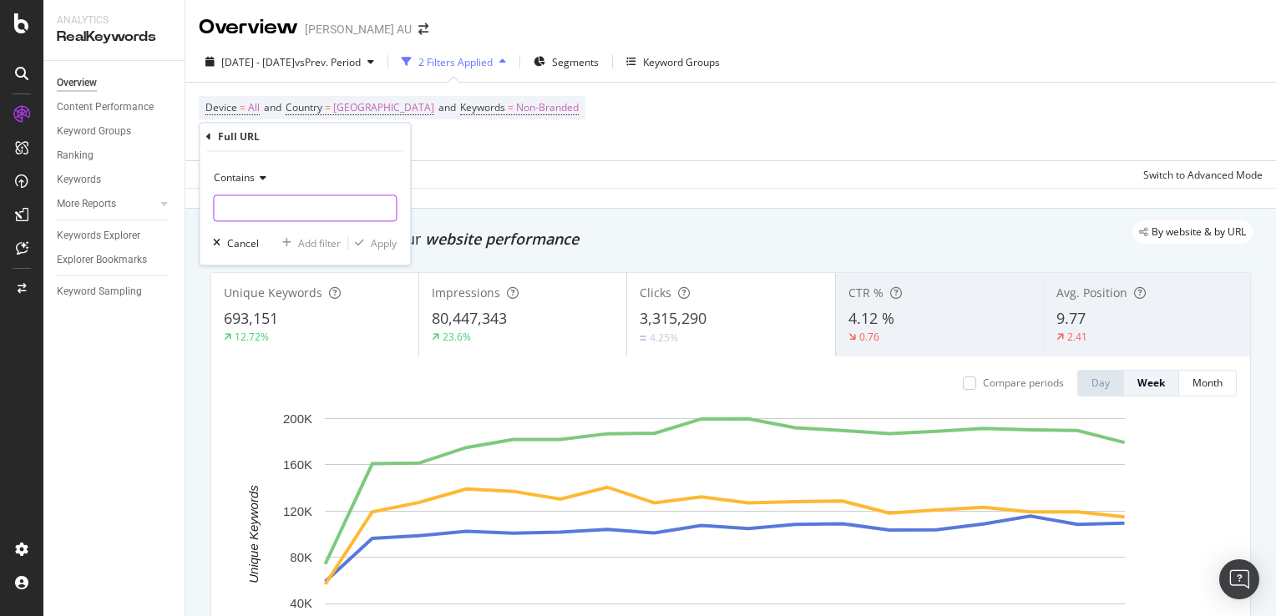
click at [266, 209] on input "text" at bounding box center [305, 208] width 182 height 27
click at [243, 180] on span "Contains" at bounding box center [234, 178] width 41 height 14
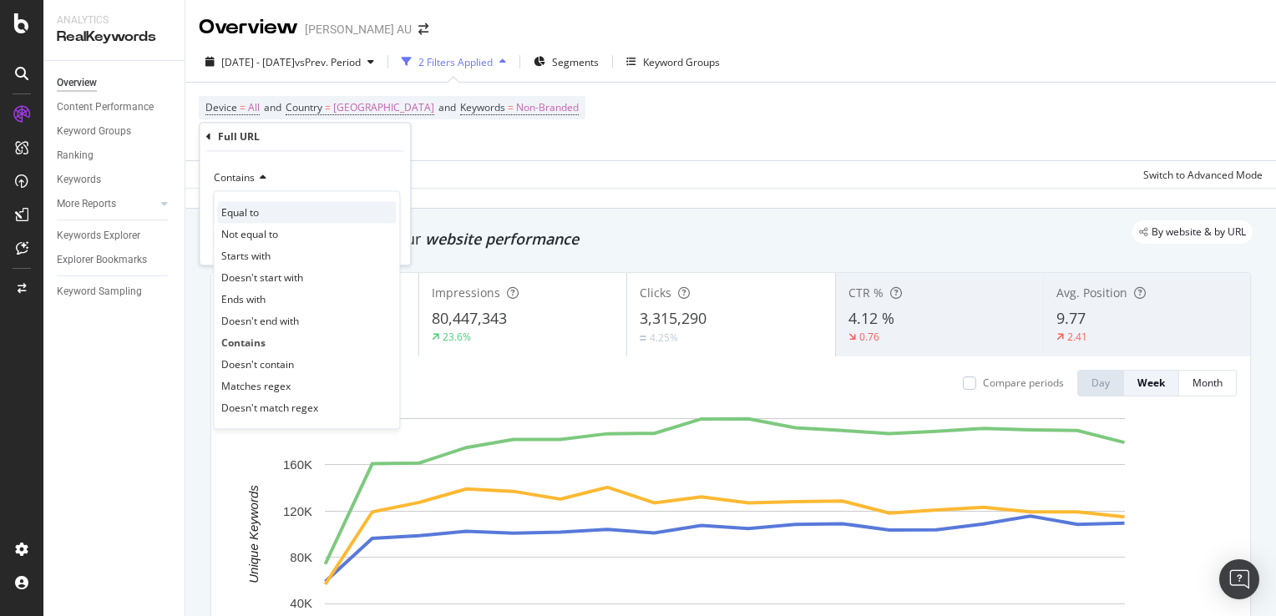
click at [259, 210] on span "Equal to" at bounding box center [240, 212] width 38 height 14
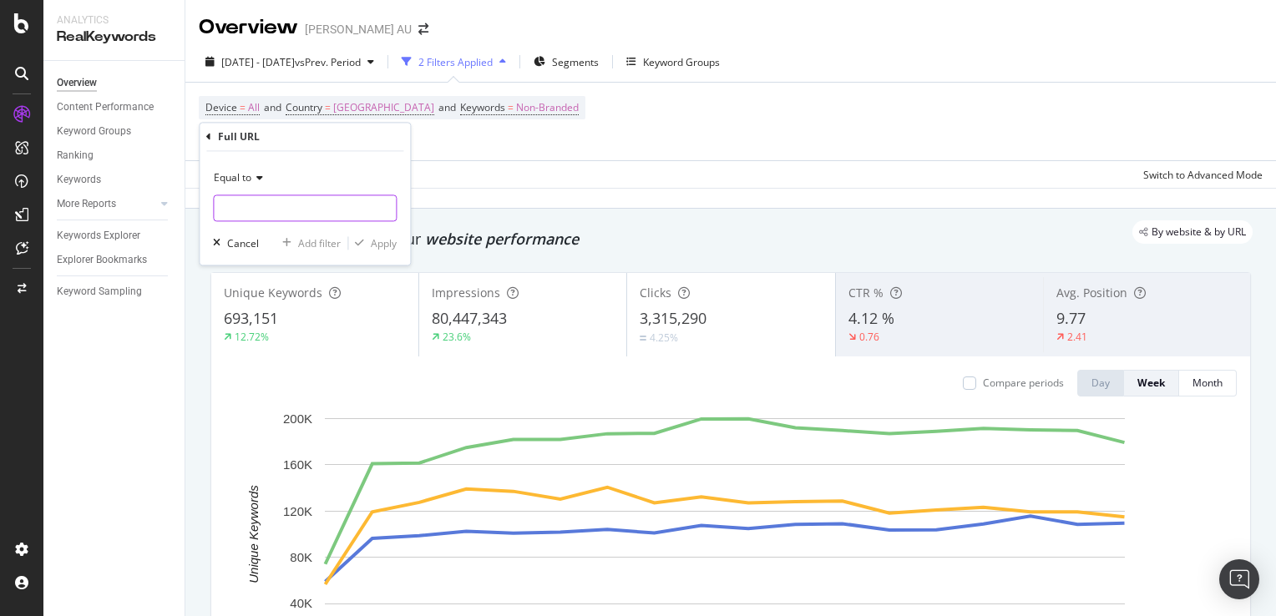
click at [271, 201] on input "text" at bounding box center [305, 208] width 182 height 27
paste input "https://www.harveynorman.com.au/bathroom-tiles-renovations/toilets-suites-bidet…"
type input "https://www.harveynorman.com.au/bathroom-tiles-renovations/toilets-suites-bidet…"
click at [378, 246] on div "Apply" at bounding box center [384, 243] width 26 height 14
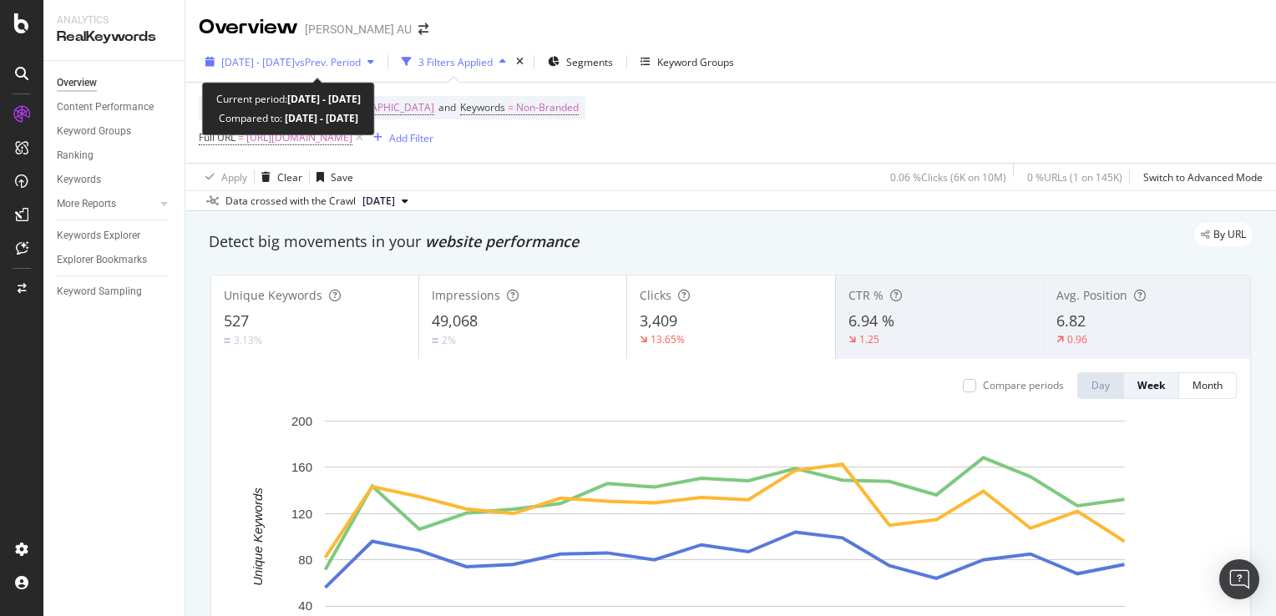
click at [359, 66] on span "vs Prev. Period" at bounding box center [328, 62] width 66 height 14
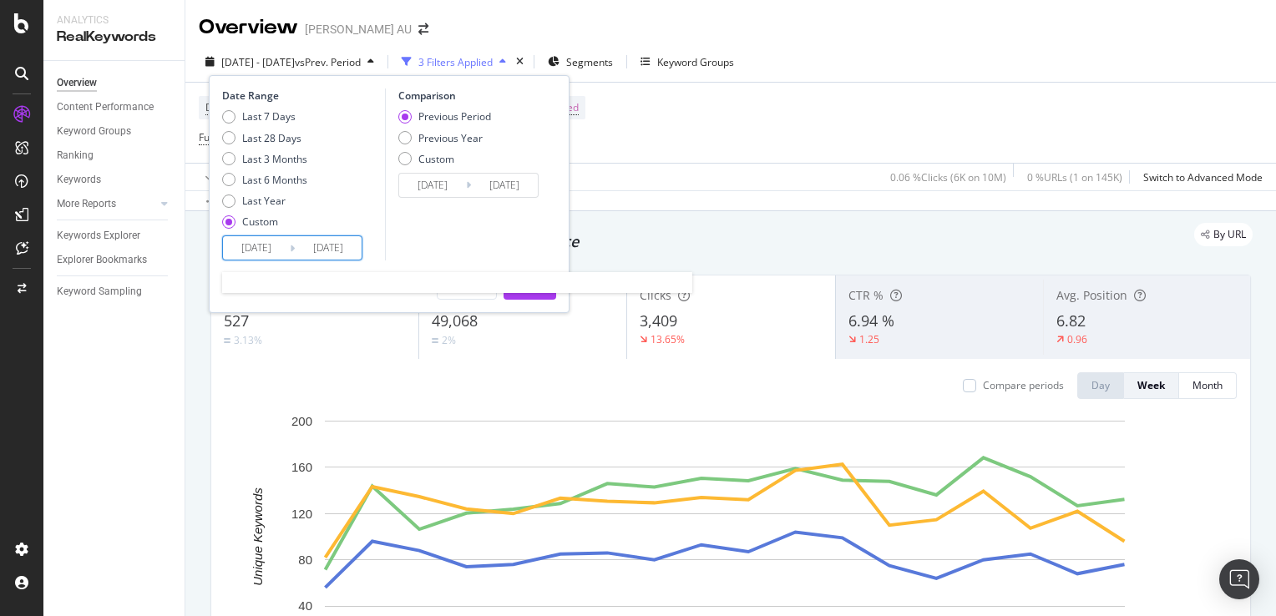
click at [278, 250] on input "2025/05/16" at bounding box center [256, 247] width 67 height 23
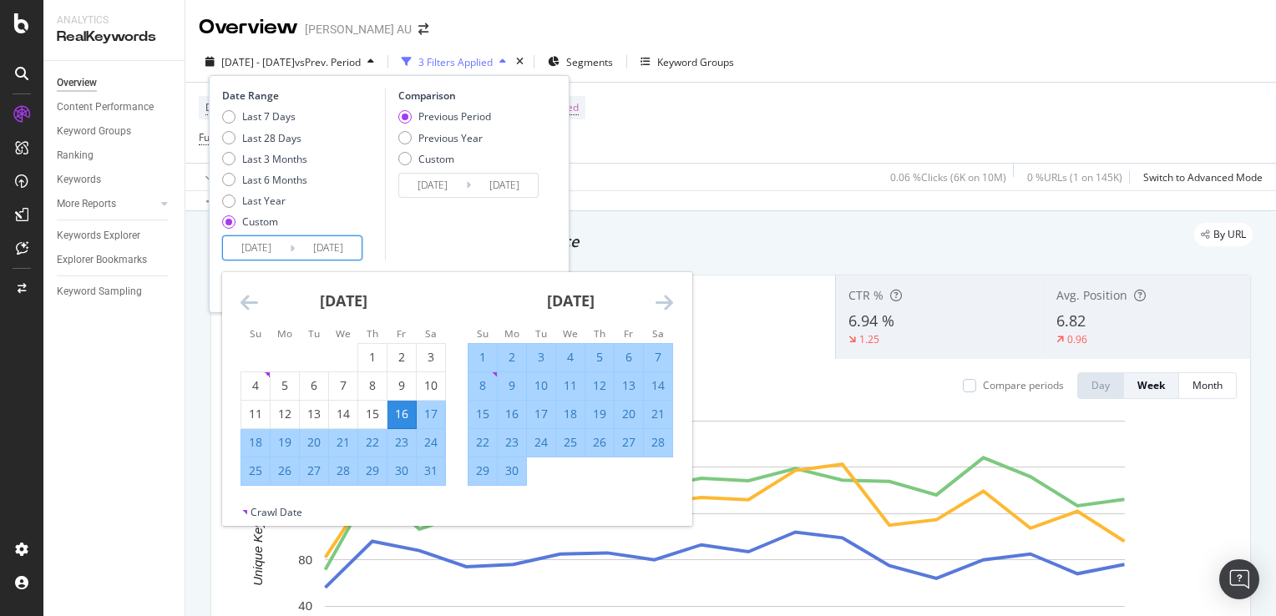
click at [428, 421] on div "17" at bounding box center [431, 414] width 28 height 17
type input "2025/05/17"
type input "2025/01/16"
type input "2025/05/16"
click at [450, 247] on div "Comparison Previous Period Previous Year Custom 2025/01/16 Navigate forward to …" at bounding box center [464, 175] width 159 height 172
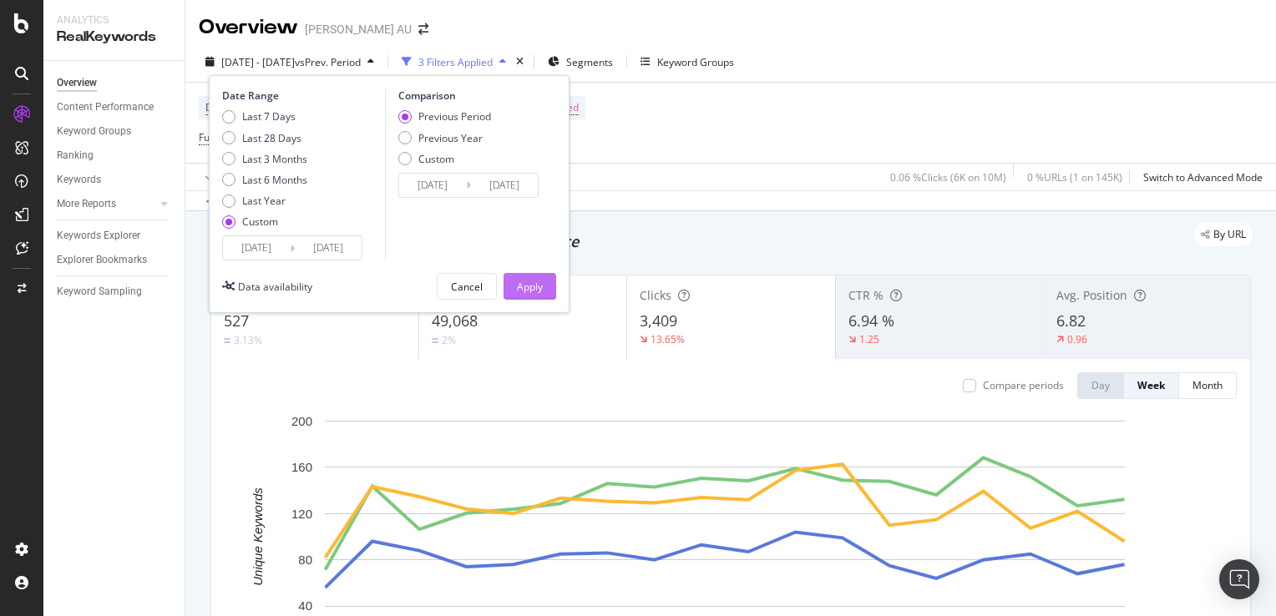
click at [522, 286] on div "Apply" at bounding box center [530, 287] width 26 height 14
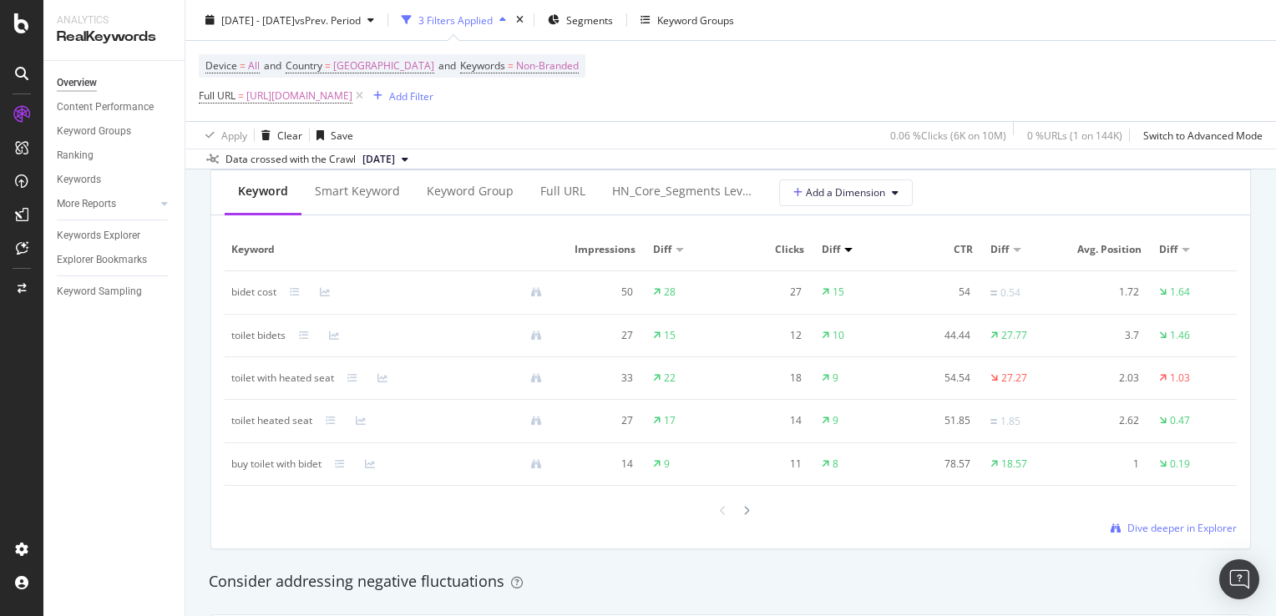
scroll to position [1461, 0]
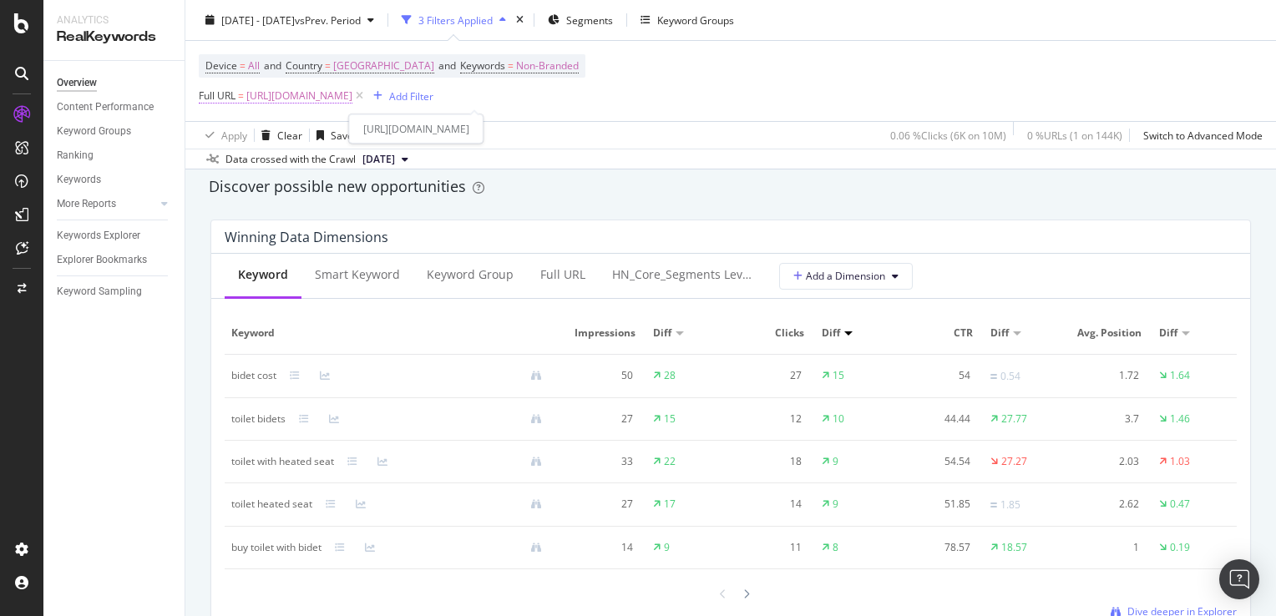
click at [352, 94] on span "https://www.harveynorman.com.au/bathroom-tiles-renovations/toilets-suites-bidet…" at bounding box center [299, 95] width 106 height 23
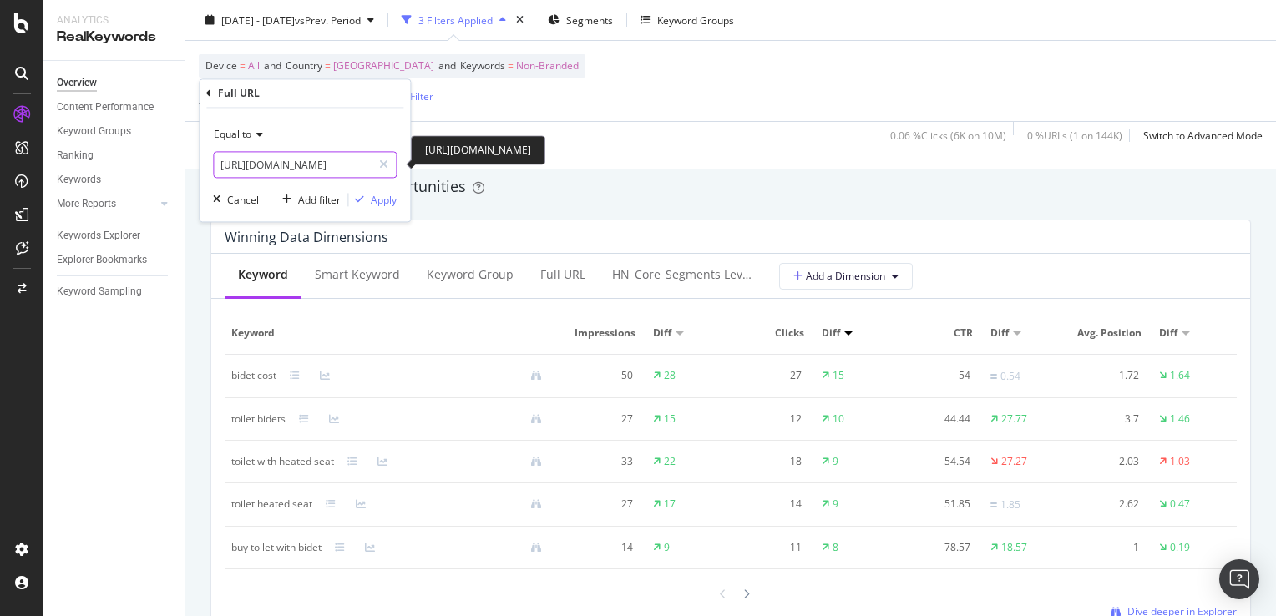
click at [291, 161] on input "https://www.harveynorman.com.au/bathroom-tiles-renovations/toilets-suites-bidet…" at bounding box center [293, 165] width 158 height 27
paste input "computers-tablets/hard-drives-storage/all-hard-drives-storage"
type input "https://www.harveynorman.com.au/computers-tablets/hard-drives-storage/all-hard-…"
click at [384, 199] on div "Apply" at bounding box center [384, 200] width 26 height 14
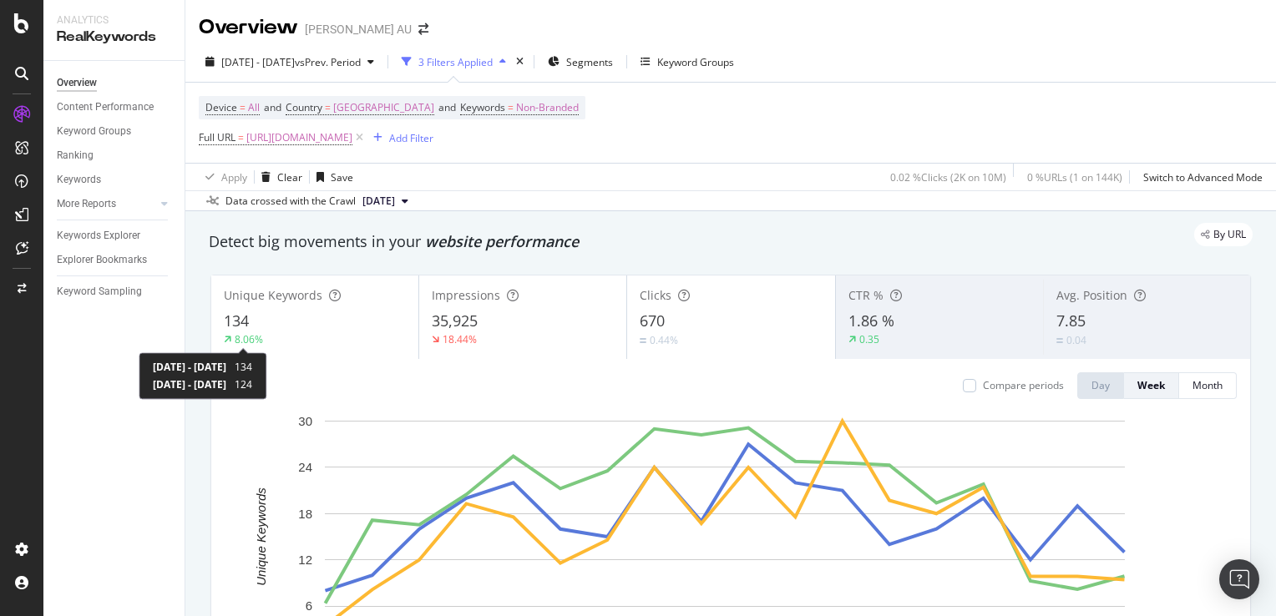
click at [238, 333] on div "8.06%" at bounding box center [249, 339] width 28 height 14
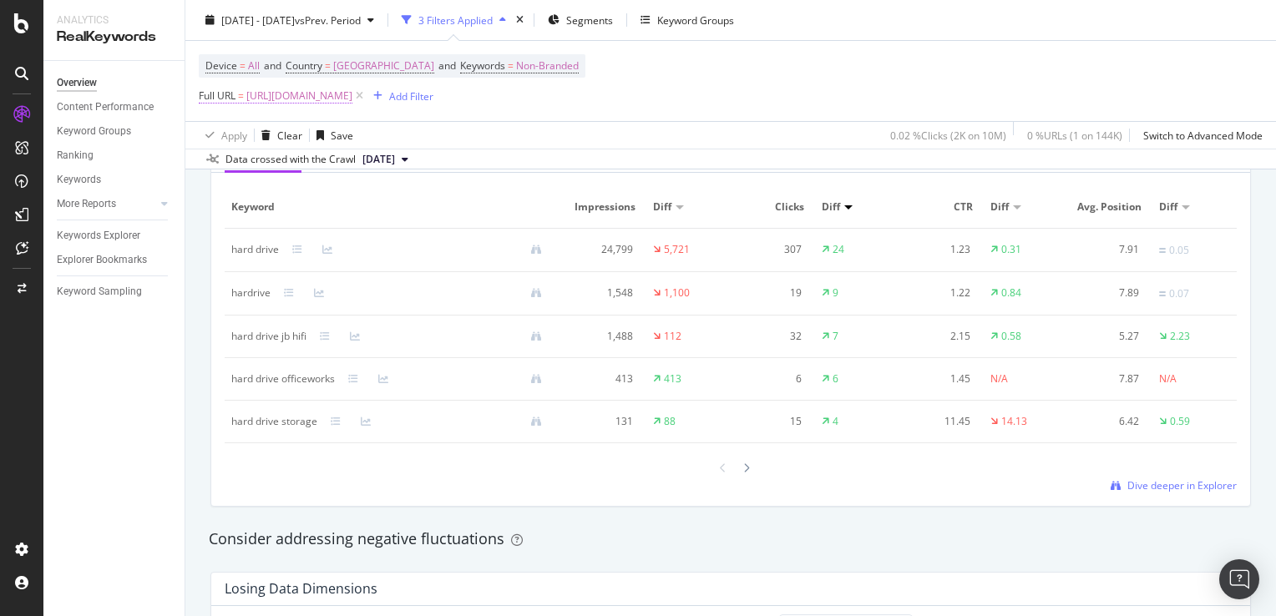
click at [352, 95] on span "https://www.harveynorman.com.au/computers-tablets/hard-drives-storage/all-hard-…" at bounding box center [299, 95] width 106 height 23
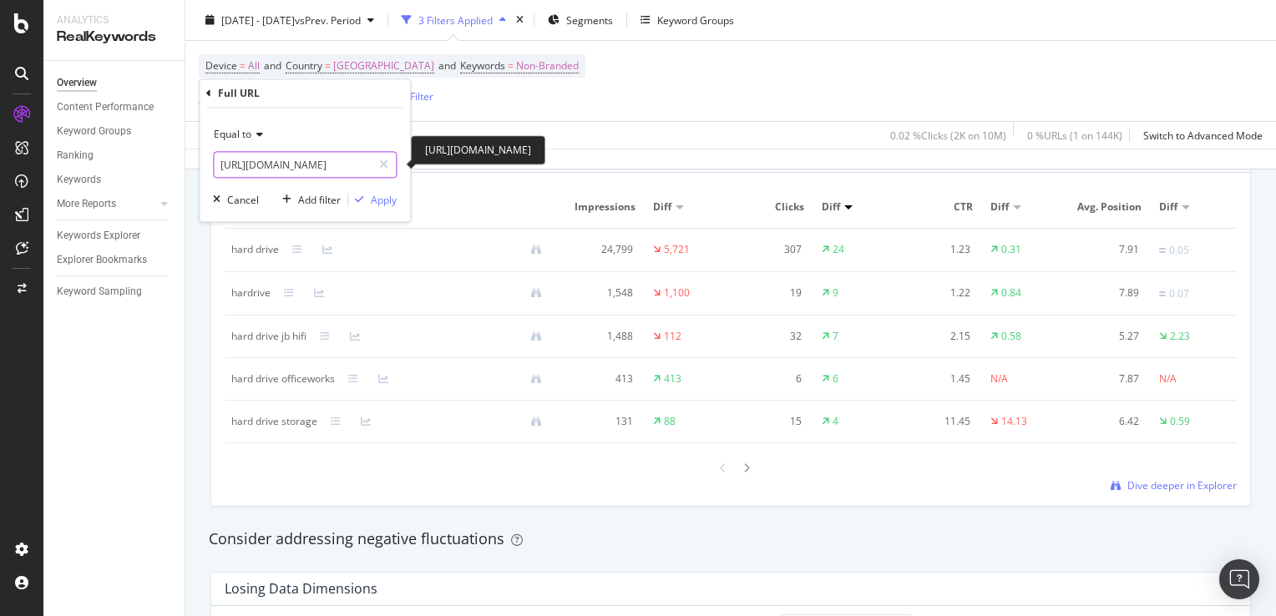
click at [341, 155] on input "https://www.harveynorman.com.au/computers-tablets/hard-drives-storage/all-hard-…" at bounding box center [293, 165] width 158 height 27
paste input "headphones-audio-music/headphones/all-headphones"
type input "https://www.harveynorman.com.au/headphones-audio-music/headphones/all-headphones"
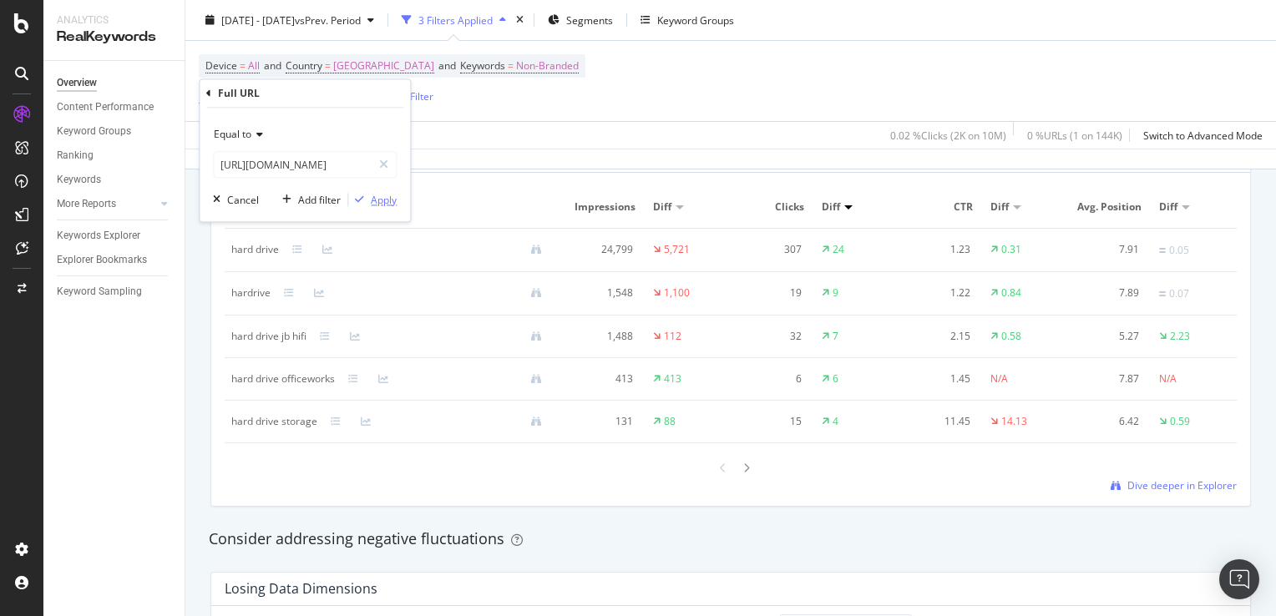
click at [378, 200] on div "Apply" at bounding box center [384, 200] width 26 height 14
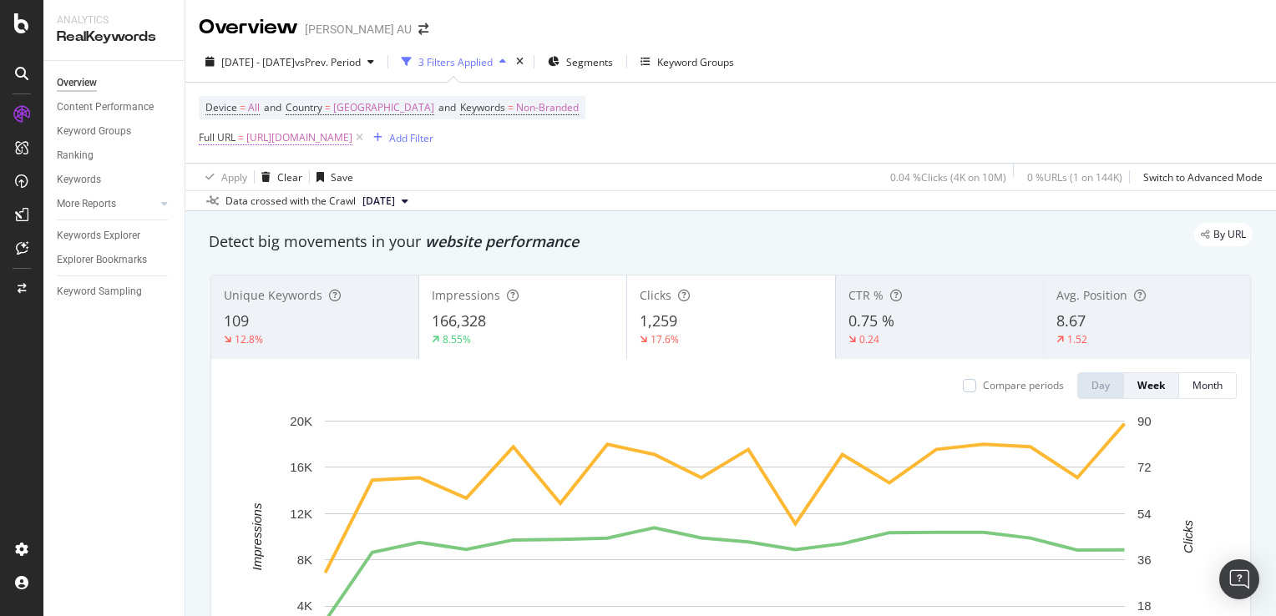
click at [352, 140] on span "https://www.harveynorman.com.au/headphones-audio-music/headphones/all-headphones" at bounding box center [299, 137] width 106 height 23
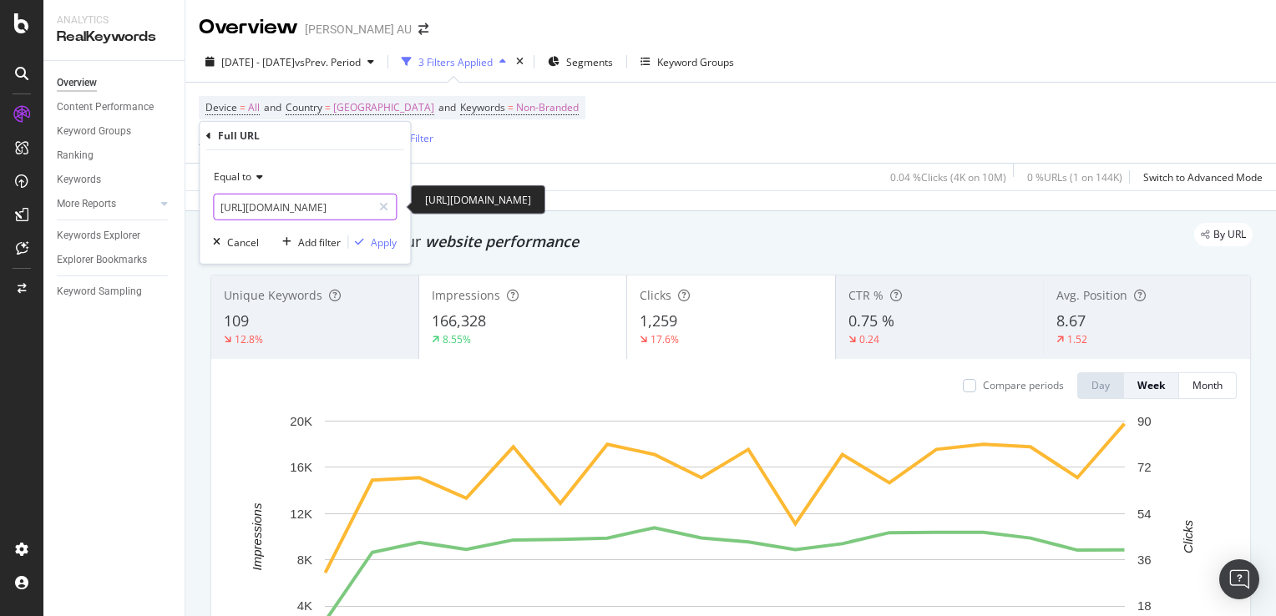
click at [334, 200] on input "https://www.harveynorman.com.au/headphones-audio-music/headphones/all-headphones" at bounding box center [293, 207] width 158 height 27
paste input "sound-systems/bluetooth-speaker"
type input "[URL][DOMAIN_NAME]"
click at [371, 236] on div "Apply" at bounding box center [384, 242] width 26 height 14
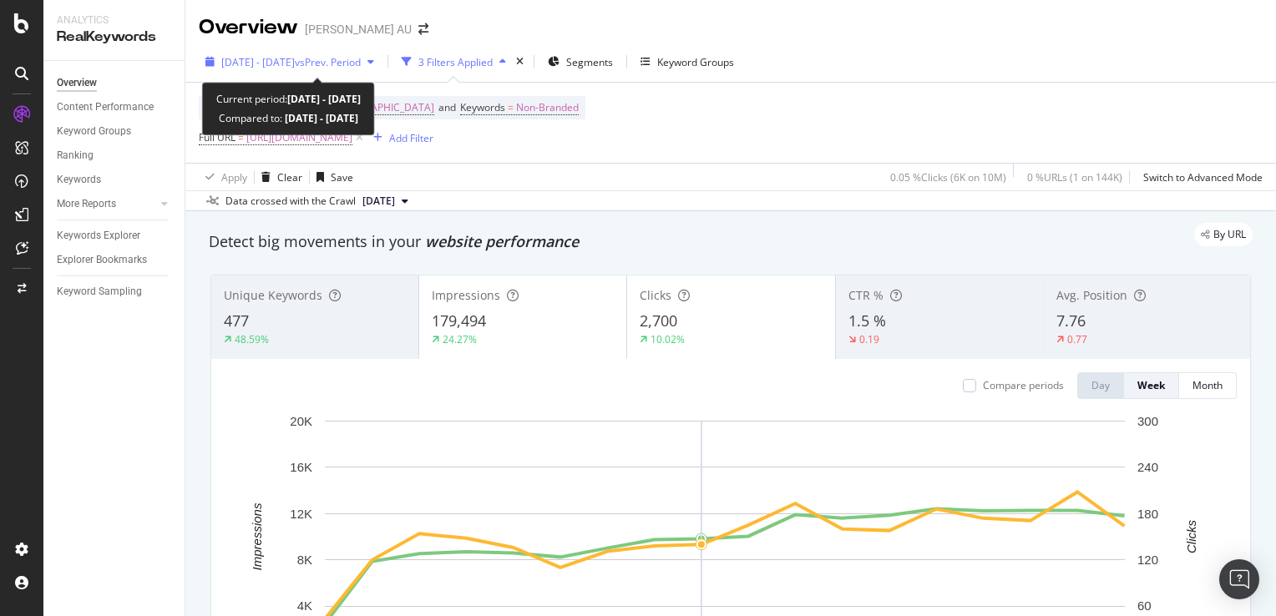
click at [361, 67] on span "vs Prev. Period" at bounding box center [328, 62] width 66 height 14
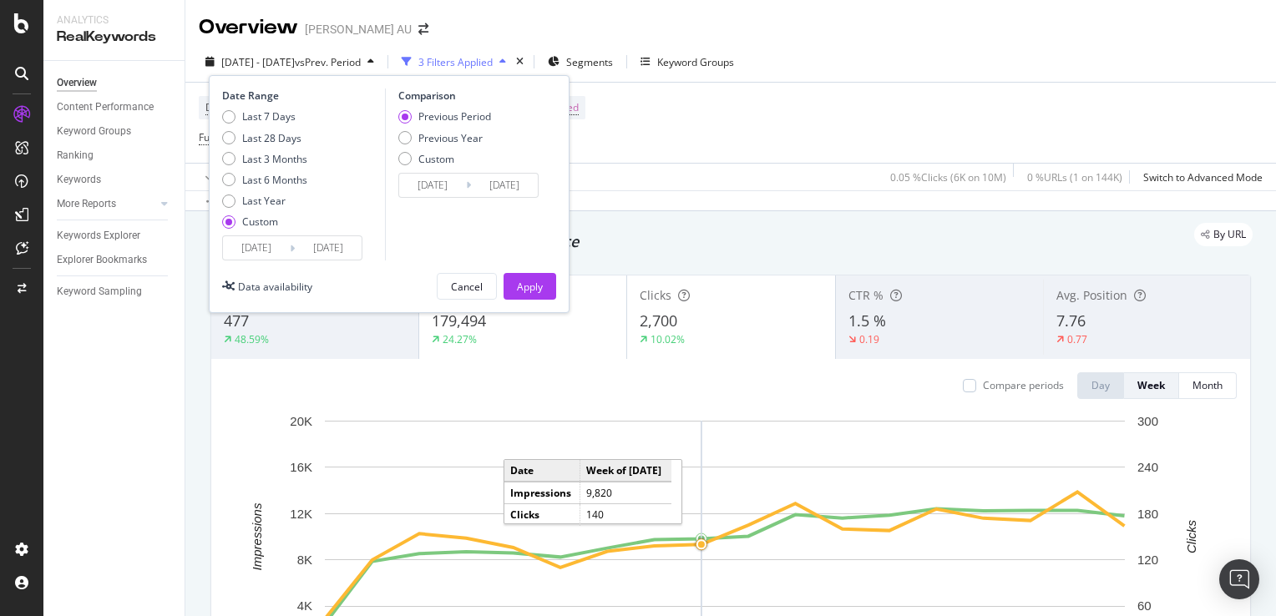
click at [939, 96] on div "Device = All and Country = Australia and Keywords = Non-Branded Full URL = http…" at bounding box center [731, 123] width 1064 height 80
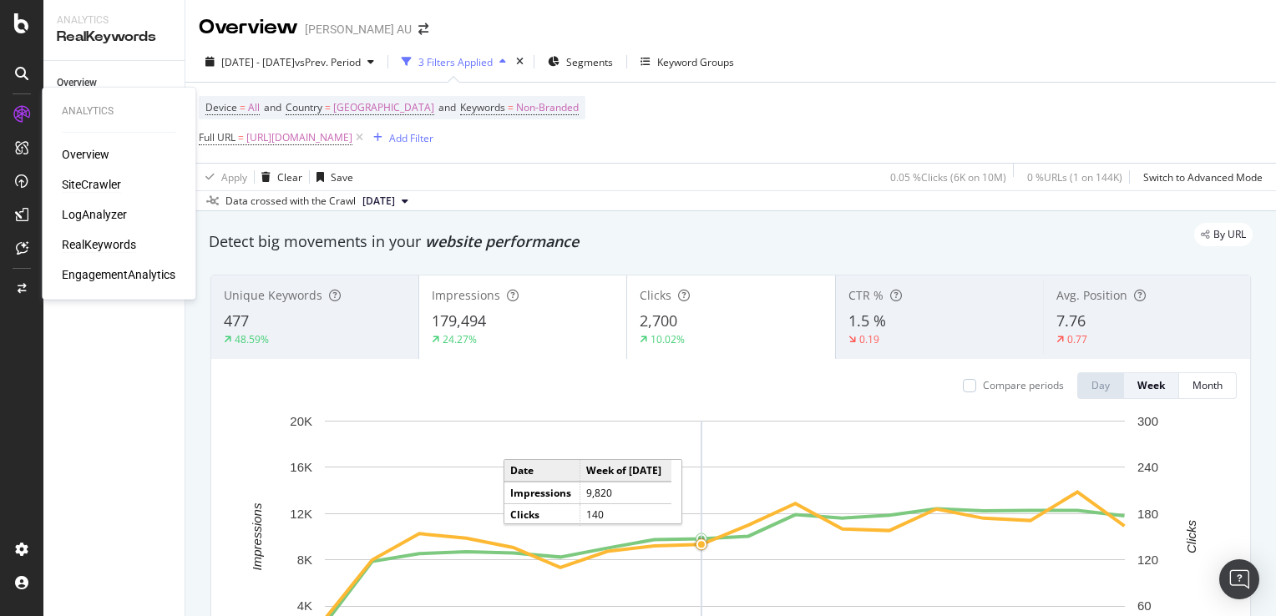
click at [94, 185] on div "SiteCrawler" at bounding box center [91, 184] width 59 height 17
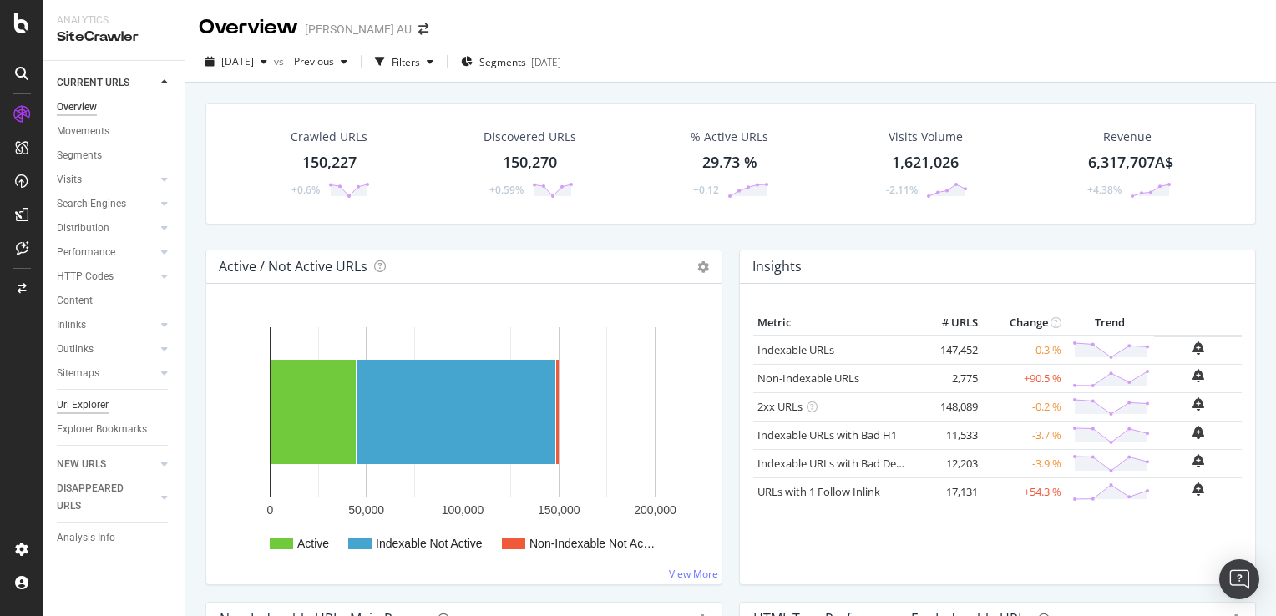
click at [84, 401] on div "Url Explorer" at bounding box center [83, 406] width 52 height 18
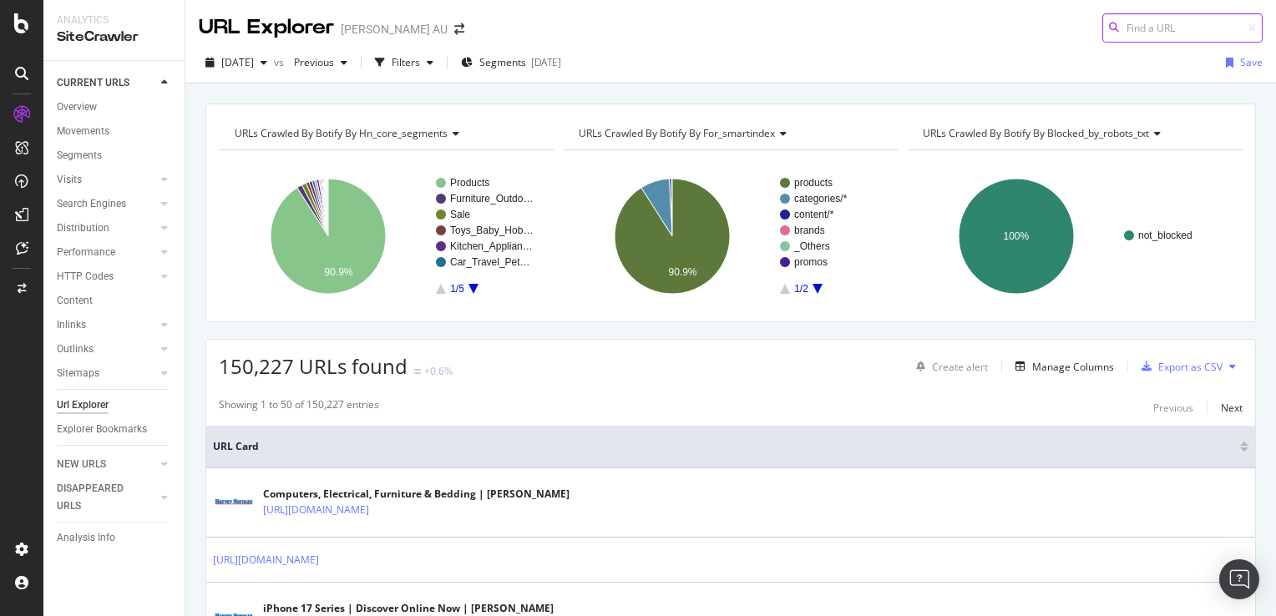
click at [1112, 26] on input at bounding box center [1182, 27] width 160 height 29
paste input "[URL][DOMAIN_NAME]"
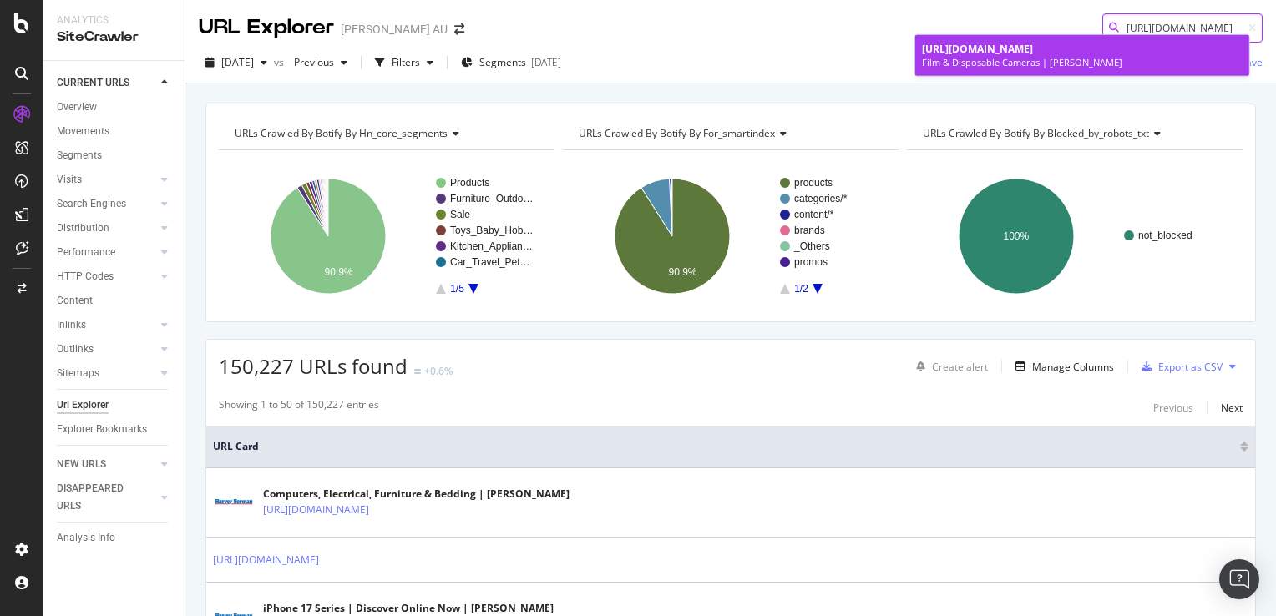
type input "[URL][DOMAIN_NAME]"
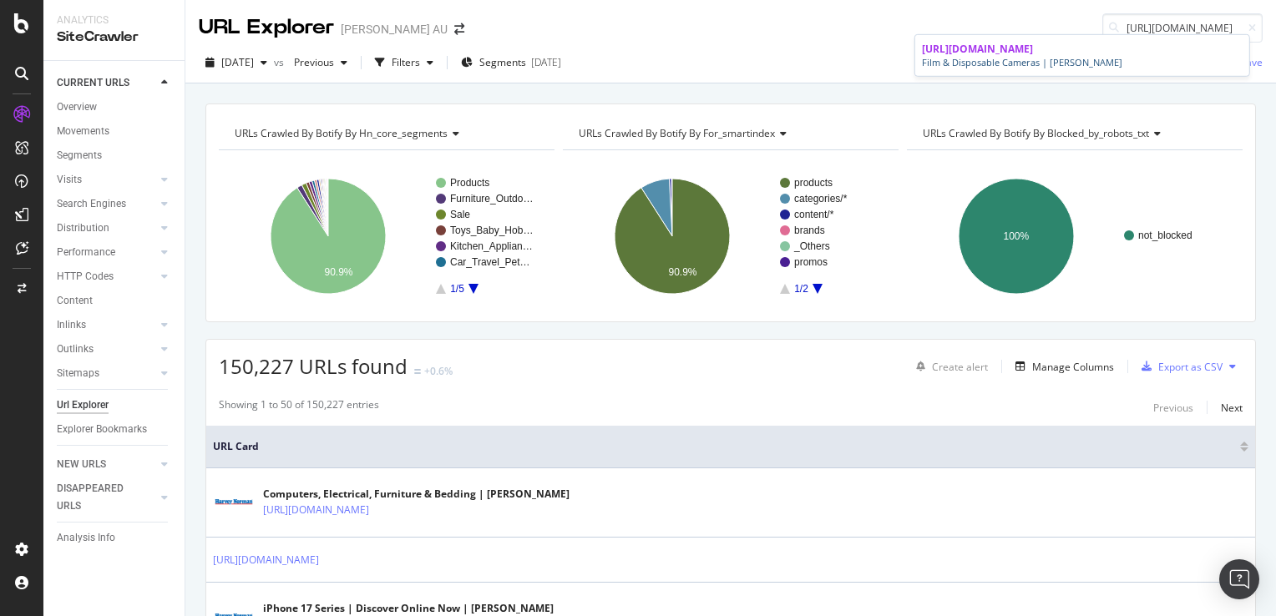
drag, startPoint x: 1052, startPoint y: 58, endPoint x: 1139, endPoint y: 117, distance: 105.4
click at [1052, 58] on div "Film & Disposable Cameras | Harvey Norman" at bounding box center [1082, 62] width 321 height 13
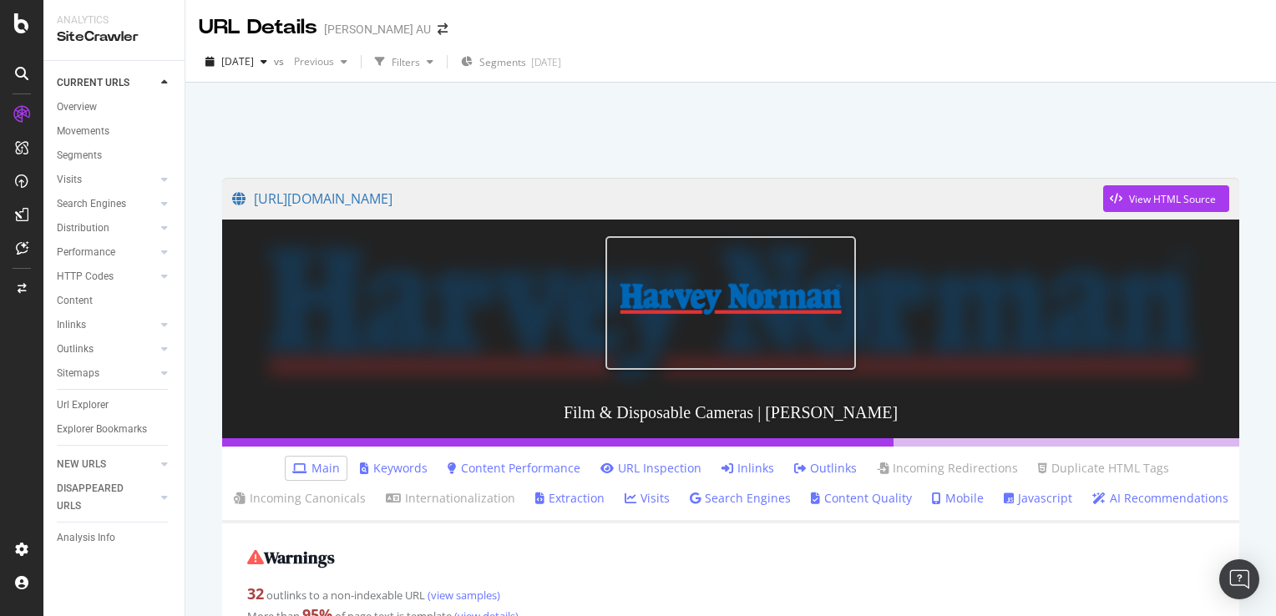
scroll to position [167, 0]
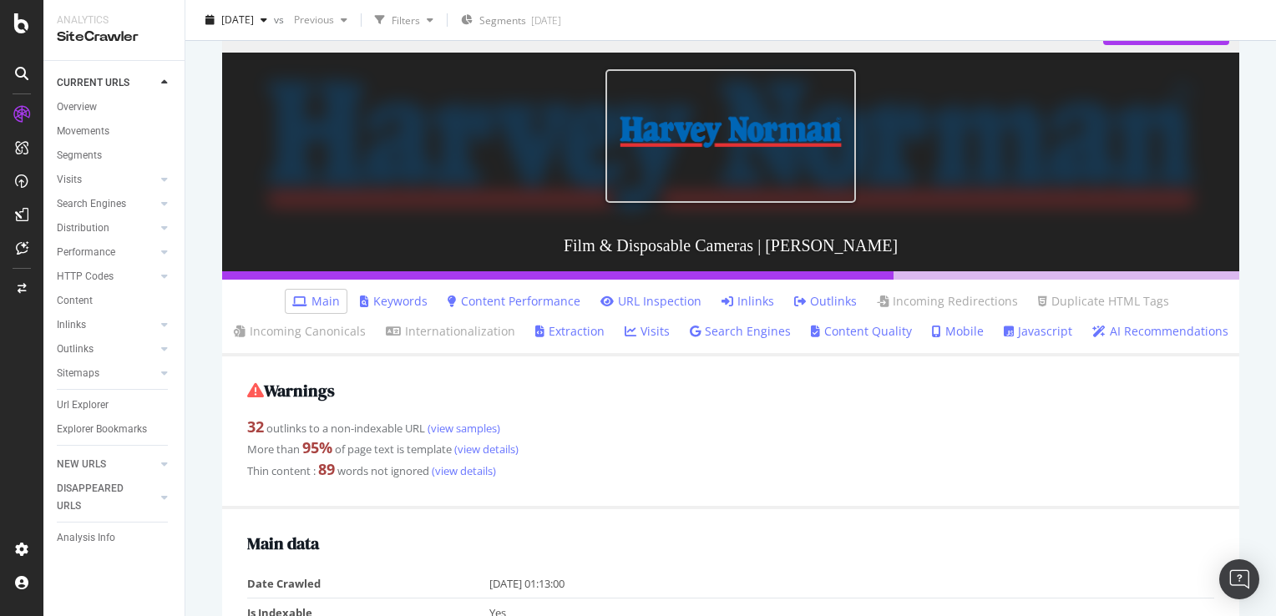
click at [737, 302] on link "Inlinks" at bounding box center [748, 301] width 53 height 17
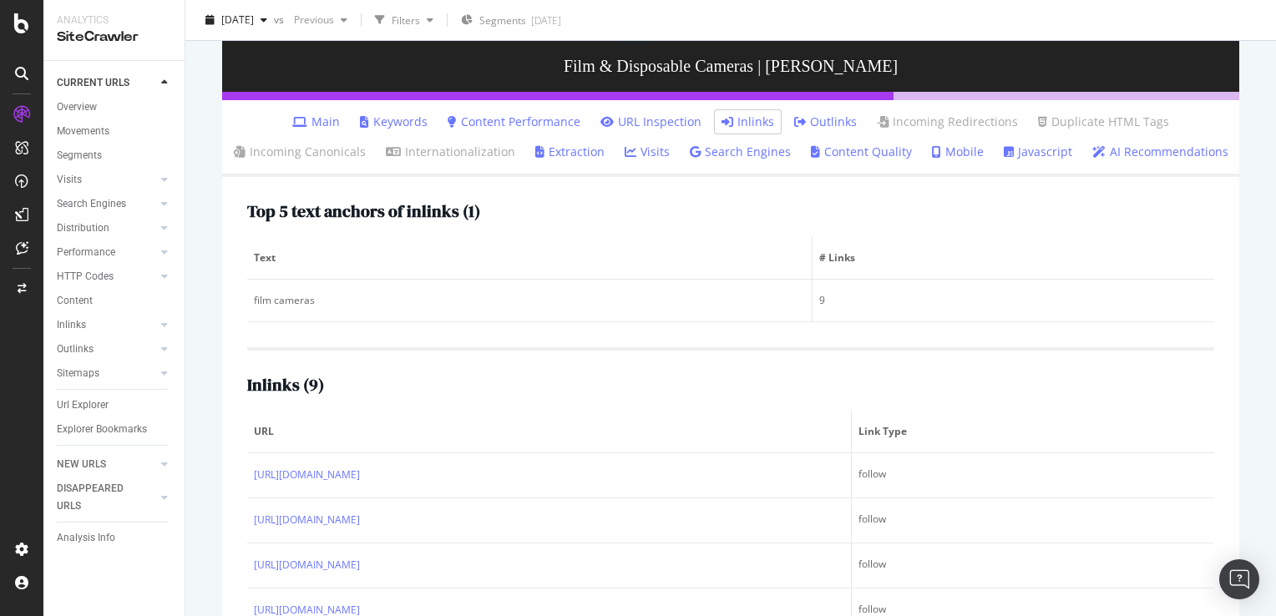
scroll to position [418, 0]
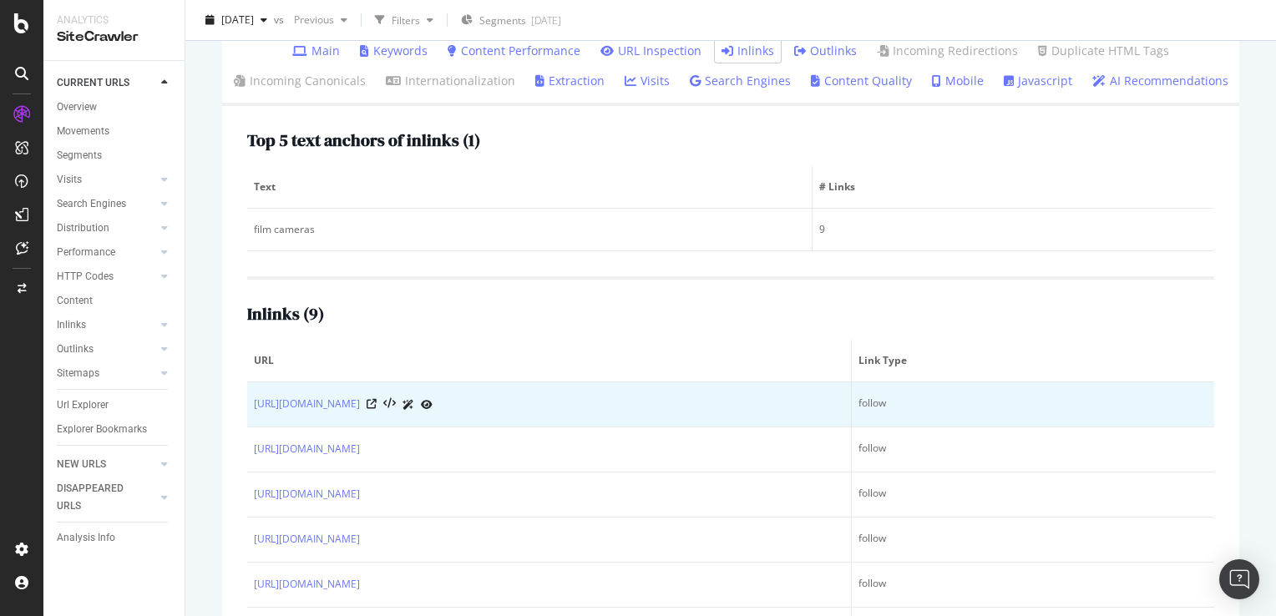
drag, startPoint x: 251, startPoint y: 395, endPoint x: 711, endPoint y: 412, distance: 460.5
click at [711, 412] on td "https://www.harveynorman.com.au/cameras-printers-photocentre/instax/instax-came…" at bounding box center [549, 405] width 605 height 45
copy link "https://www.harveynorman.com.au/cameras-printers-photocentre/instax/instax-came…"
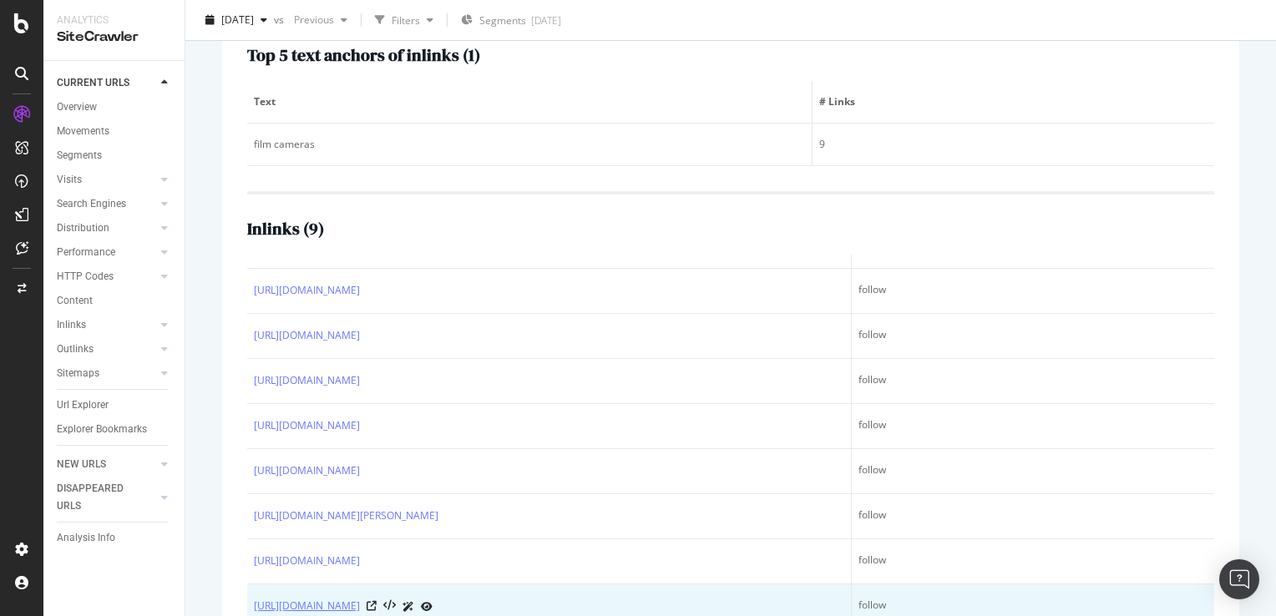
scroll to position [599, 0]
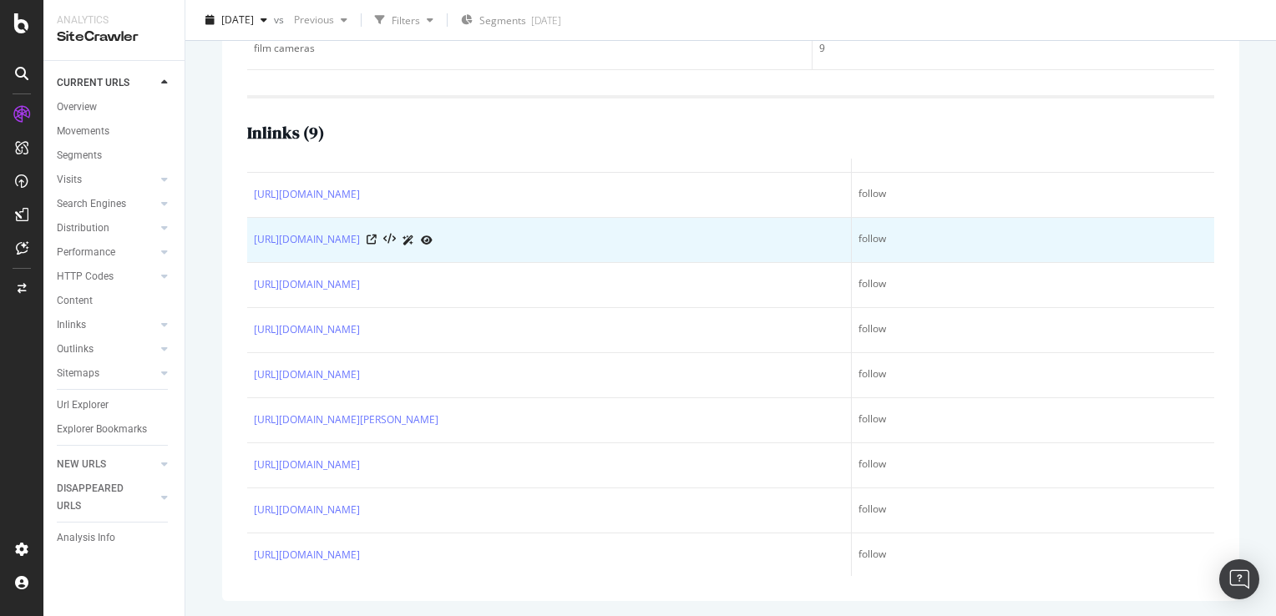
drag, startPoint x: 250, startPoint y: 231, endPoint x: 608, endPoint y: 238, distance: 358.4
click at [608, 238] on td "https://www.harveynorman.com.au/cameras-printers-photocentre/cameras" at bounding box center [549, 240] width 605 height 45
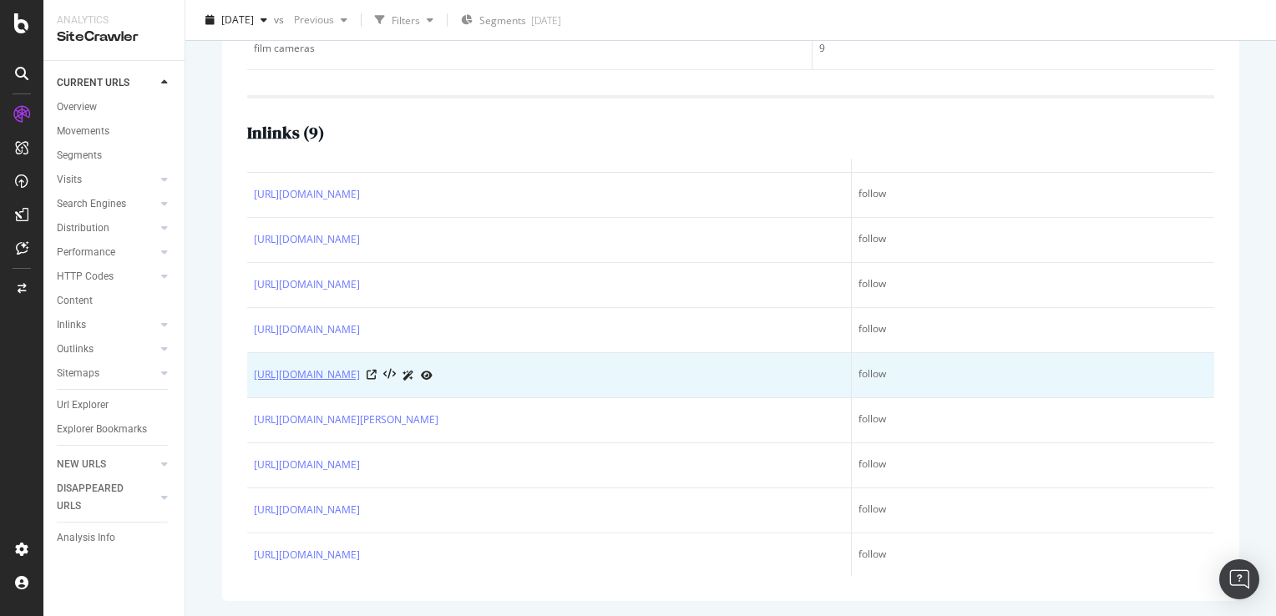
copy link "https://www.harveynorman.com.au/cameras-printers-photocentre/cameras"
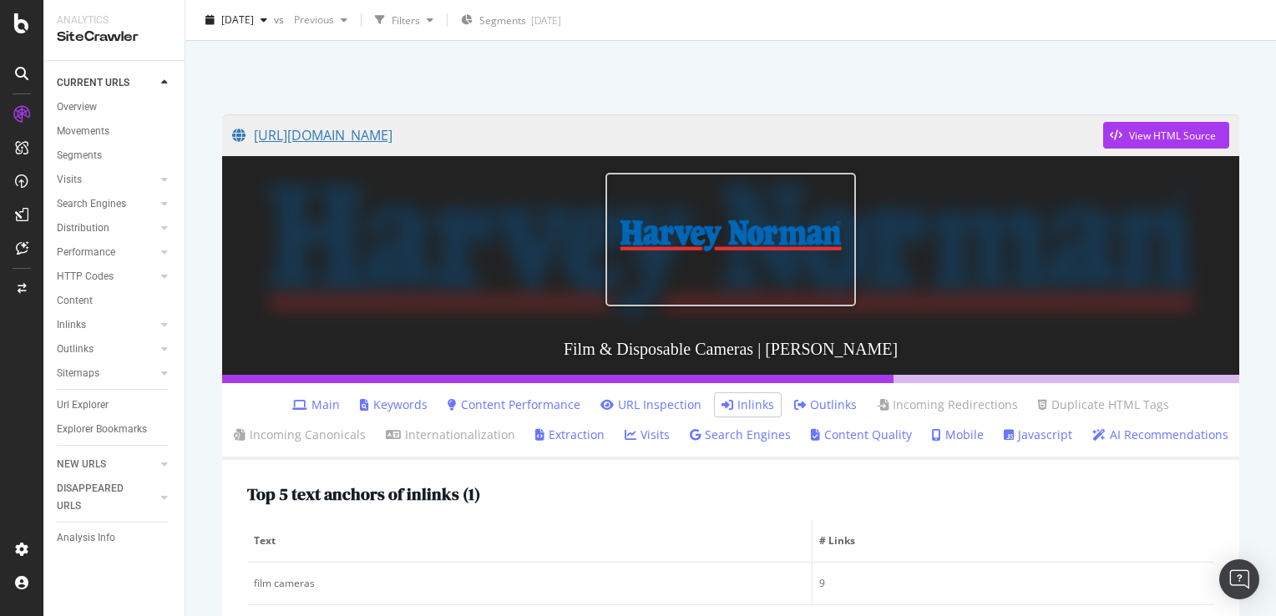
scroll to position [14, 0]
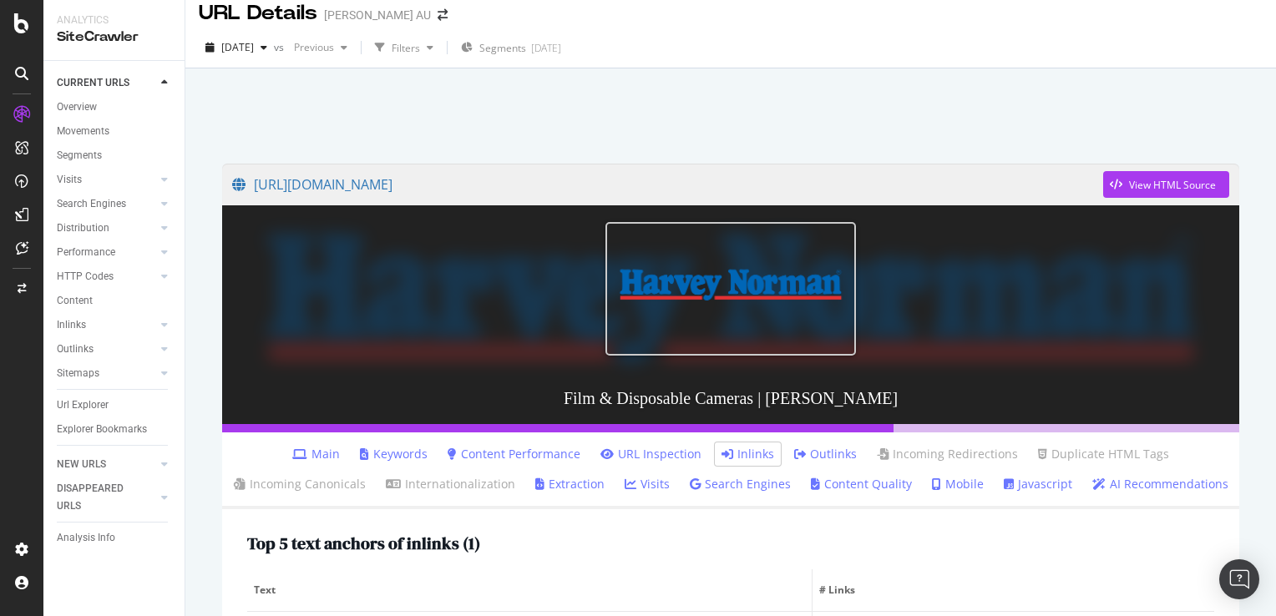
drag, startPoint x: 322, startPoint y: 451, endPoint x: 525, endPoint y: 441, distance: 203.2
click at [322, 451] on link "Main" at bounding box center [316, 454] width 48 height 17
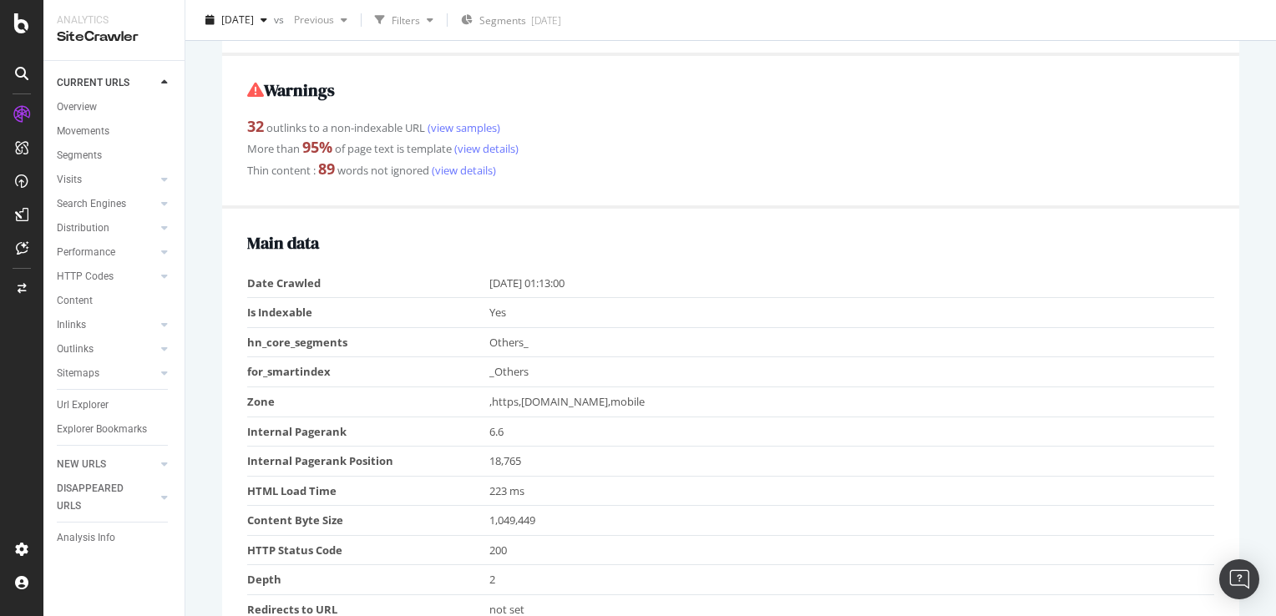
scroll to position [167, 0]
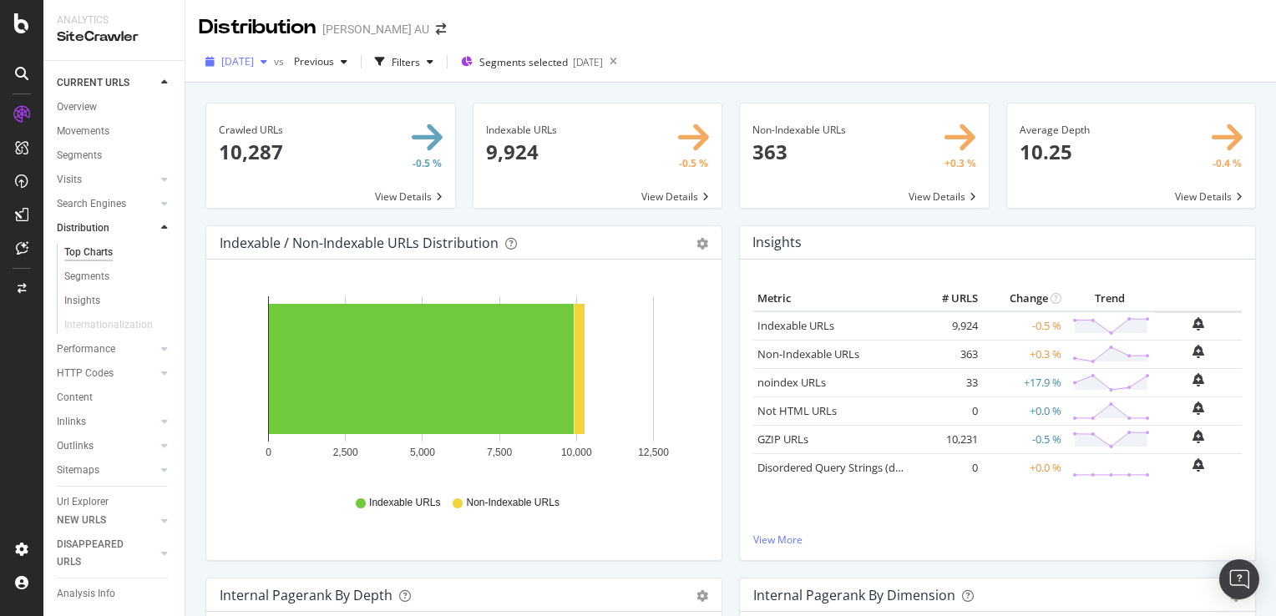
click at [267, 62] on icon "button" at bounding box center [264, 62] width 7 height 10
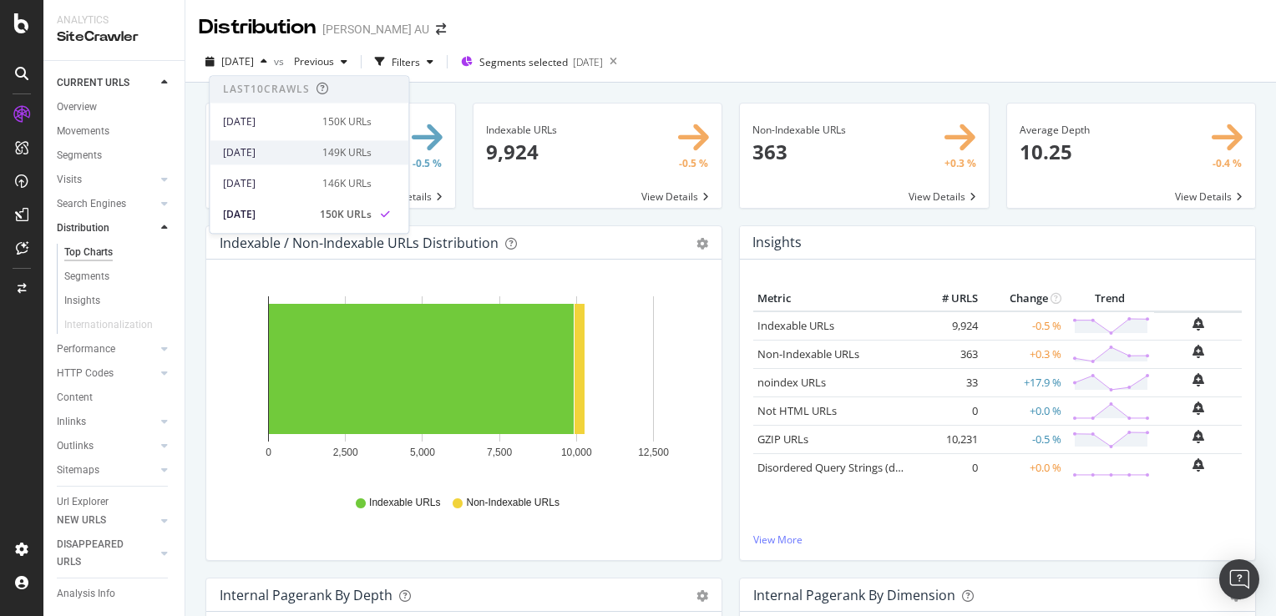
click at [271, 149] on div "2025 Sep. 7th" at bounding box center [267, 152] width 89 height 15
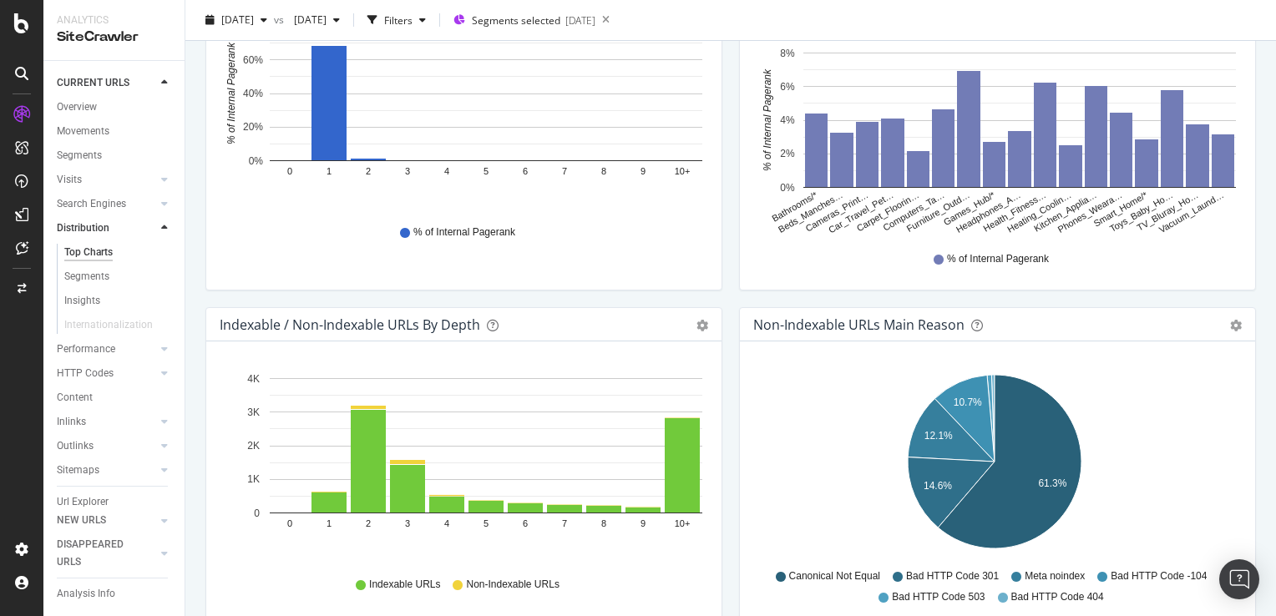
scroll to position [418, 0]
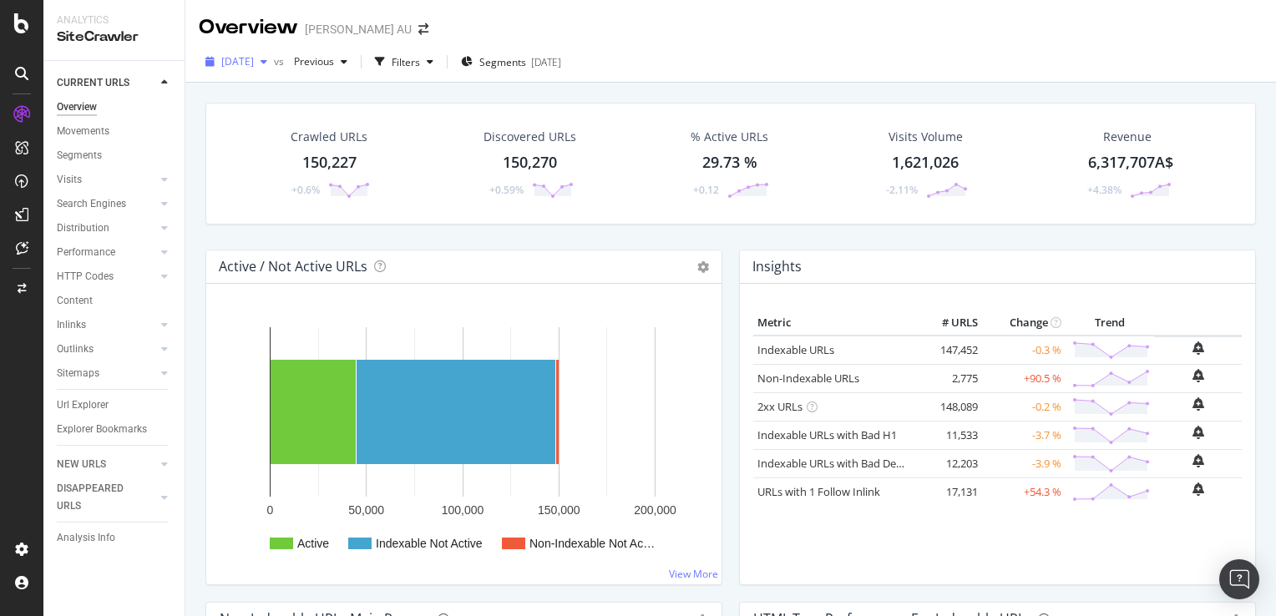
click at [254, 58] on span "[DATE]" at bounding box center [237, 61] width 33 height 14
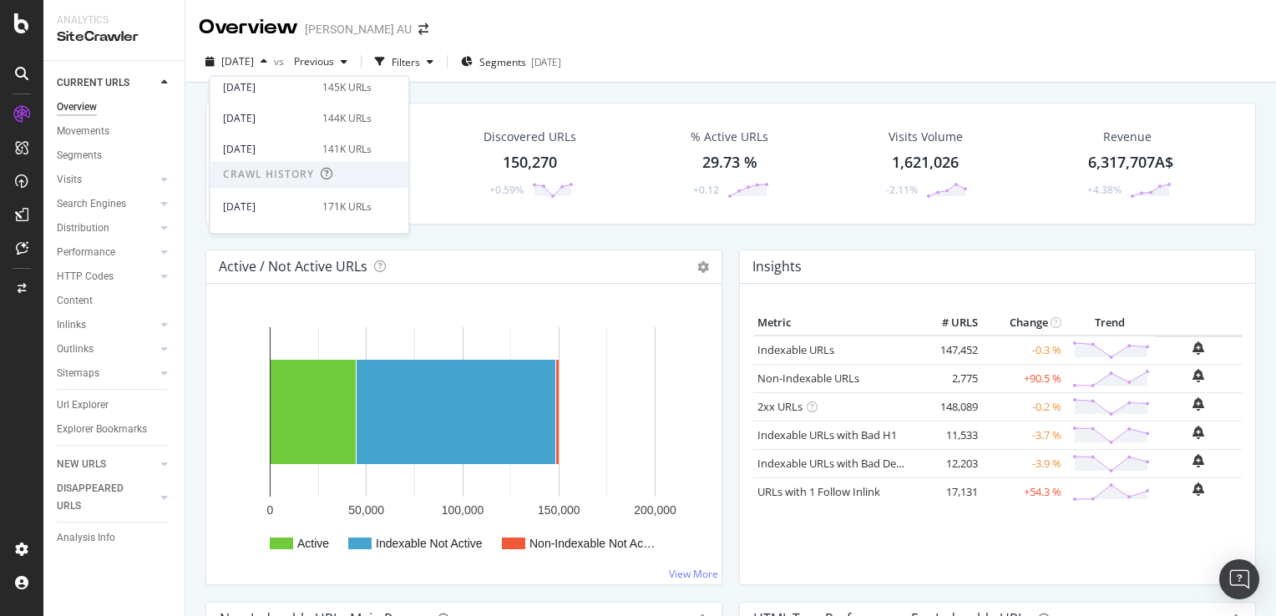
scroll to position [334, 0]
click at [268, 180] on div "[DATE]" at bounding box center [267, 185] width 89 height 15
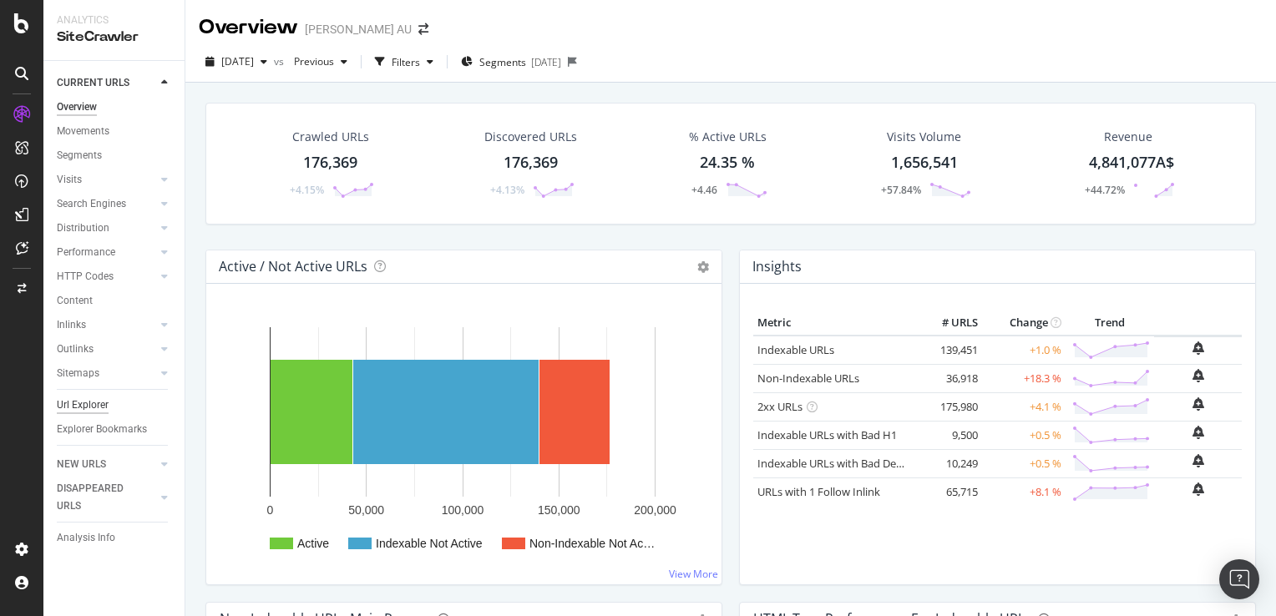
click at [75, 399] on div "Url Explorer" at bounding box center [83, 406] width 52 height 18
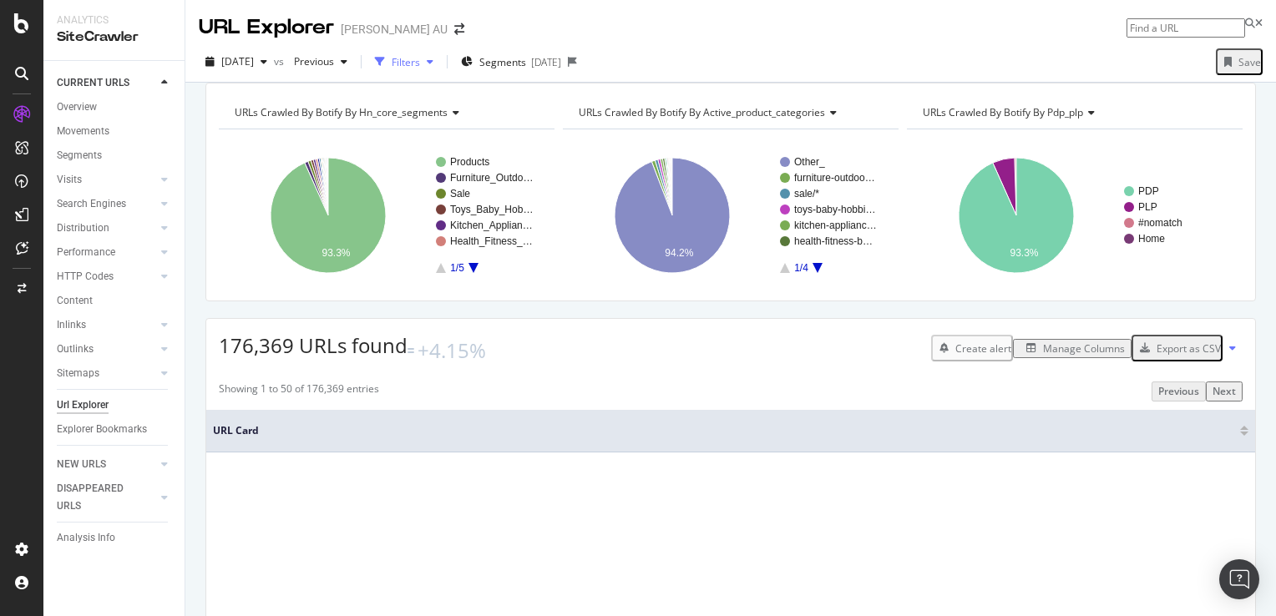
click at [420, 62] on div "Filters" at bounding box center [406, 62] width 28 height 14
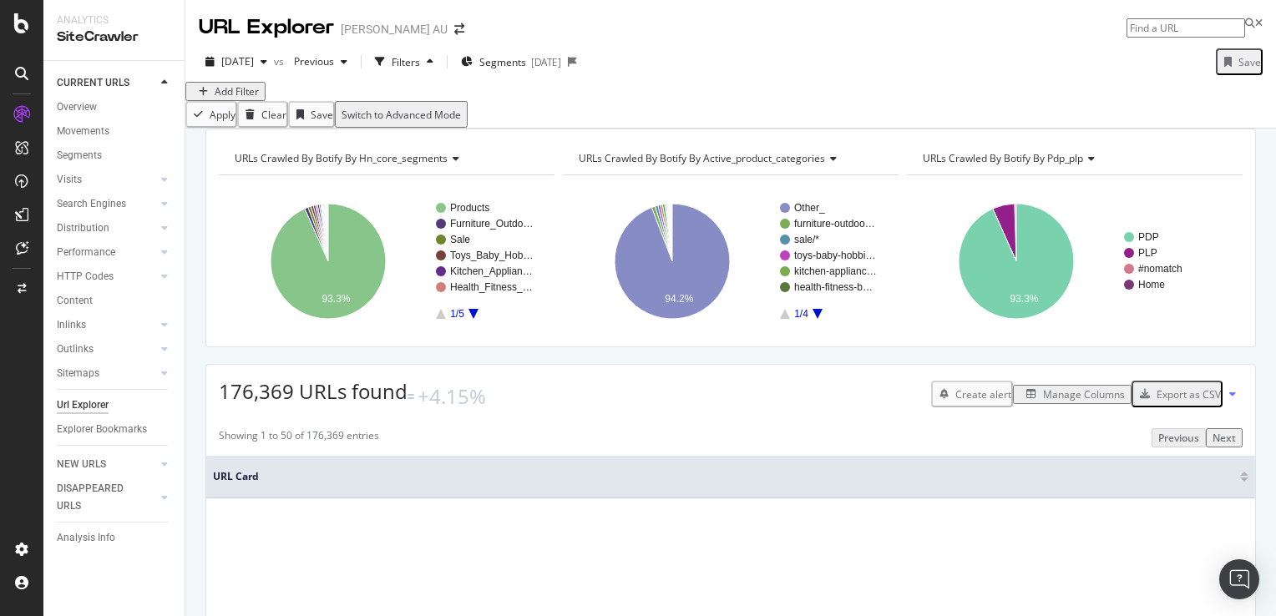
click at [232, 99] on div "Add Filter" at bounding box center [237, 91] width 44 height 14
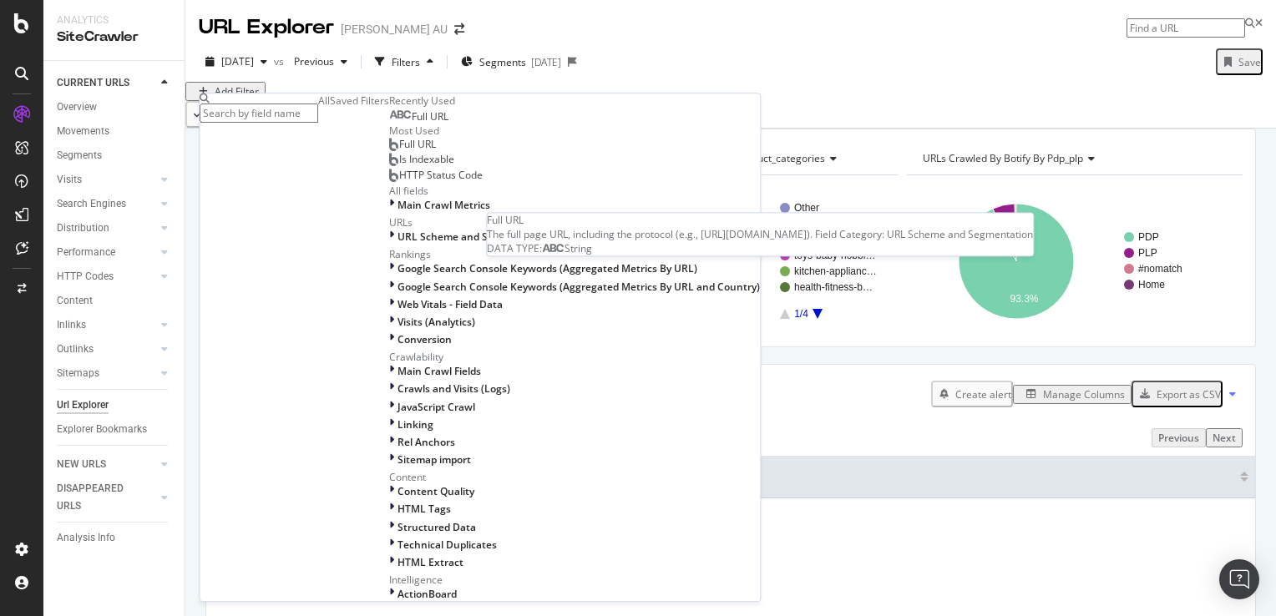
click at [412, 124] on span "Full URL" at bounding box center [430, 116] width 37 height 14
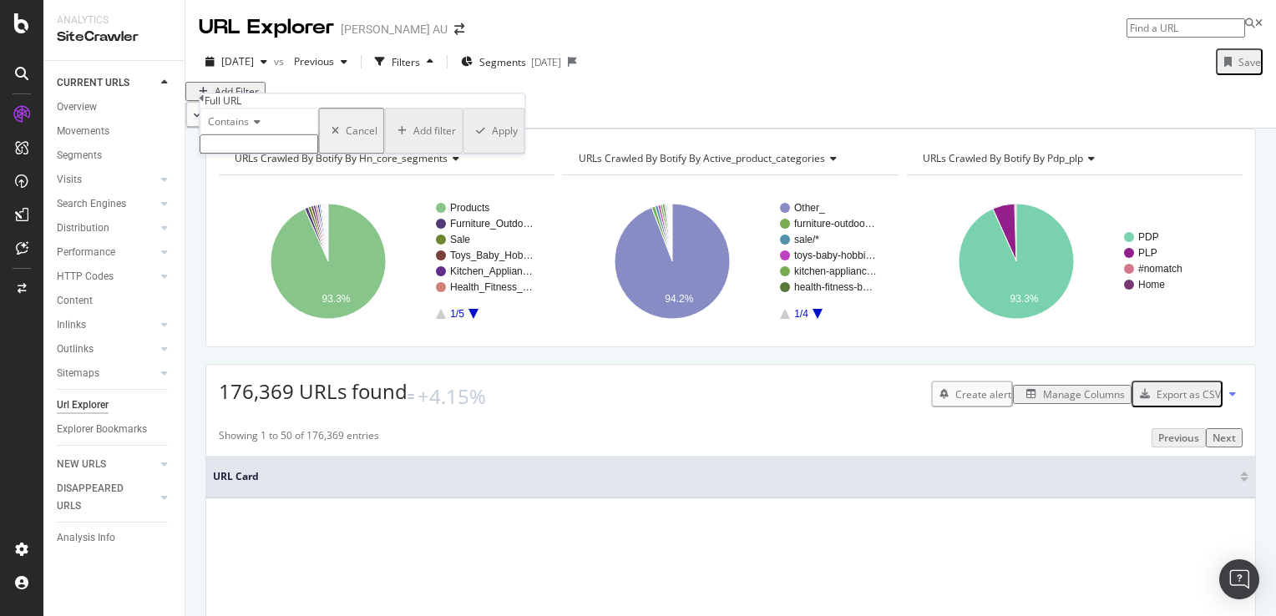
click at [256, 127] on icon at bounding box center [255, 122] width 12 height 10
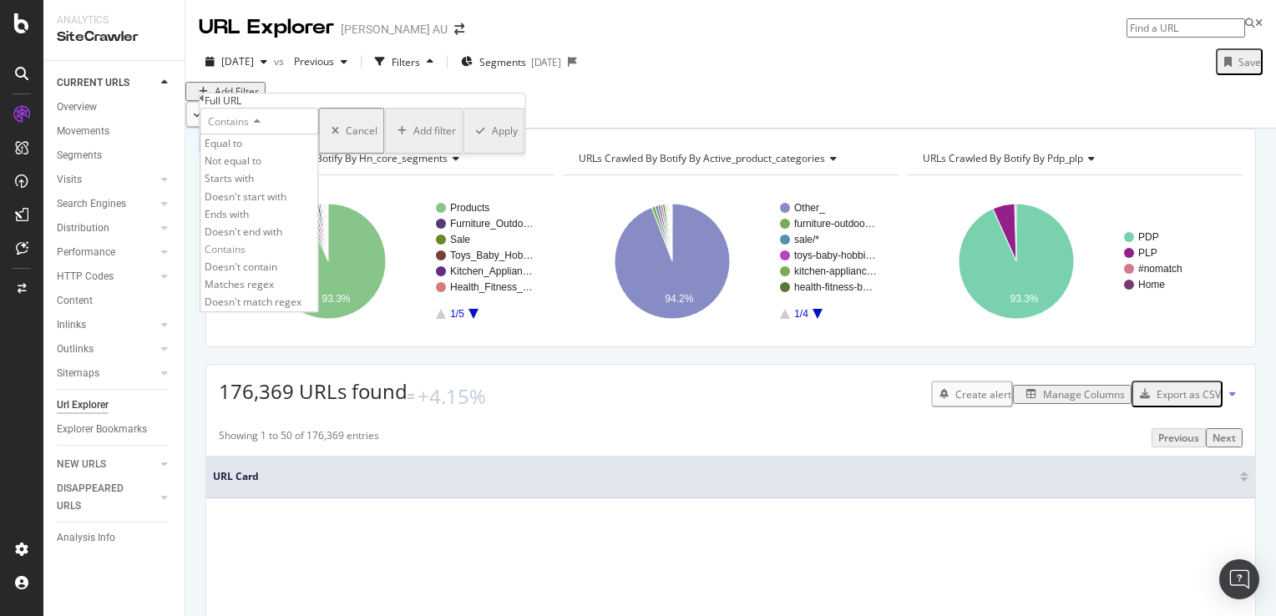
click at [264, 152] on div "Equal to" at bounding box center [258, 143] width 117 height 18
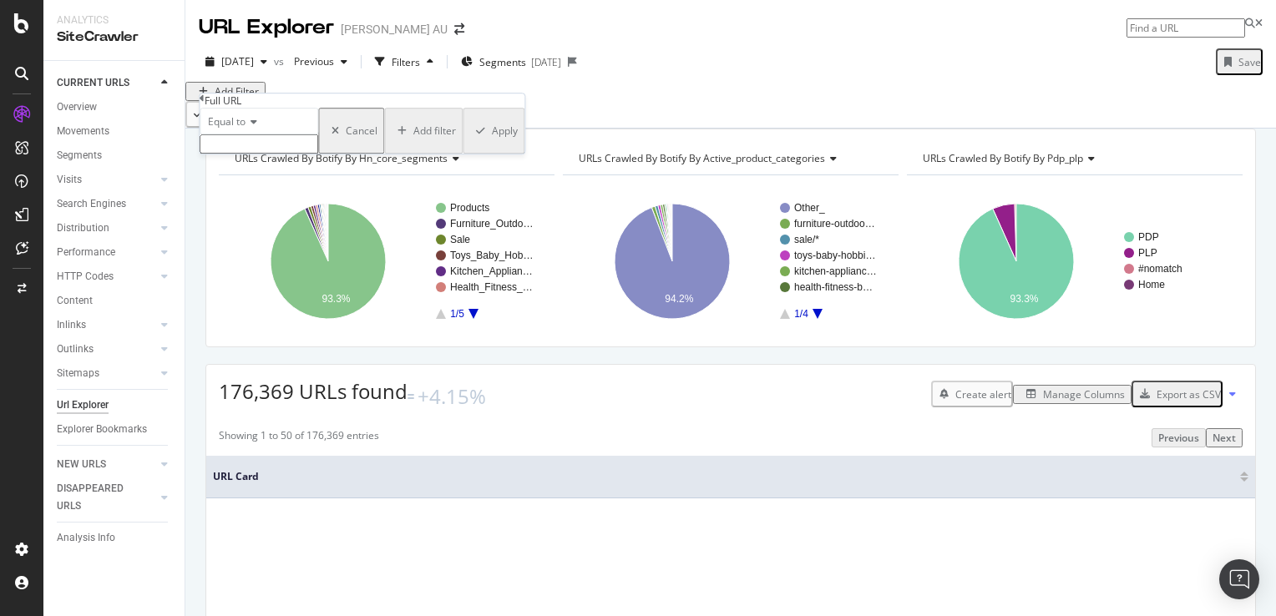
click at [262, 154] on input "text" at bounding box center [259, 143] width 119 height 19
paste input "[URL][DOMAIN_NAME]"
type input "[URL][DOMAIN_NAME]"
click at [492, 143] on div "Apply" at bounding box center [505, 136] width 26 height 14
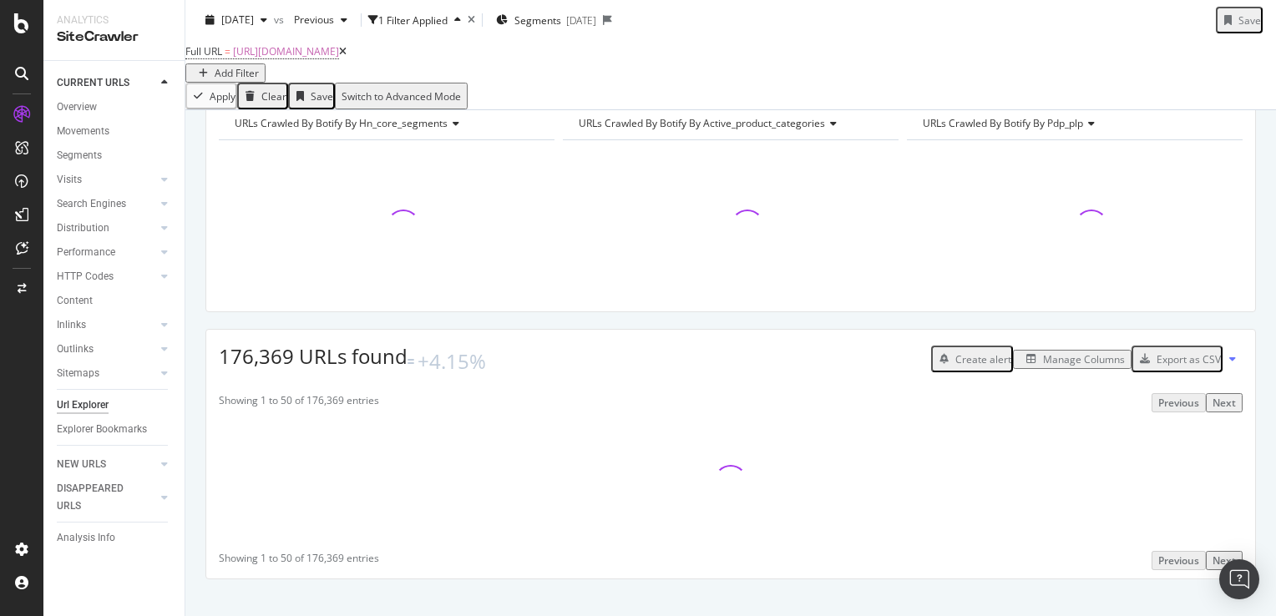
scroll to position [109, 0]
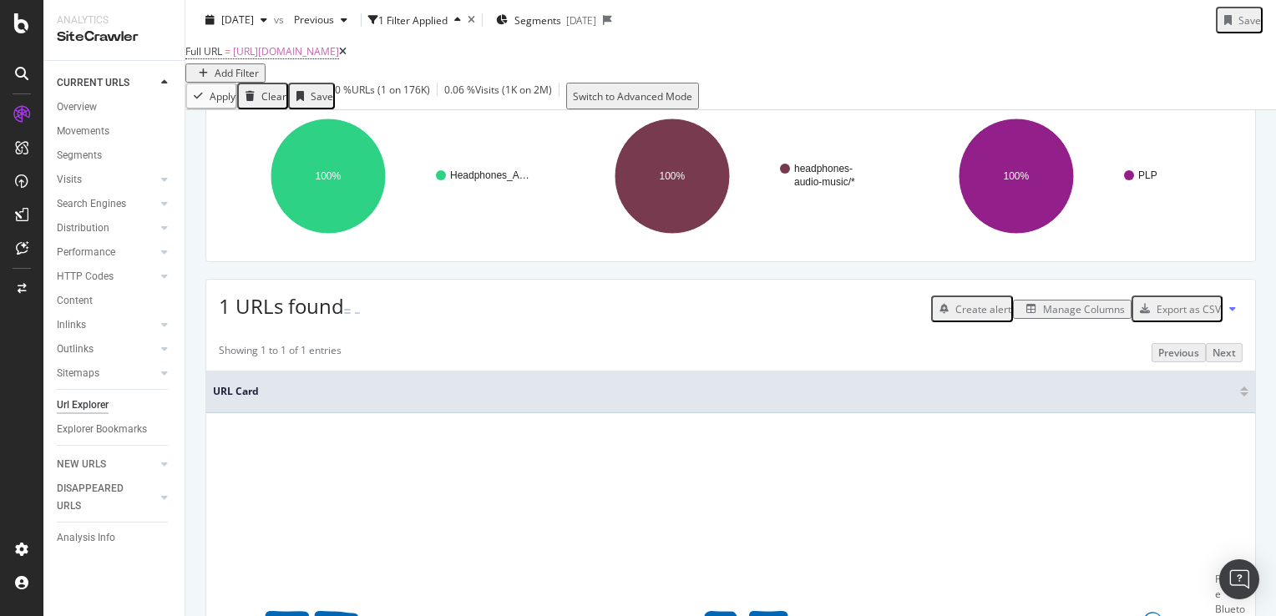
click at [1064, 317] on div "Manage Columns" at bounding box center [1084, 309] width 82 height 14
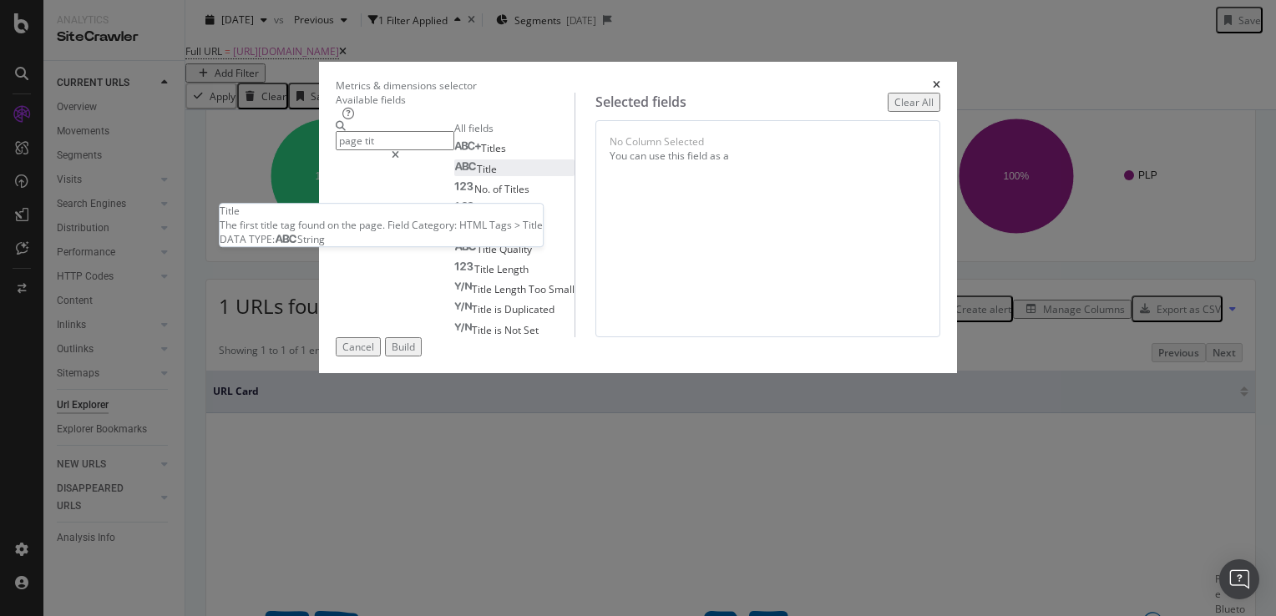
type input "page tit"
click at [454, 176] on div "Title" at bounding box center [475, 169] width 43 height 14
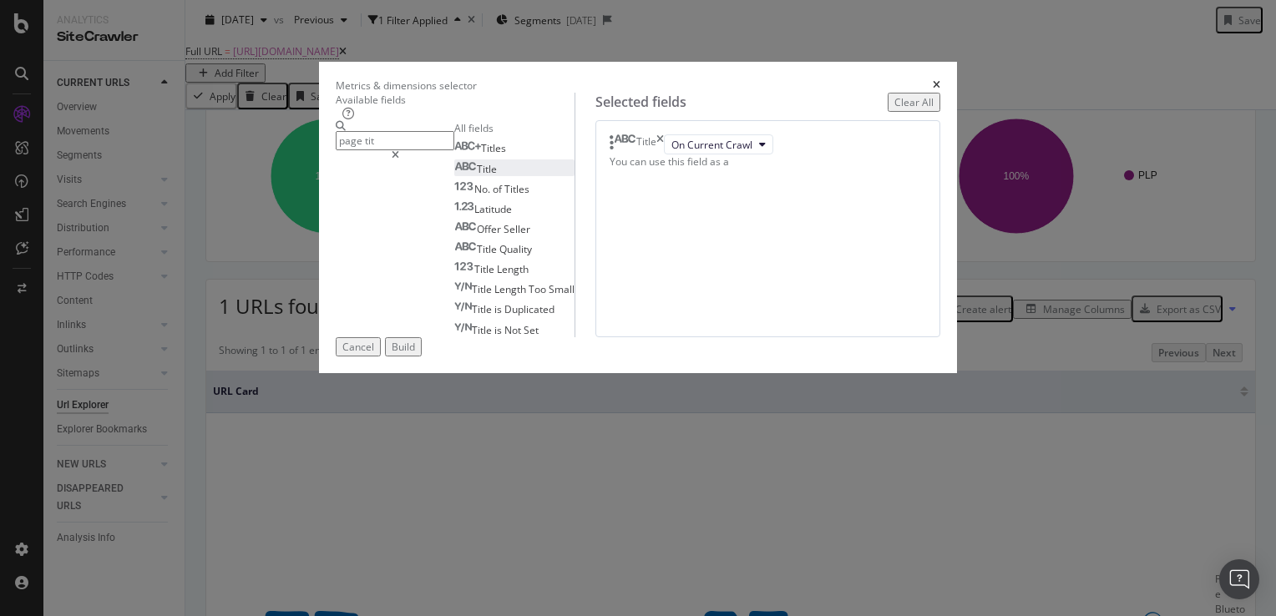
click at [415, 354] on div "Build" at bounding box center [403, 347] width 23 height 14
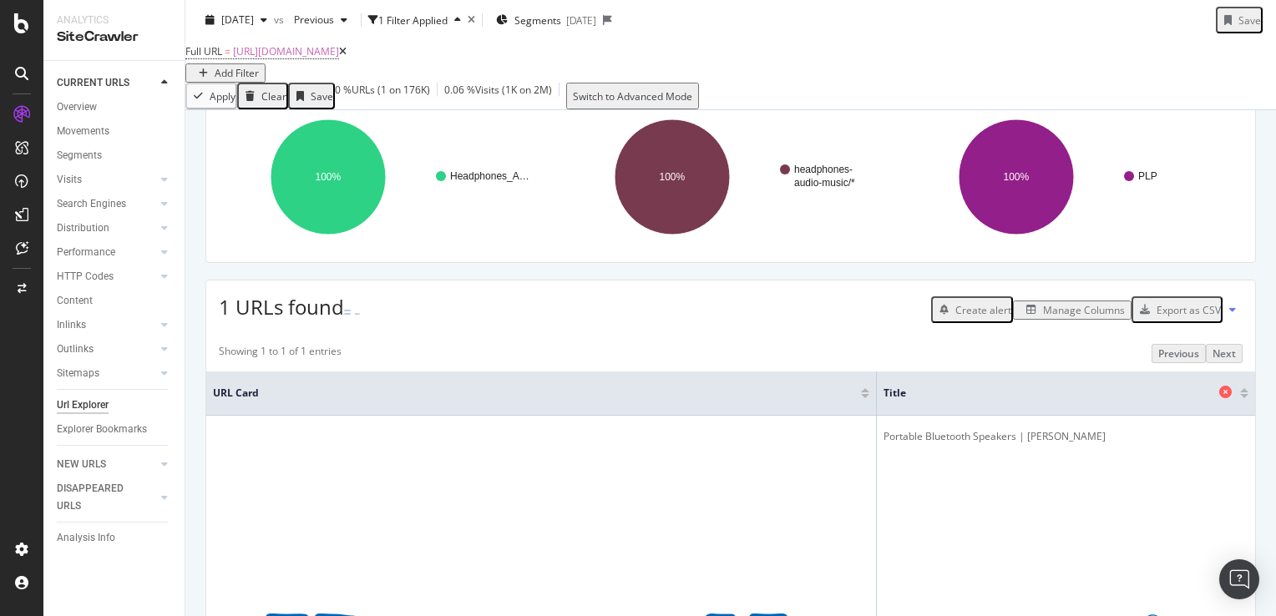
scroll to position [109, 0]
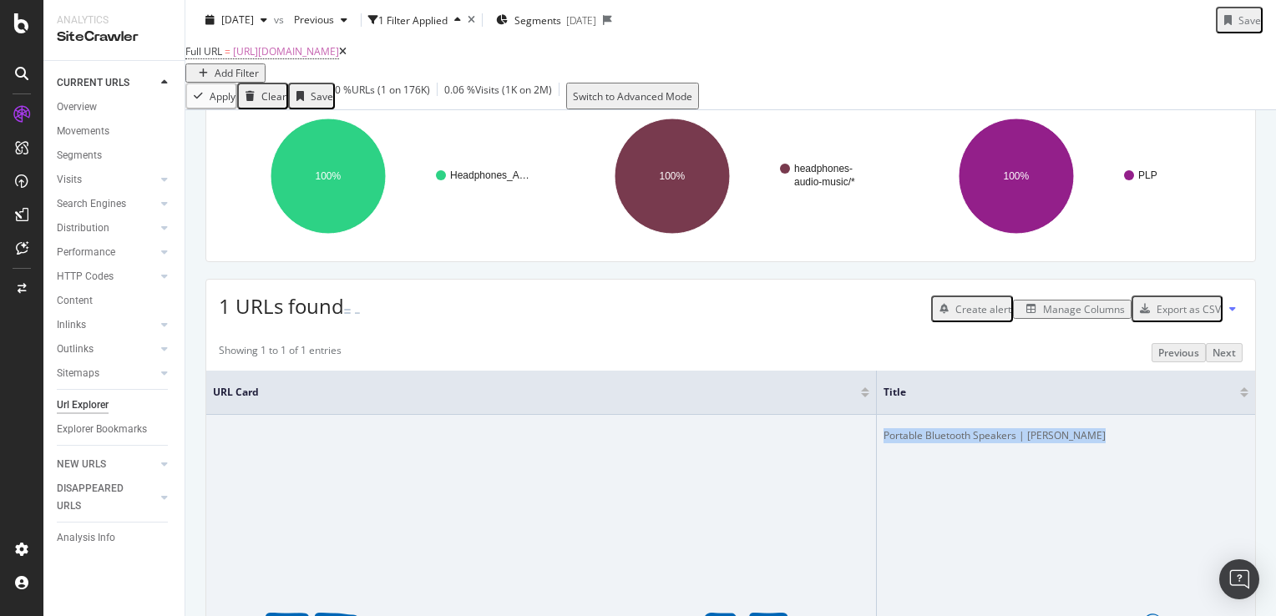
drag, startPoint x: 882, startPoint y: 463, endPoint x: 1105, endPoint y: 473, distance: 223.2
click at [1105, 443] on div "Portable Bluetooth Speakers | [PERSON_NAME]" at bounding box center [1066, 435] width 365 height 15
copy div "Portable Bluetooth Speakers | [PERSON_NAME]"
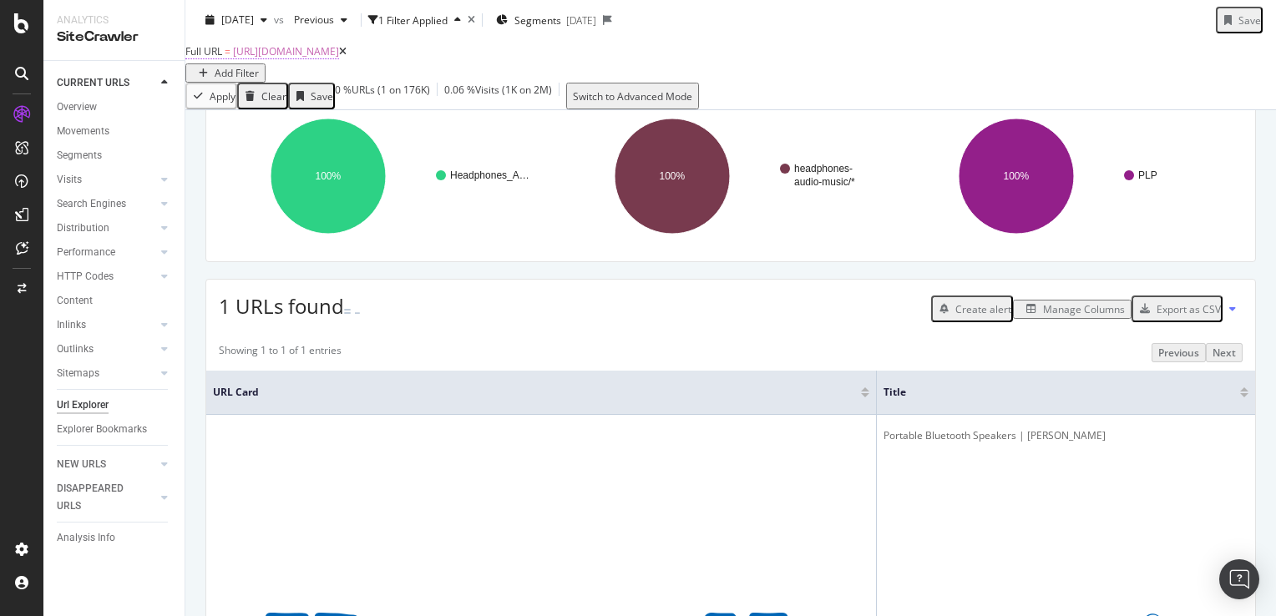
click at [339, 58] on span "[URL][DOMAIN_NAME]" at bounding box center [286, 51] width 106 height 14
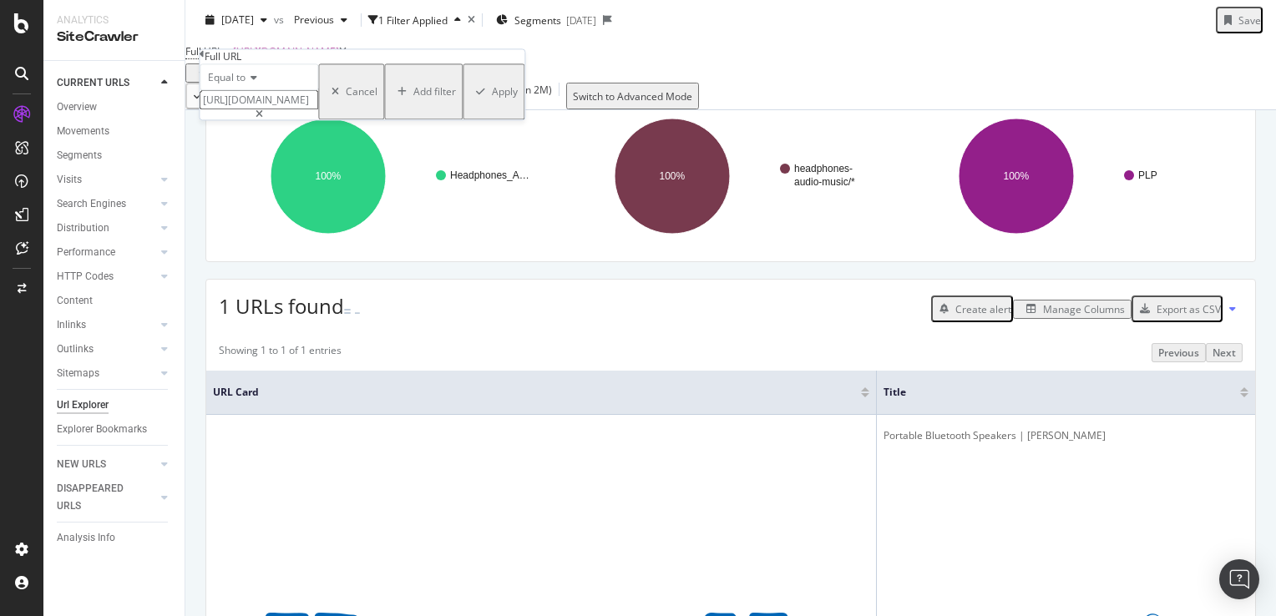
click at [288, 110] on input "[URL][DOMAIN_NAME]" at bounding box center [259, 100] width 119 height 19
click at [289, 110] on input "[URL][DOMAIN_NAME]" at bounding box center [259, 100] width 119 height 19
paste input "buy/film-camera"
type input "[URL][DOMAIN_NAME]"
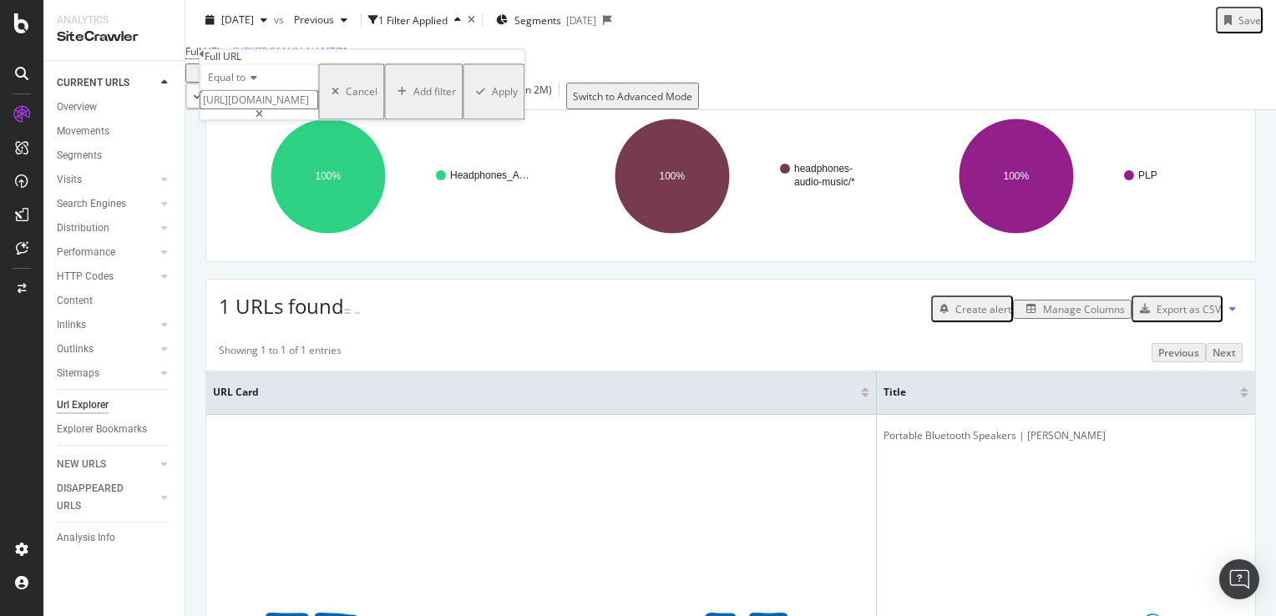
scroll to position [0, 0]
click at [492, 99] on div "Apply" at bounding box center [505, 92] width 26 height 14
